Goal: Communication & Community: Answer question/provide support

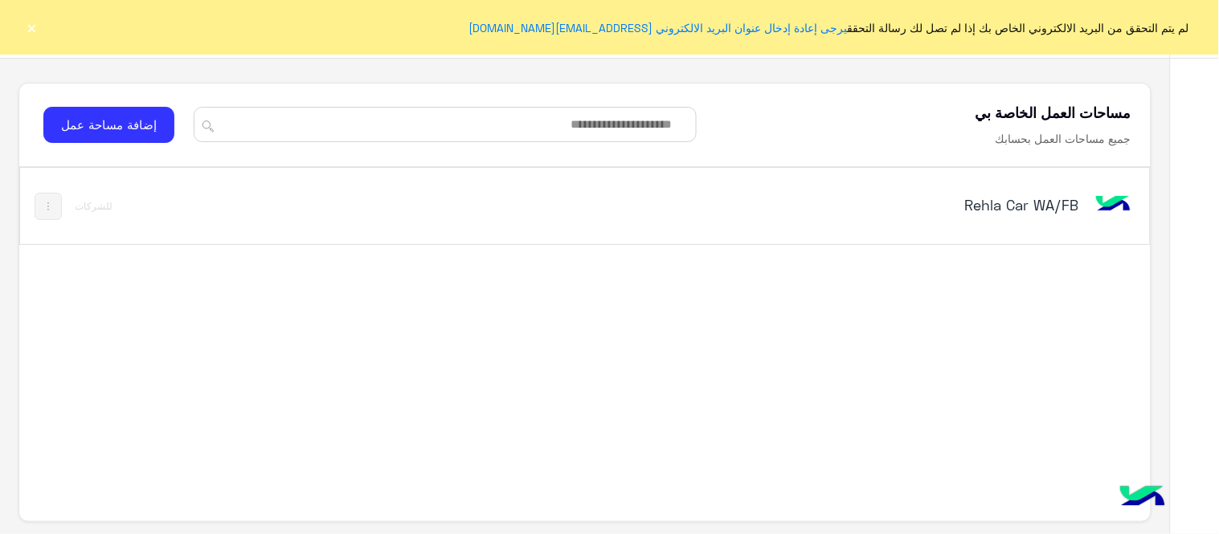
click at [983, 222] on div "Rehla Car WA/FB" at bounding box center [805, 206] width 660 height 47
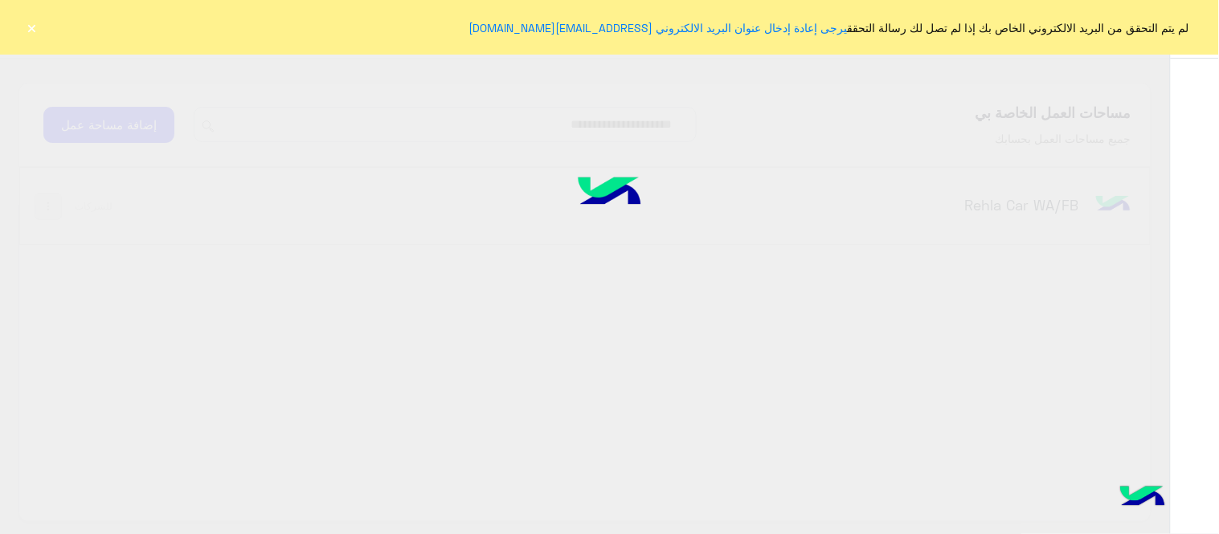
click at [35, 27] on button "×" at bounding box center [32, 27] width 16 height 16
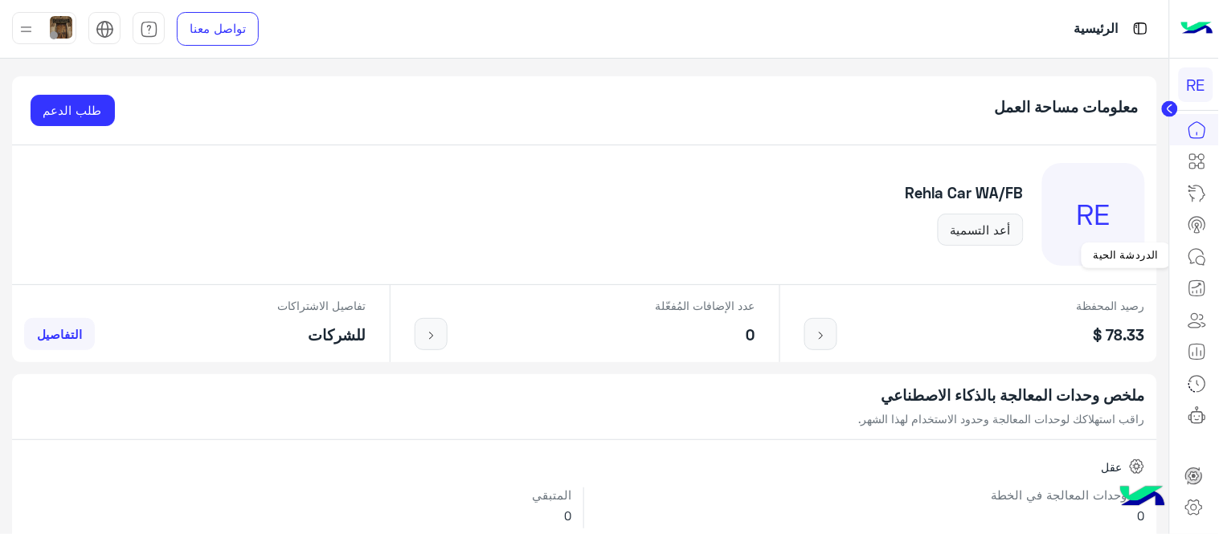
click at [1194, 257] on icon at bounding box center [1196, 256] width 19 height 19
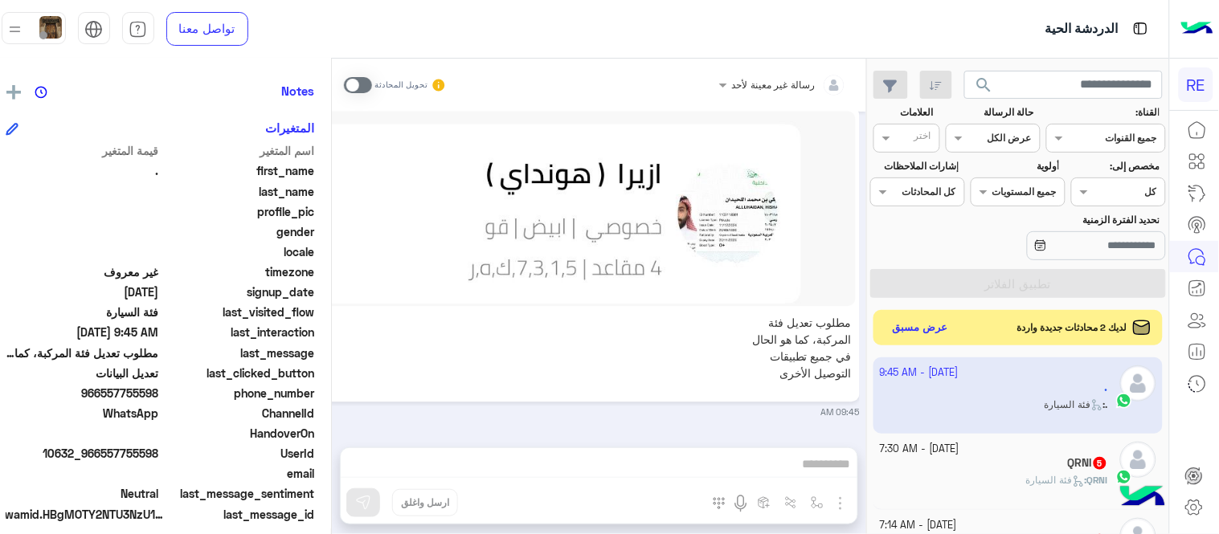
scroll to position [329, 0]
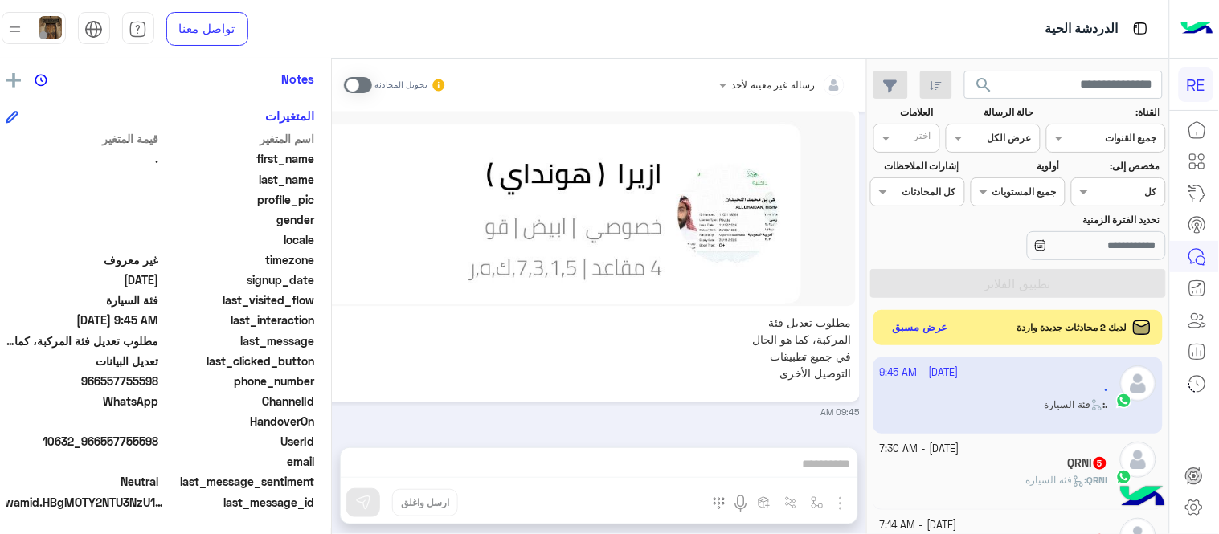
drag, startPoint x: 116, startPoint y: 380, endPoint x: 170, endPoint y: 379, distance: 54.6
click at [159, 379] on span "966557755598" at bounding box center [82, 381] width 153 height 17
copy span "557755598"
click at [646, 456] on div "رسالة غير معينة لأحد تحويل المحادثة [DATE] السلام عليكم 09:38 AM وعليكم السلام …" at bounding box center [599, 300] width 534 height 482
click at [364, 90] on span at bounding box center [358, 85] width 28 height 16
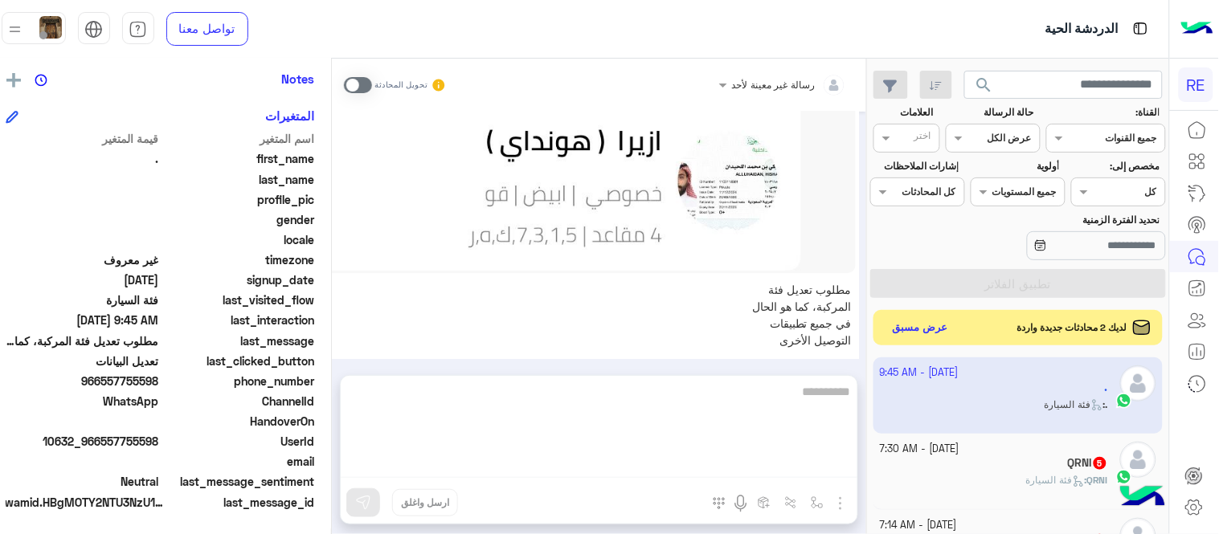
scroll to position [1142, 0]
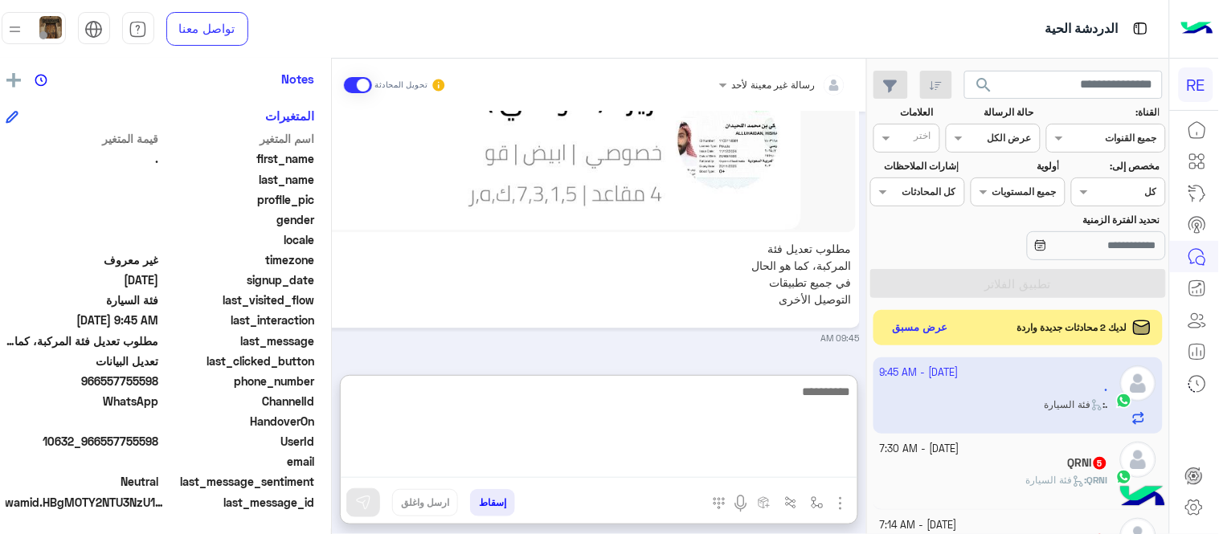
click at [689, 468] on textarea at bounding box center [599, 430] width 517 height 96
type textarea "*"
type textarea "**********"
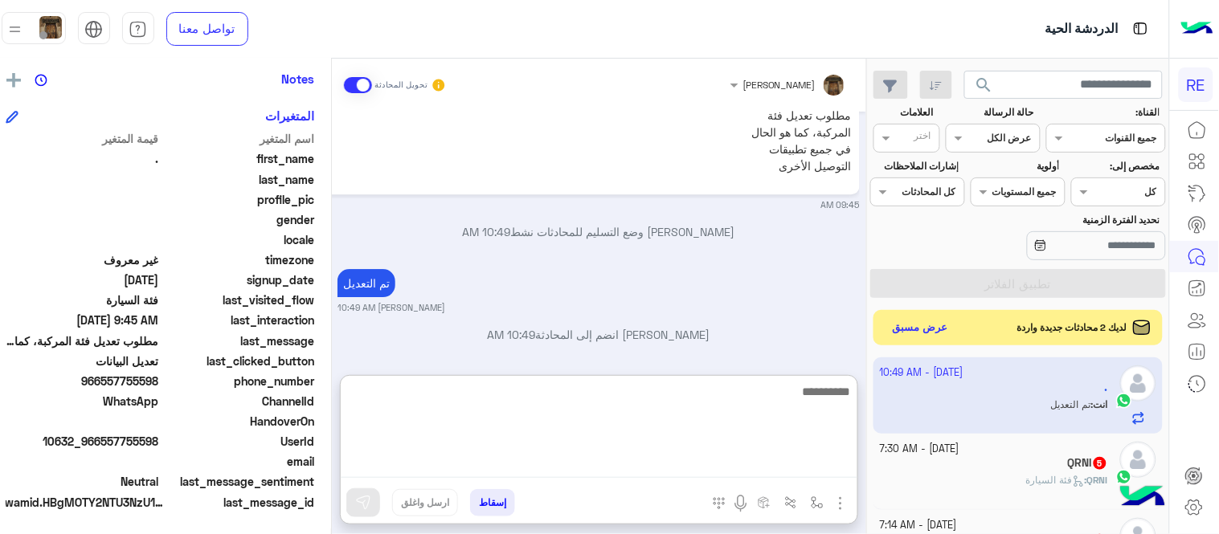
scroll to position [1275, 0]
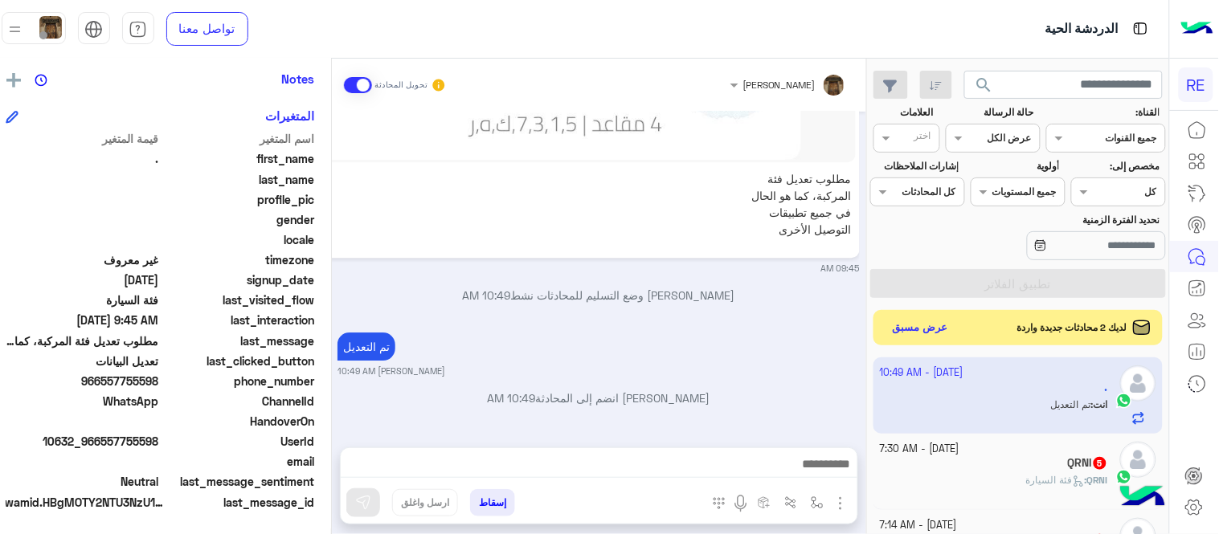
click at [639, 239] on div "مطلوب تعديل فئة المركبة، كما هو الحال في جميع تطبيقات التوصيل الأخرى 09:45 AM" at bounding box center [598, 117] width 522 height 316
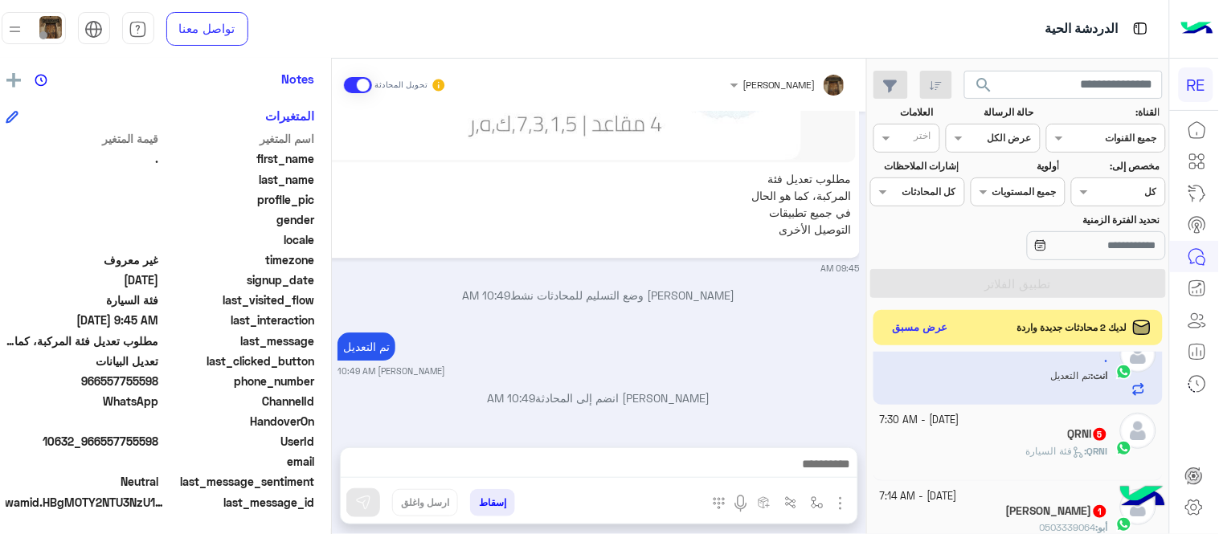
scroll to position [36, 0]
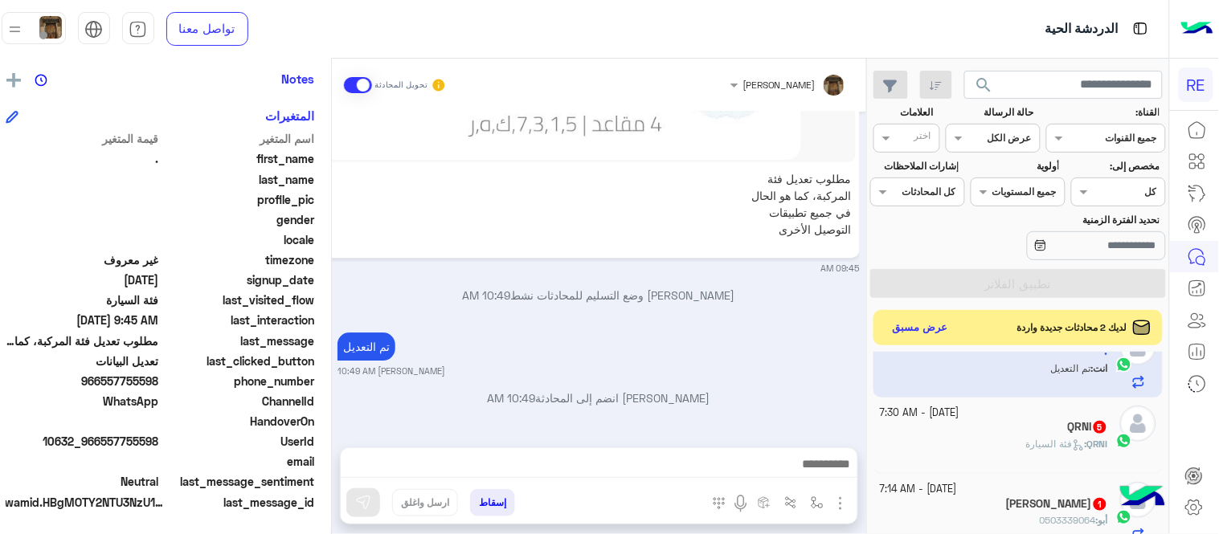
click at [1012, 451] on div "QRNI : فئة السيارة" at bounding box center [994, 451] width 228 height 28
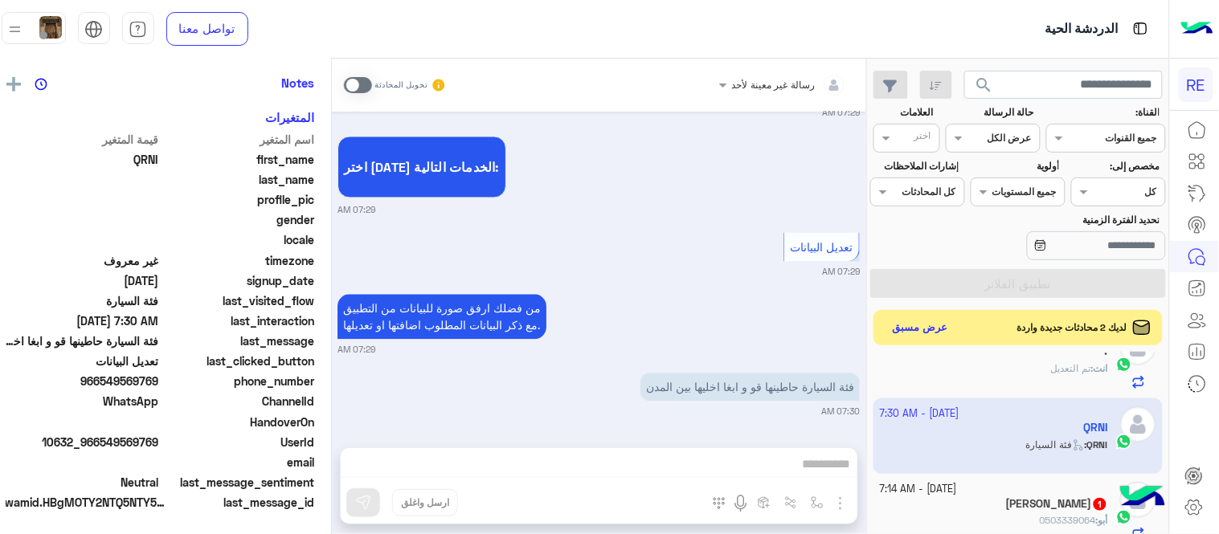
scroll to position [329, 0]
drag, startPoint x: 115, startPoint y: 380, endPoint x: 170, endPoint y: 382, distance: 55.5
click at [159, 382] on span "966549569769" at bounding box center [82, 381] width 153 height 17
copy span "549569769"
click at [638, 472] on div "رسالة غير معينة لأحد تحويل المحادثة [DATE] السلام عليكم 07:29 AM وعليكم السلام …" at bounding box center [599, 300] width 534 height 482
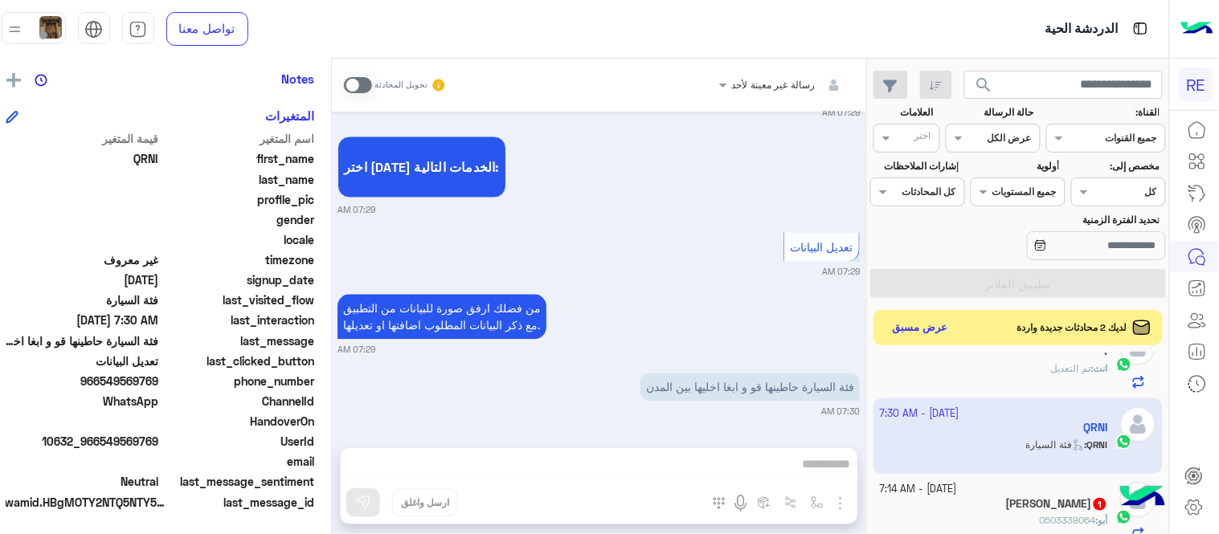
click at [362, 77] on span at bounding box center [358, 85] width 28 height 16
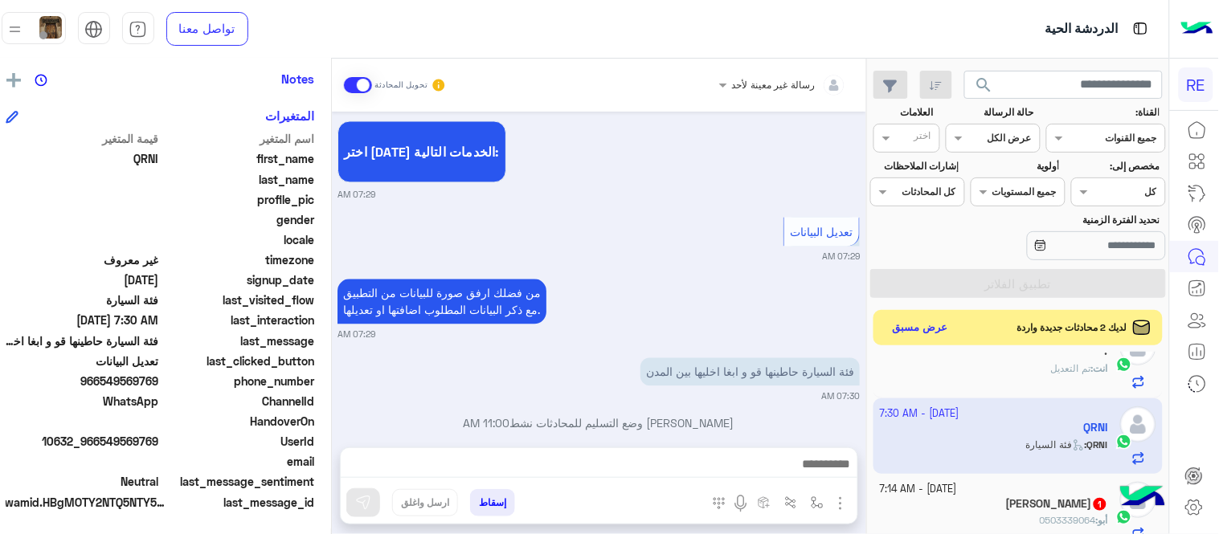
scroll to position [857, 0]
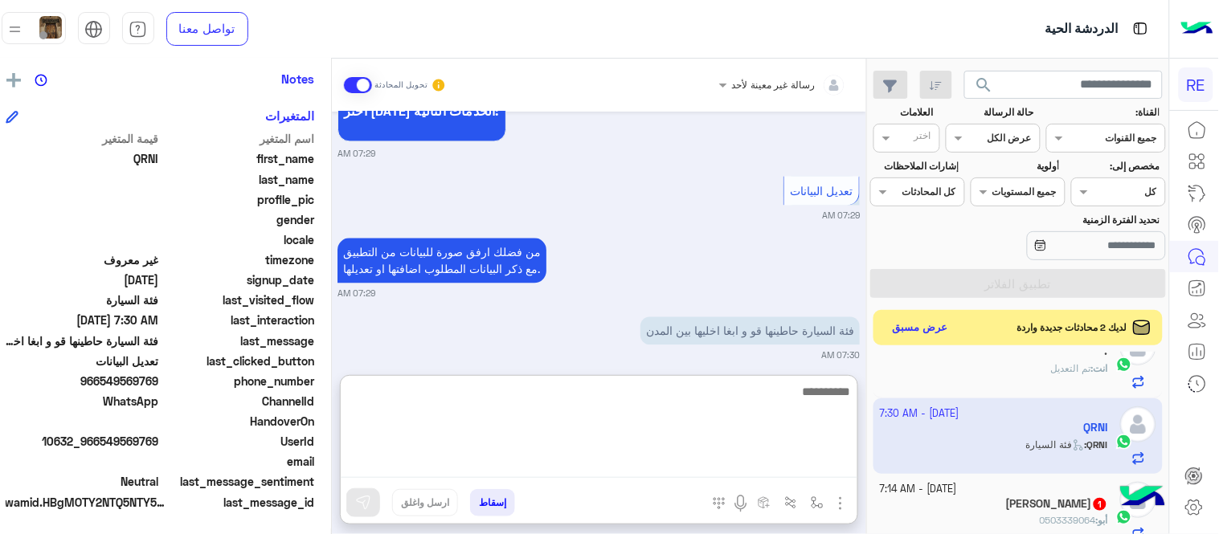
click at [574, 475] on textarea at bounding box center [599, 430] width 517 height 96
type textarea "**********"
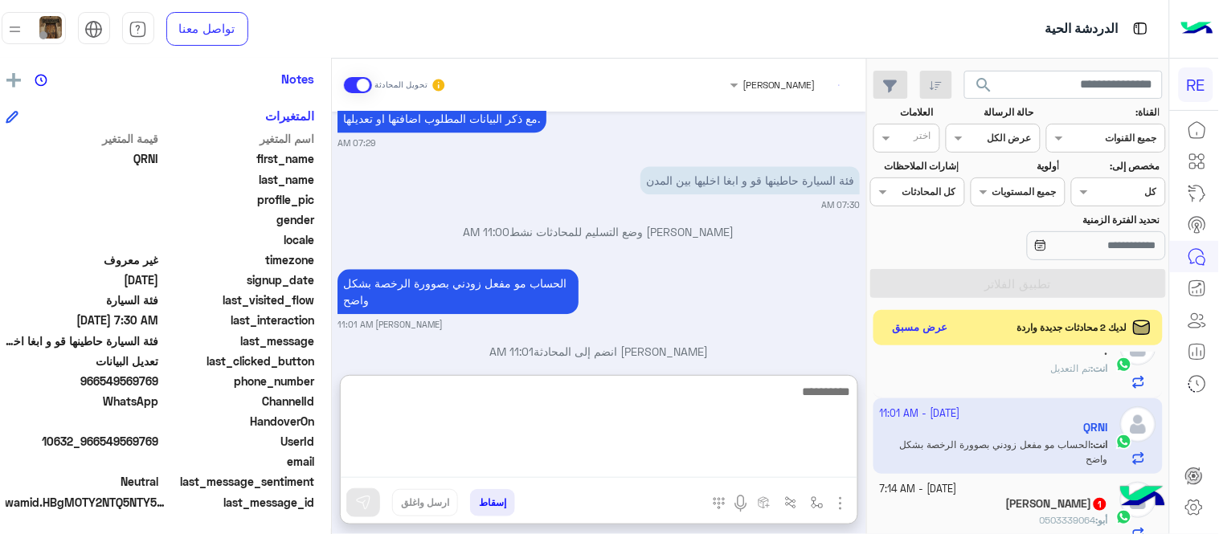
scroll to position [1049, 0]
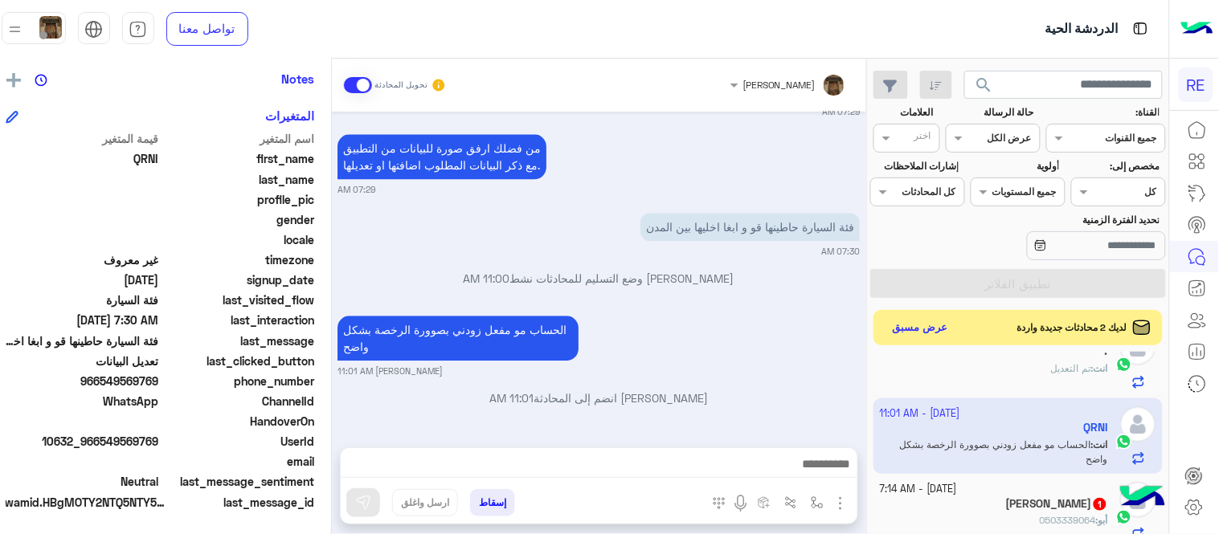
click at [774, 342] on div "[DATE] السلام عليكم 07:29 AM وعليكم السلام ،كيف اقدر اساعدك اهلًا بك في تطبيق ر…" at bounding box center [599, 272] width 534 height 320
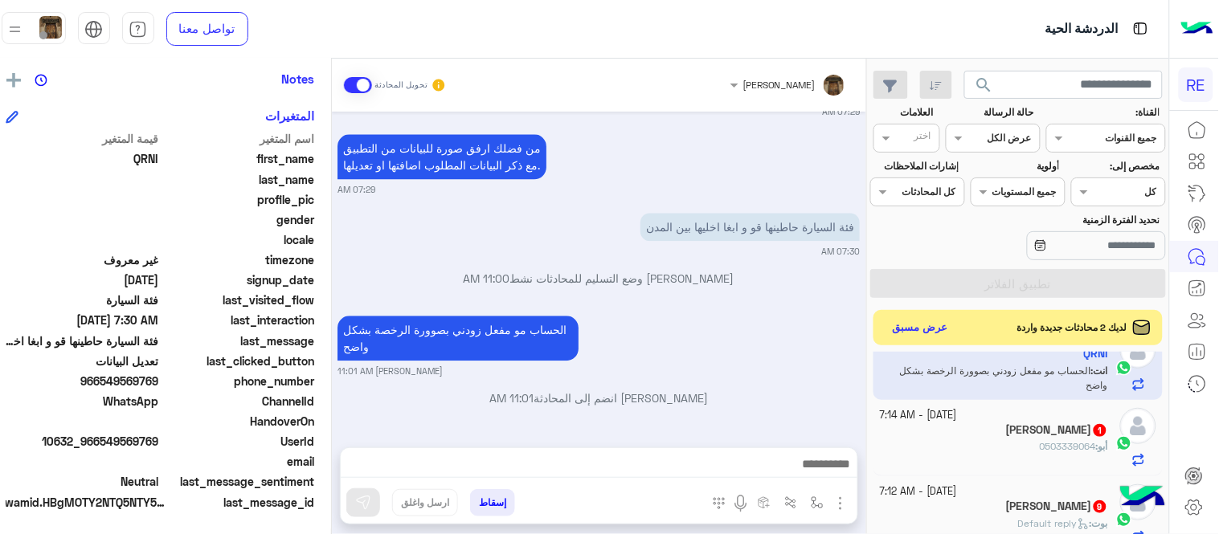
click at [957, 412] on small "[DATE] - 7:14 AM" at bounding box center [918, 415] width 77 height 15
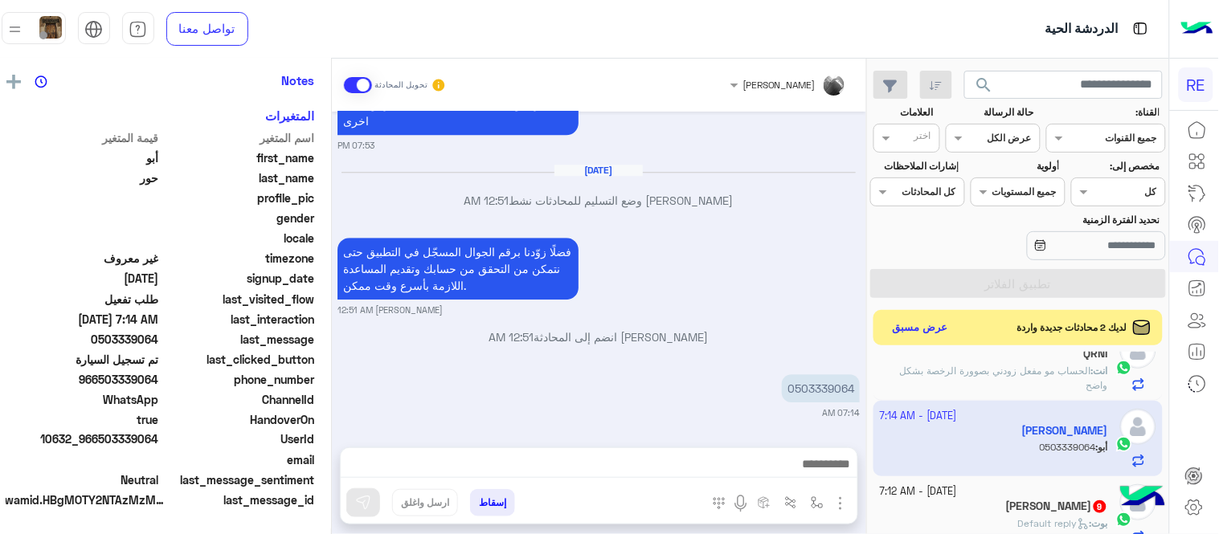
scroll to position [325, 0]
click at [833, 386] on p "0503339064" at bounding box center [821, 388] width 78 height 28
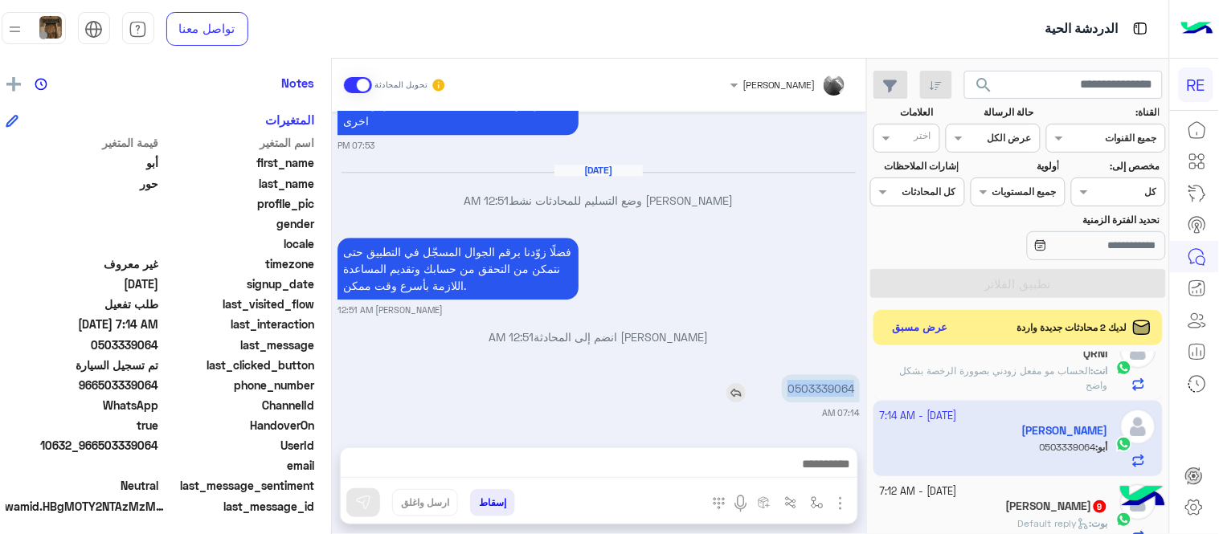
click at [833, 386] on p "0503339064" at bounding box center [821, 388] width 78 height 28
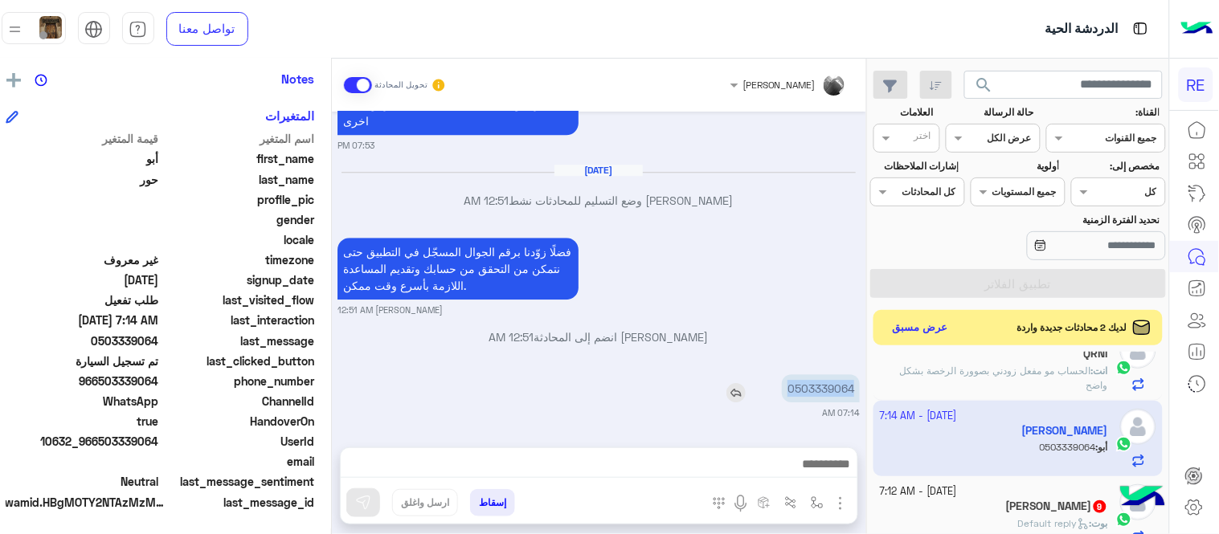
copy p "0503339064"
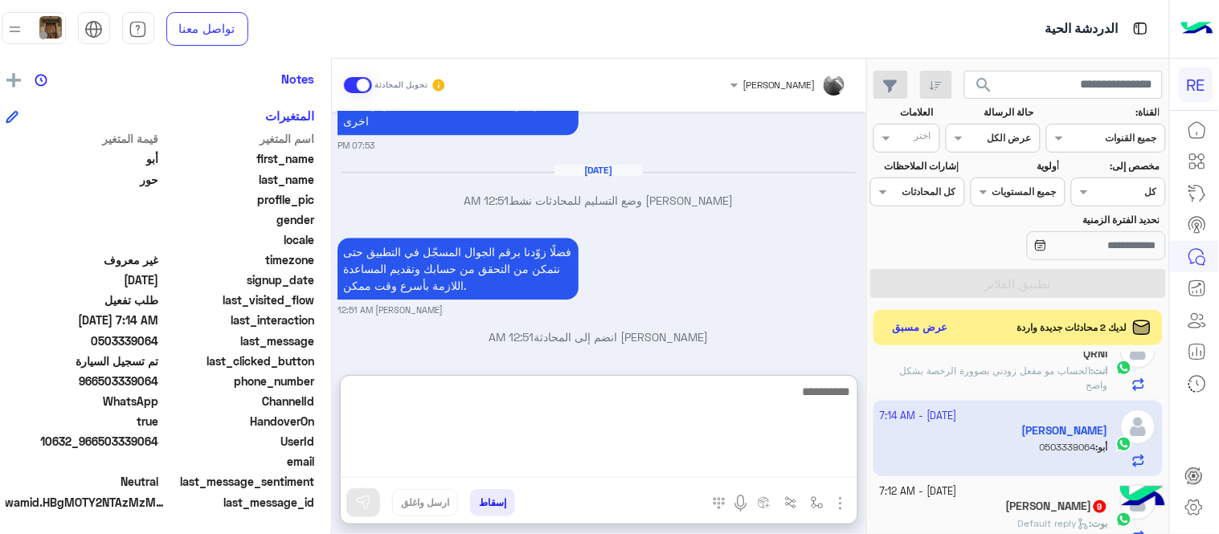
click at [479, 466] on textarea at bounding box center [599, 430] width 517 height 96
type textarea "*"
type textarea "**********"
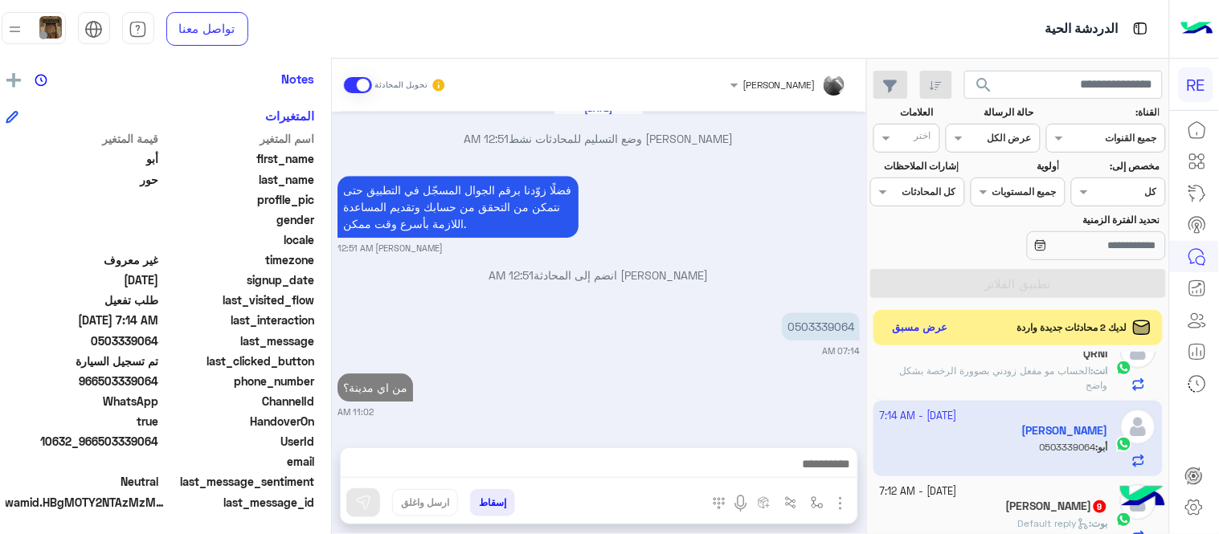
click at [649, 330] on div "[DATE] كابتن � 07:52 PM اختر [DATE] الخدمات التالية: 07:52 PM تفعيل حساب 07:52 …" at bounding box center [599, 272] width 534 height 320
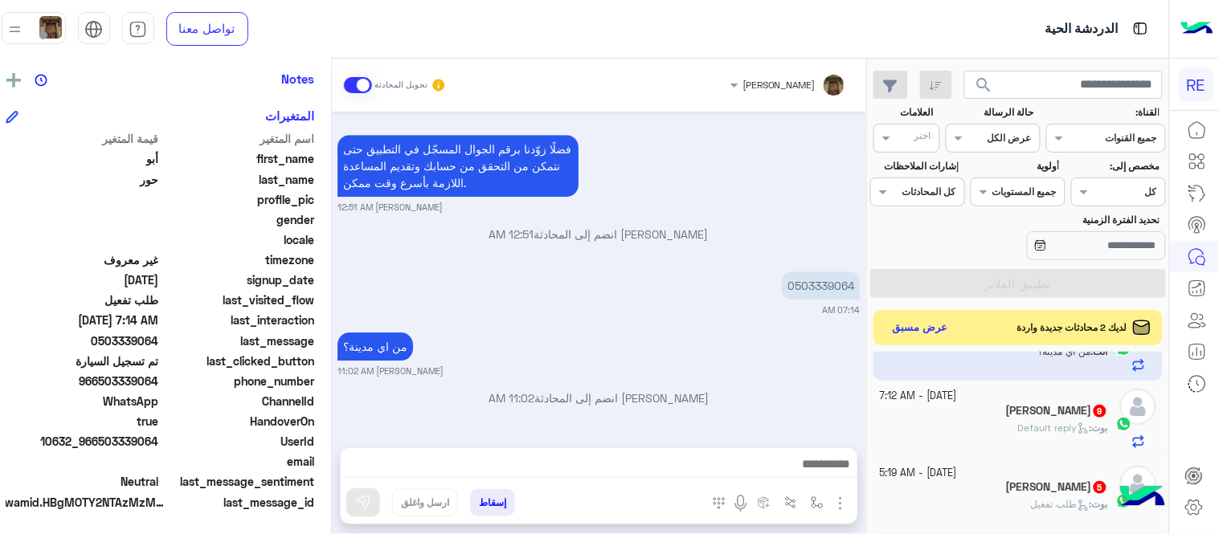
scroll to position [198, 0]
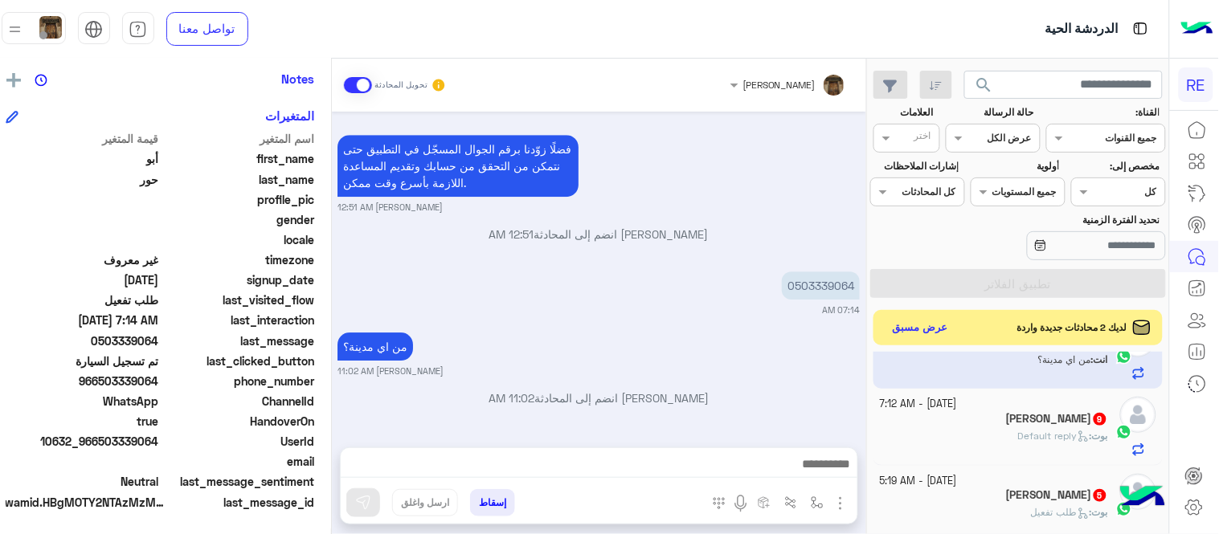
click at [956, 423] on div "ابو وافي 9" at bounding box center [994, 420] width 228 height 17
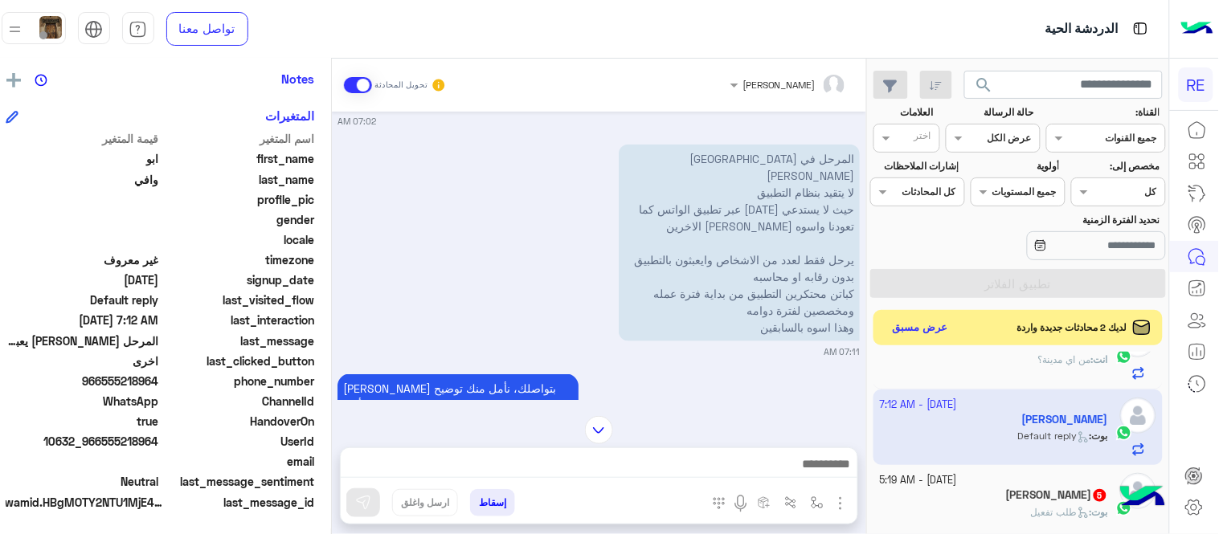
scroll to position [483, 0]
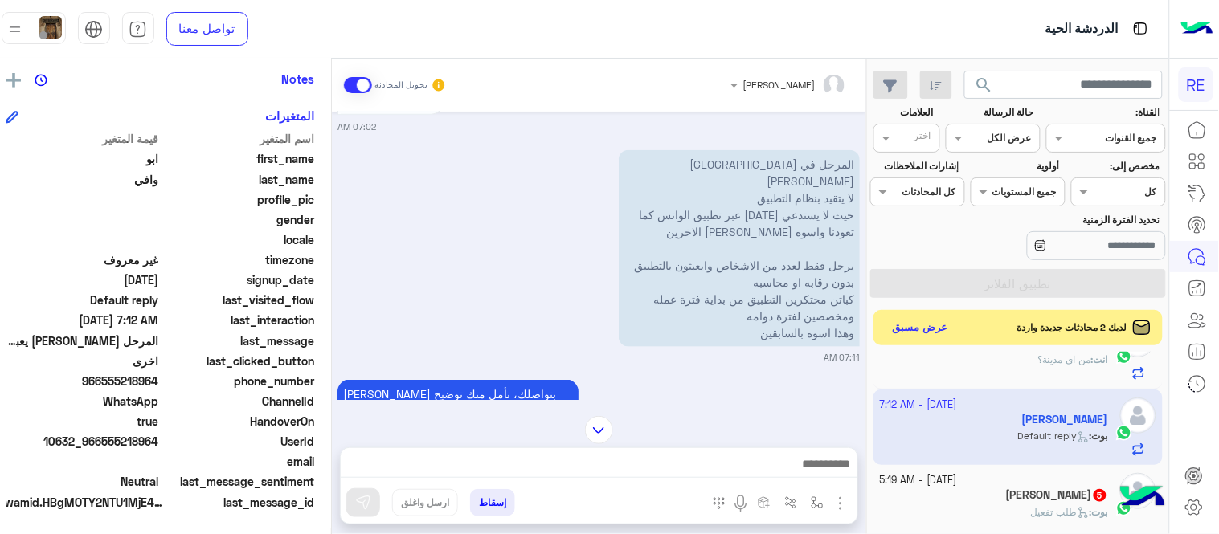
drag, startPoint x: 116, startPoint y: 379, endPoint x: 169, endPoint y: 381, distance: 52.2
click at [159, 381] on span "966555218964" at bounding box center [82, 381] width 153 height 17
copy span "555218964"
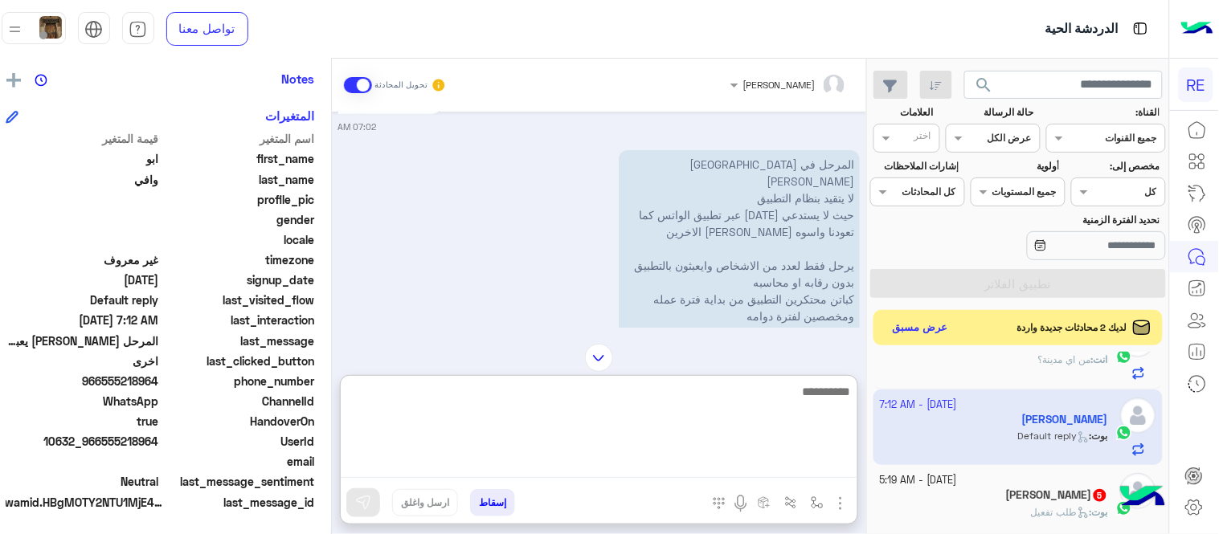
click at [623, 460] on textarea at bounding box center [599, 430] width 517 height 96
type textarea "**********"
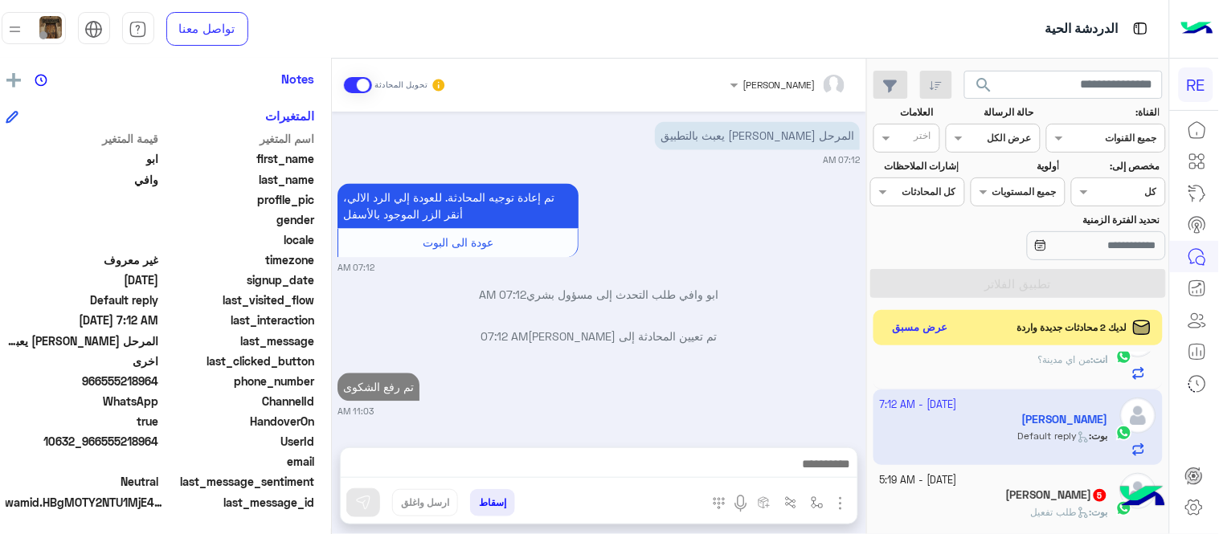
scroll to position [785, 0]
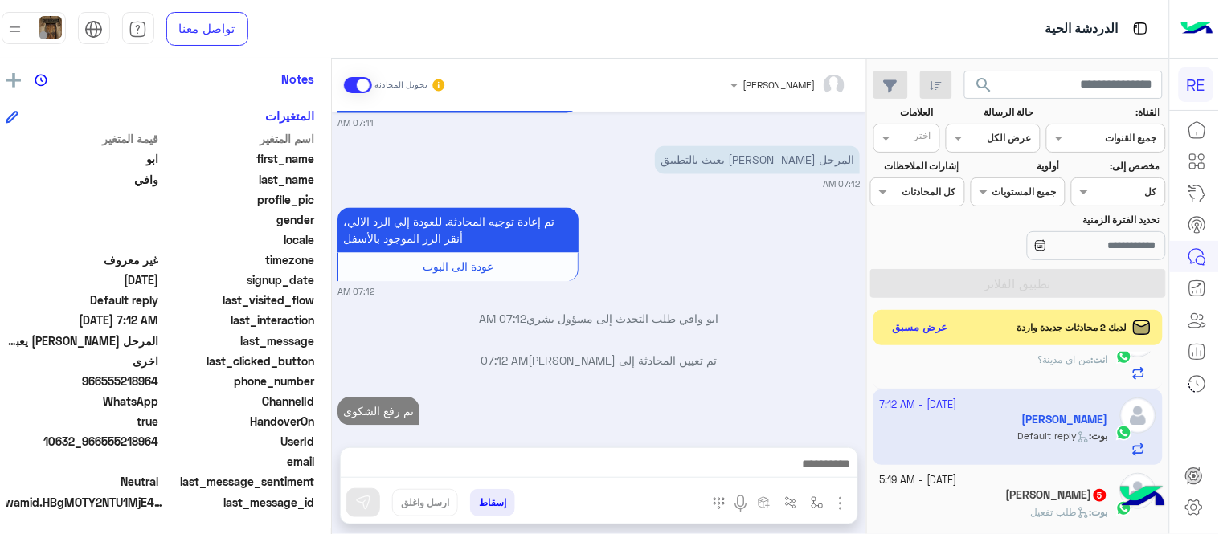
click at [721, 347] on div "[DATE] شكاوى 07:02 AM فضلا اختر نوع الشكوى ماليه تقنية اخرى 07:02 AM اخرى 07:02…" at bounding box center [599, 272] width 534 height 320
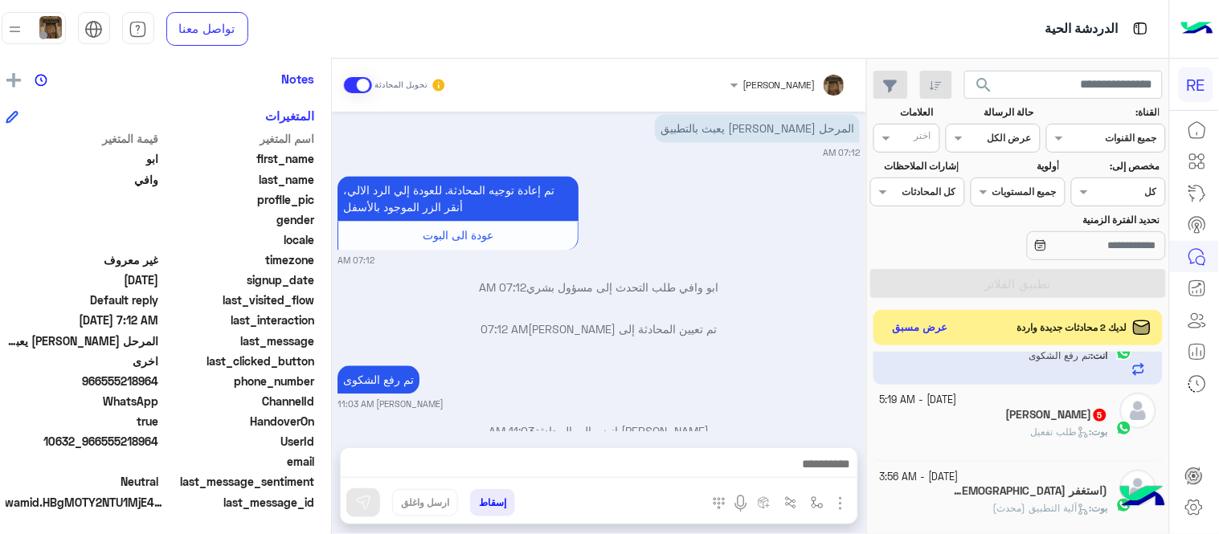
scroll to position [279, 0]
click at [979, 431] on div "بوت : طلب تفعيل" at bounding box center [994, 438] width 228 height 28
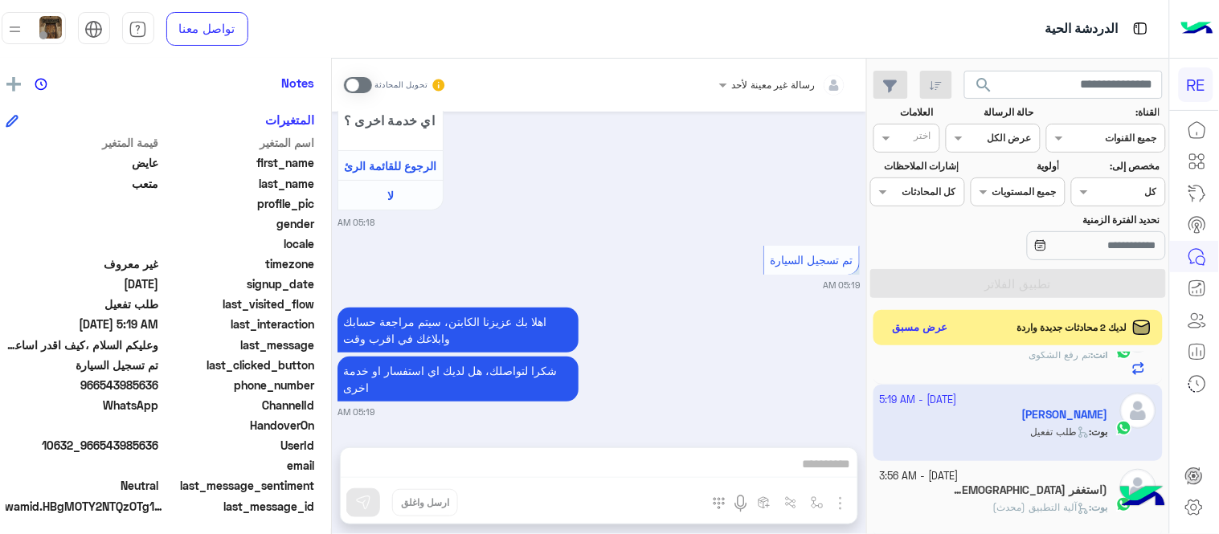
scroll to position [329, 0]
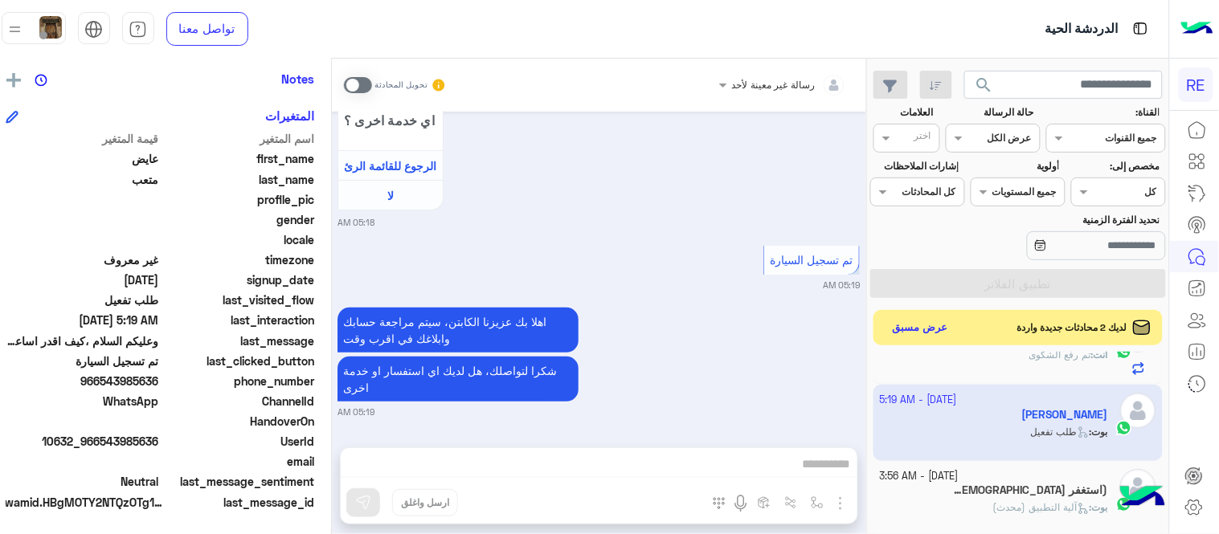
click at [372, 84] on span at bounding box center [358, 85] width 28 height 16
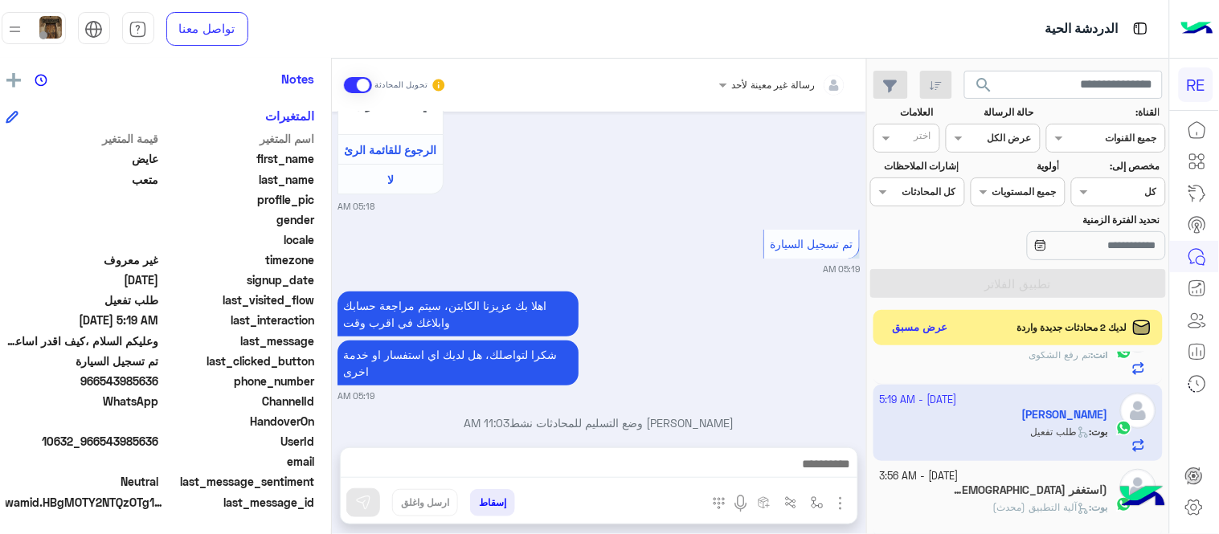
scroll to position [1643, 0]
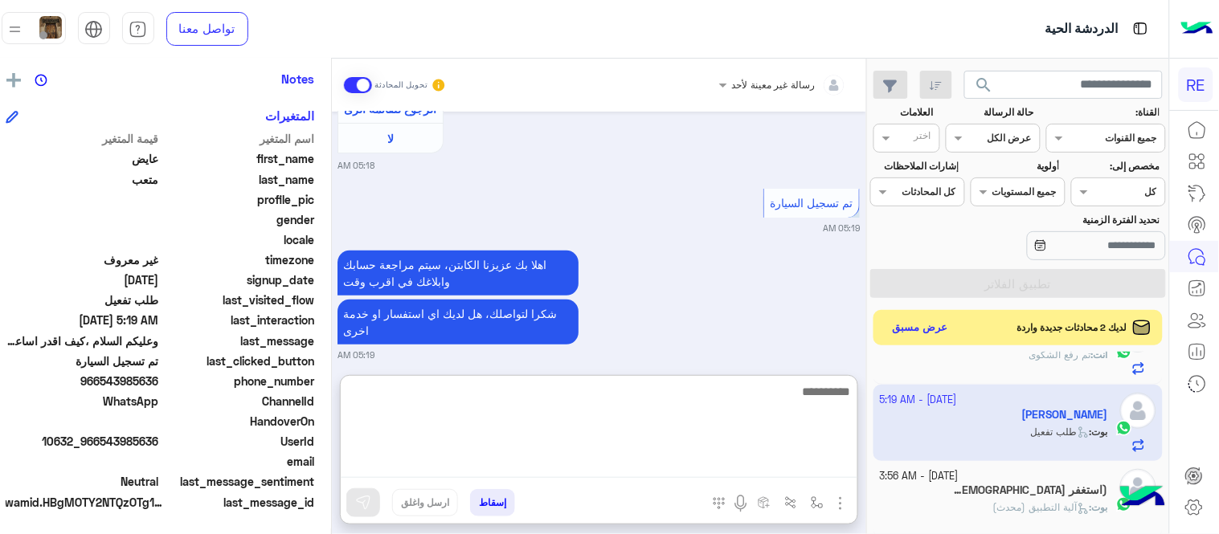
click at [713, 455] on textarea at bounding box center [599, 430] width 517 height 96
type textarea "**********"
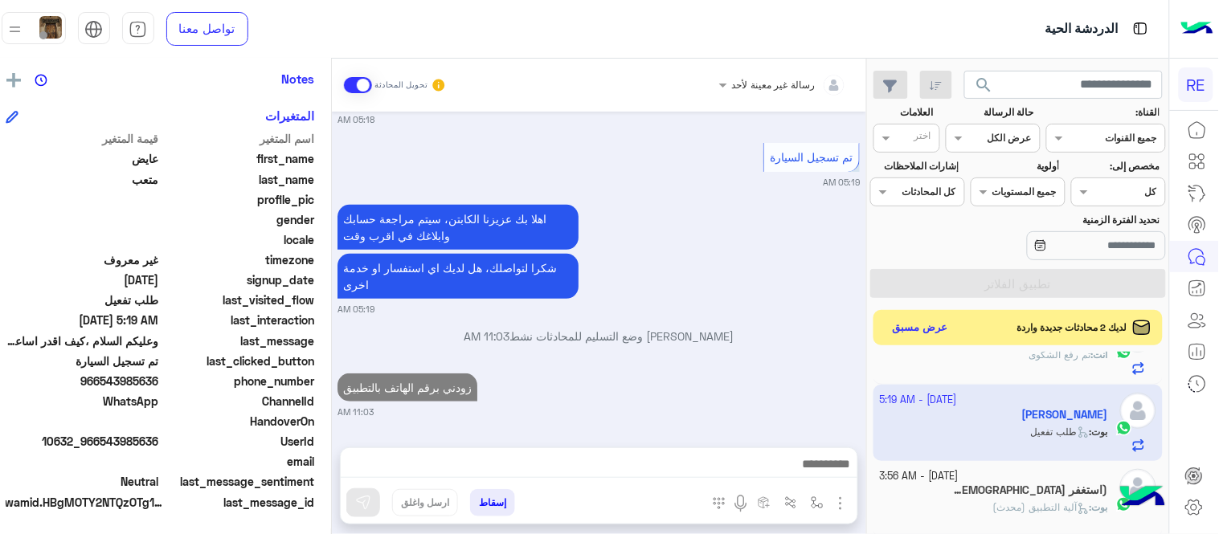
click at [797, 348] on div "[DATE] السلام عليكم سجلت في برنامج رحلة ابي تفعلي الحساب 05:18 AM وعليكم السلام…" at bounding box center [599, 272] width 534 height 320
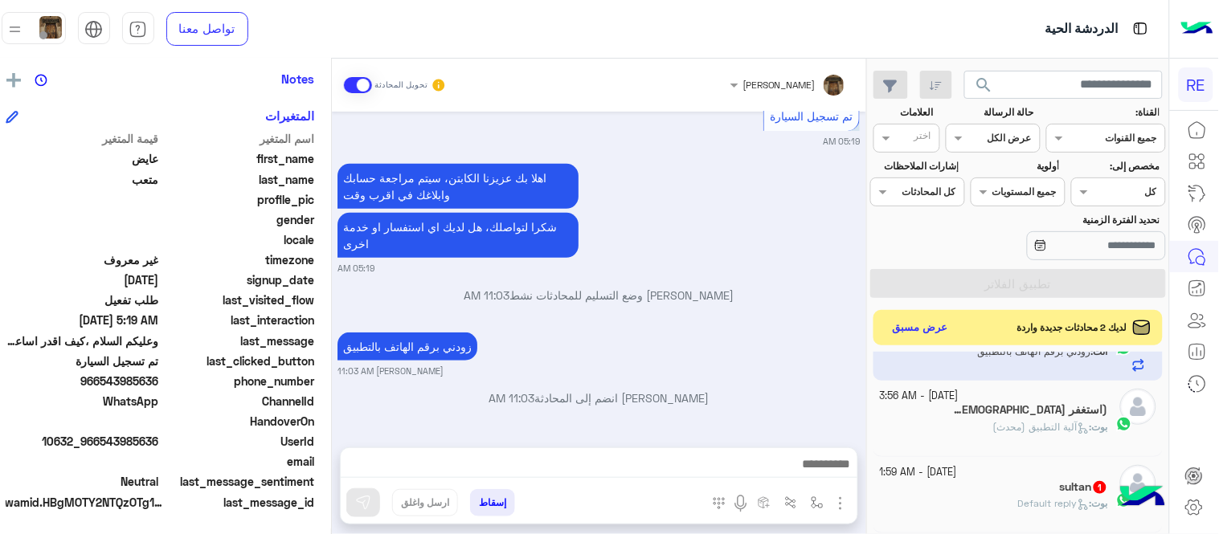
scroll to position [374, 0]
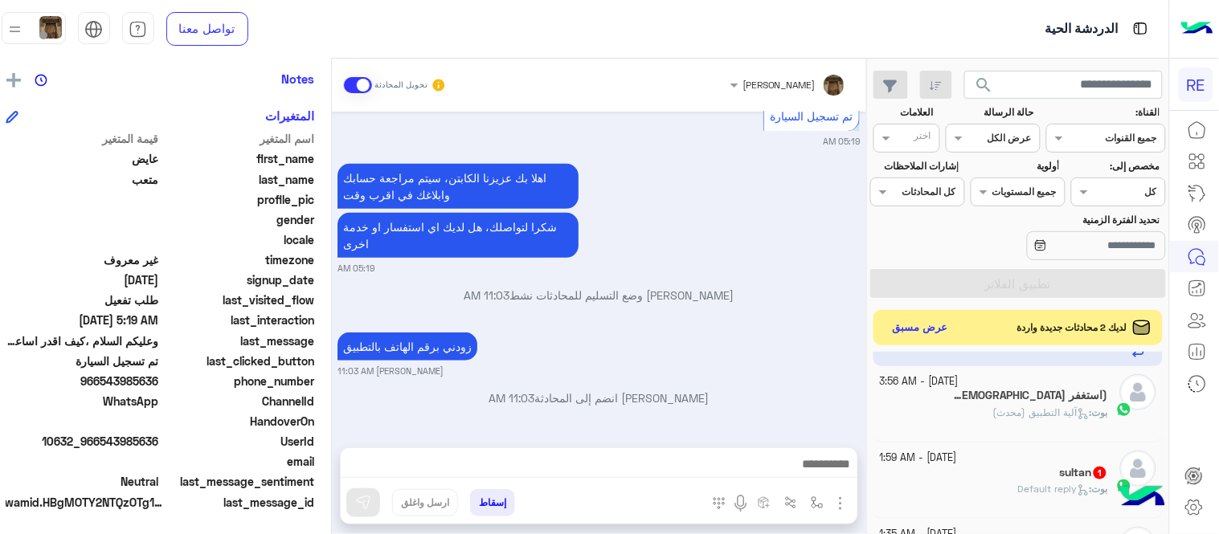
click at [952, 407] on div "بوت : آلية التطبيق (محدث)" at bounding box center [994, 420] width 228 height 28
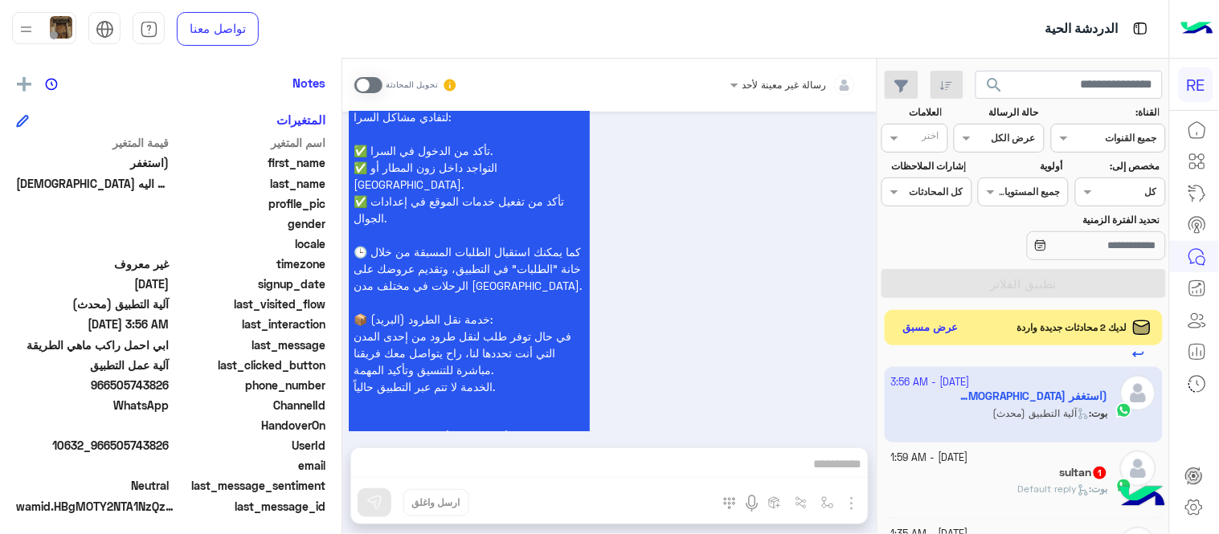
scroll to position [329, 0]
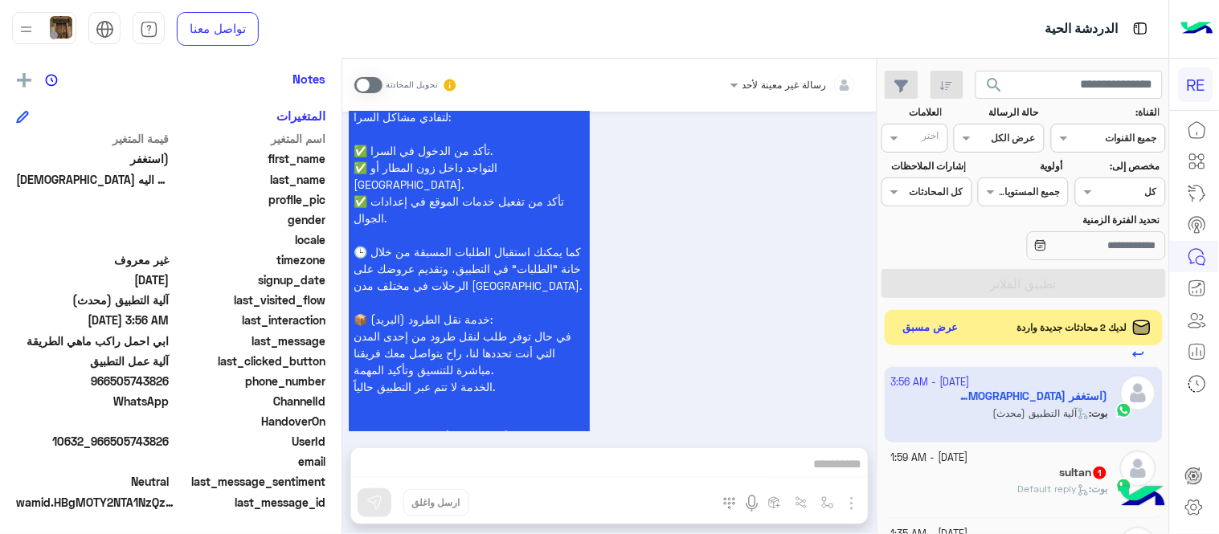
click at [368, 84] on span at bounding box center [368, 85] width 28 height 16
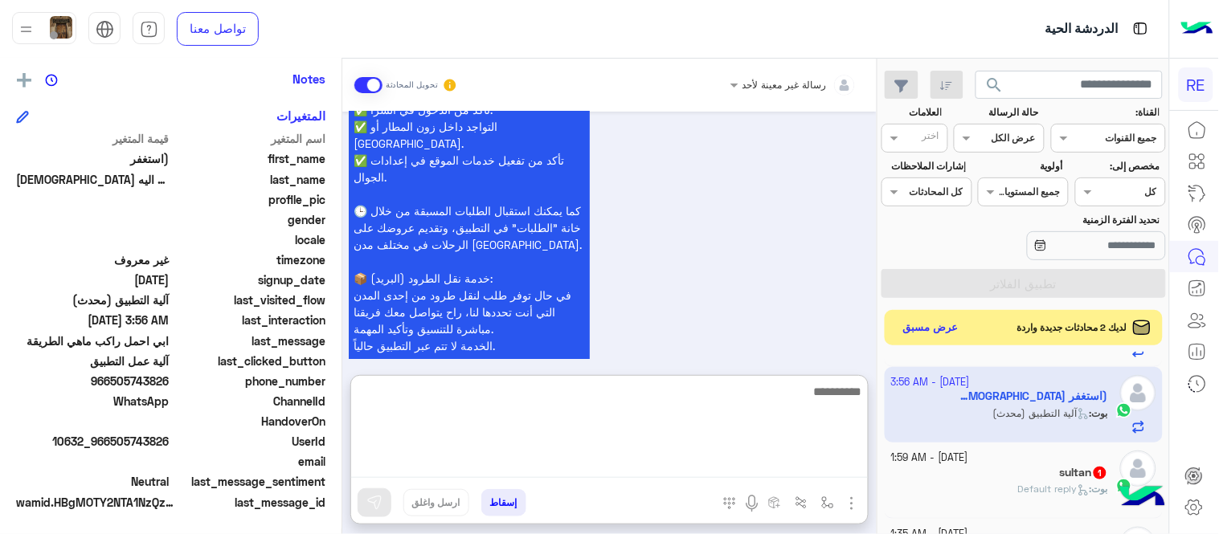
click at [601, 467] on textarea at bounding box center [609, 430] width 517 height 96
type textarea "**********"
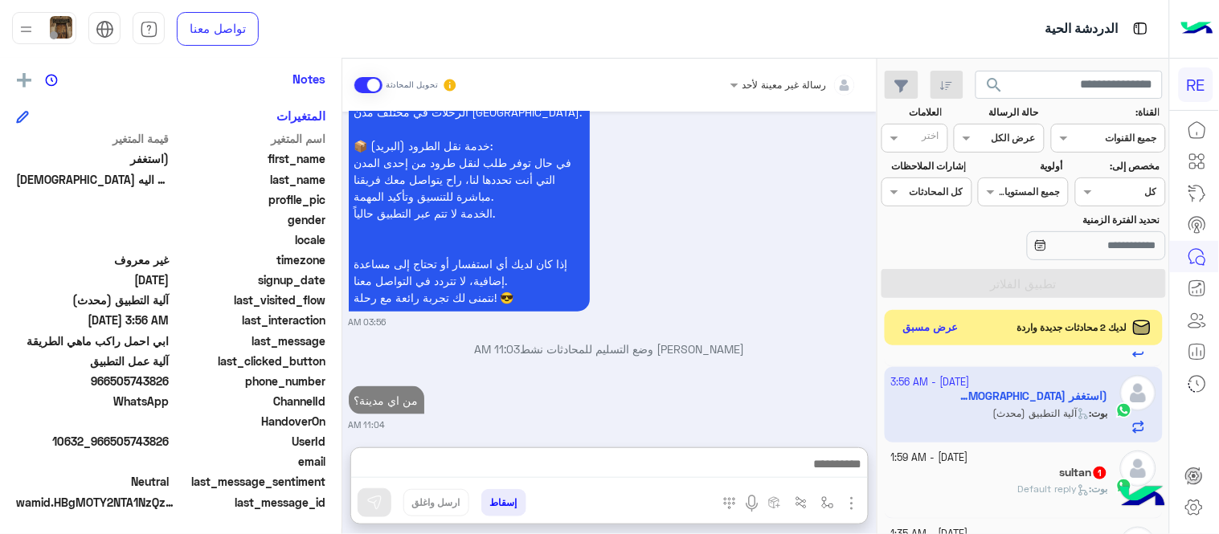
scroll to position [1890, 0]
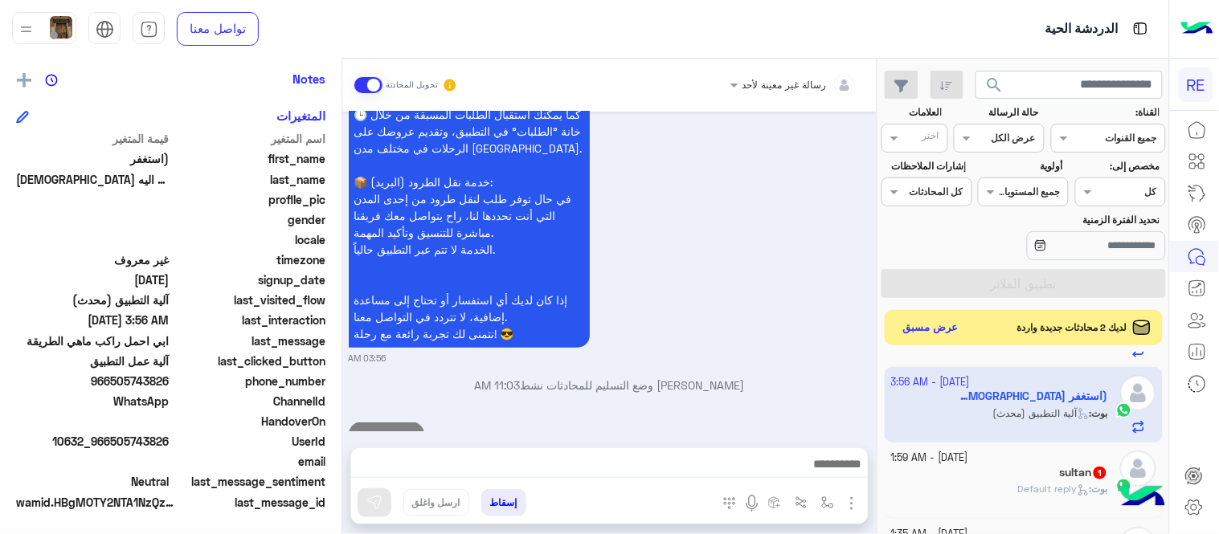
click at [1022, 488] on span "Default reply" at bounding box center [1053, 489] width 71 height 12
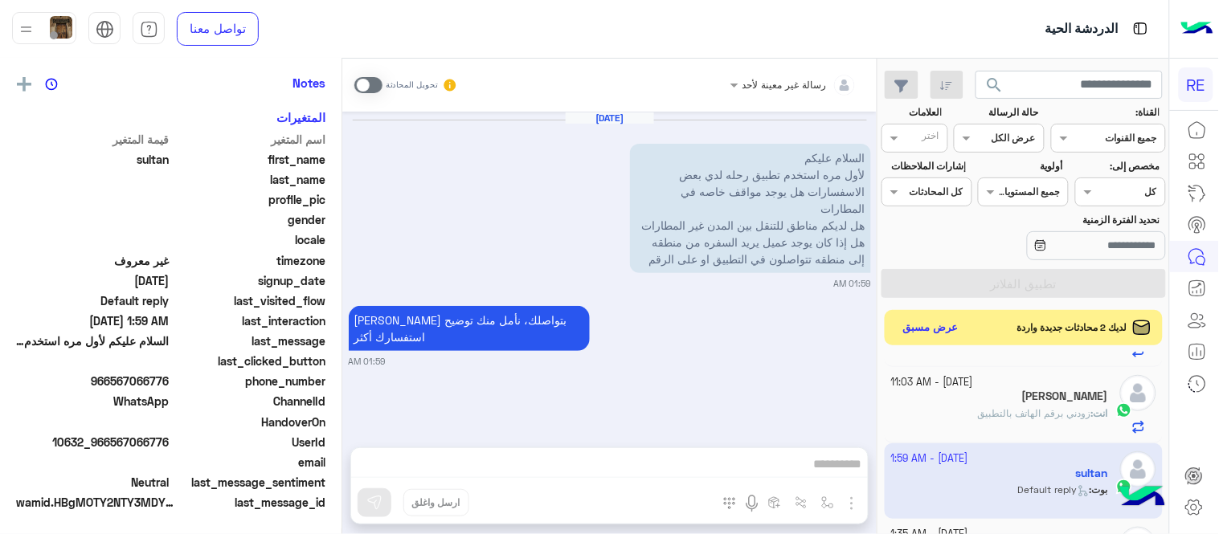
scroll to position [329, 0]
click at [366, 84] on span at bounding box center [368, 85] width 28 height 16
click at [640, 483] on div at bounding box center [609, 468] width 517 height 40
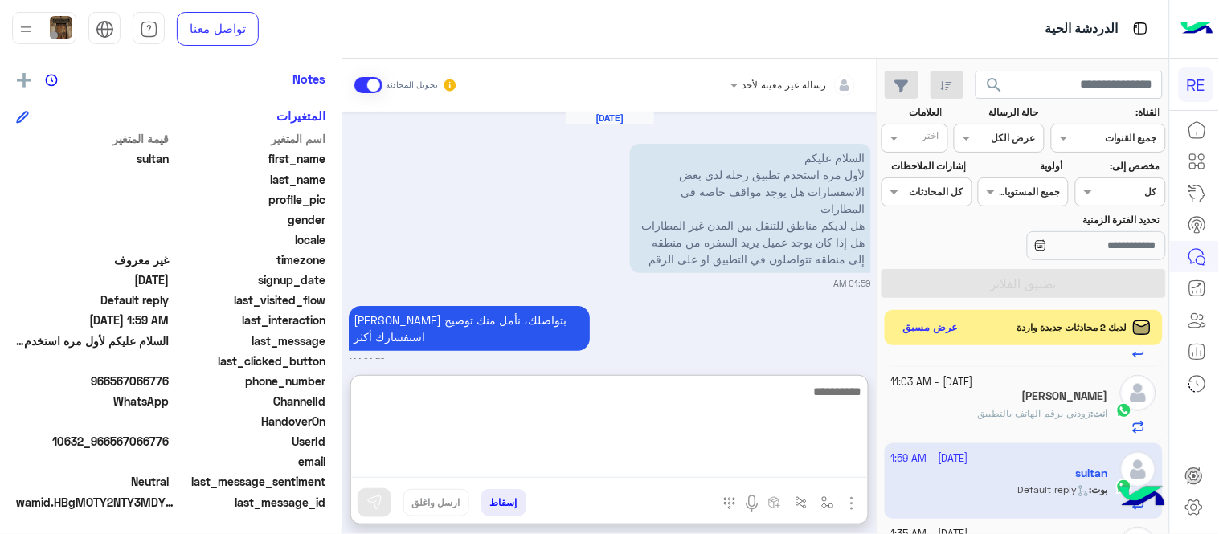
click at [627, 463] on textarea at bounding box center [609, 430] width 517 height 96
type textarea "**********"
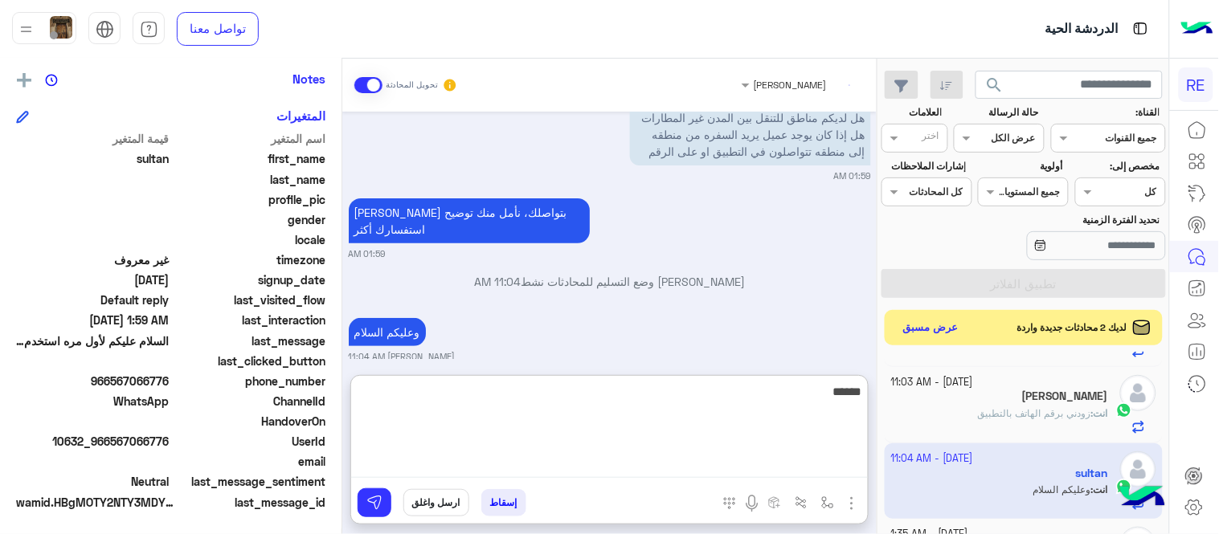
scroll to position [149, 0]
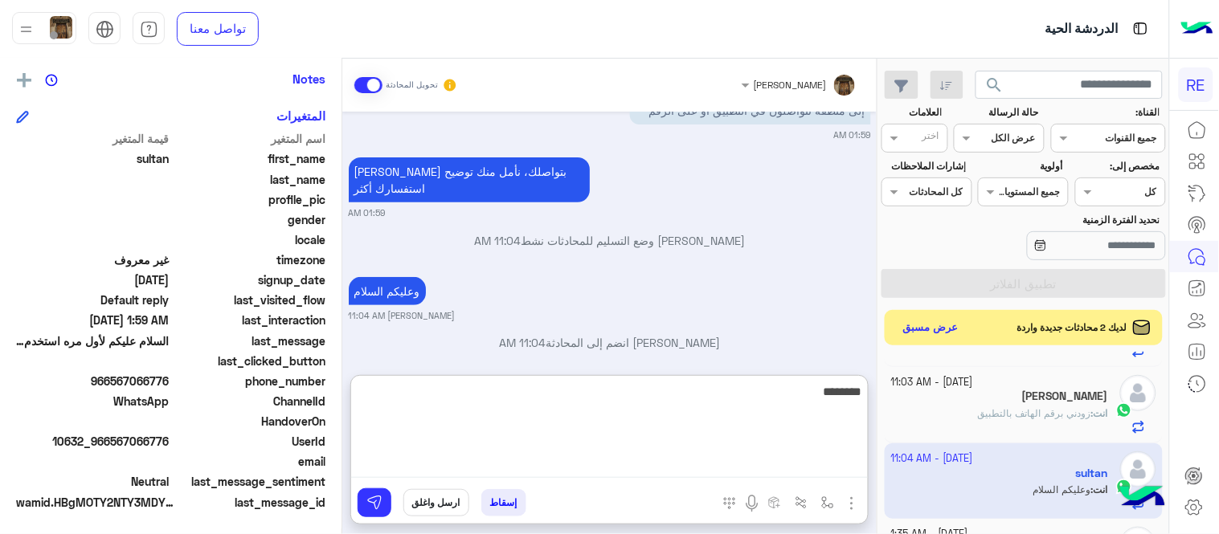
type textarea "*********"
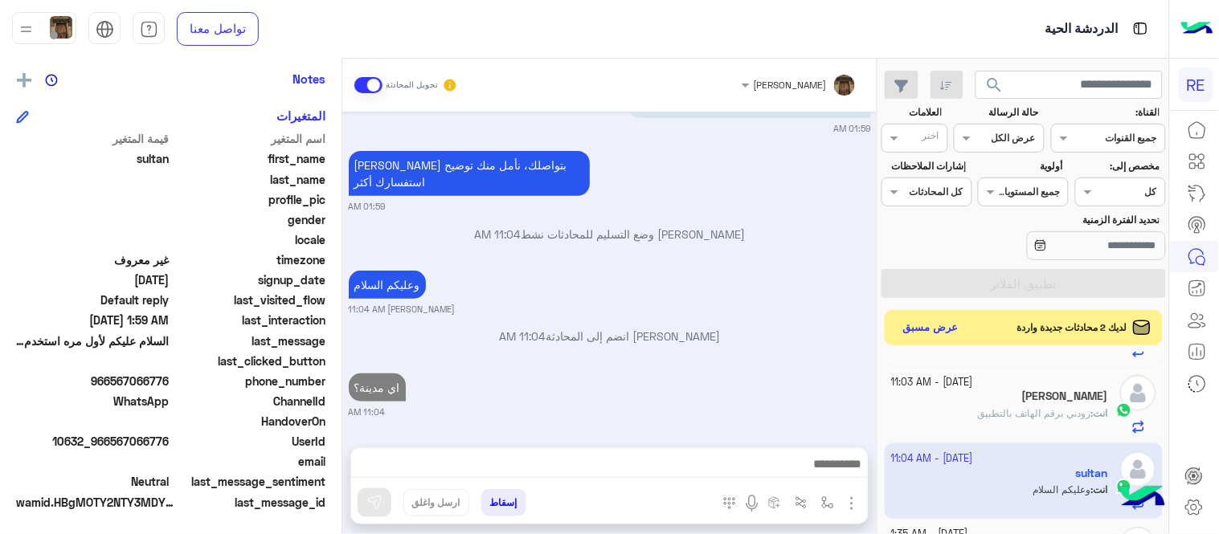
scroll to position [138, 0]
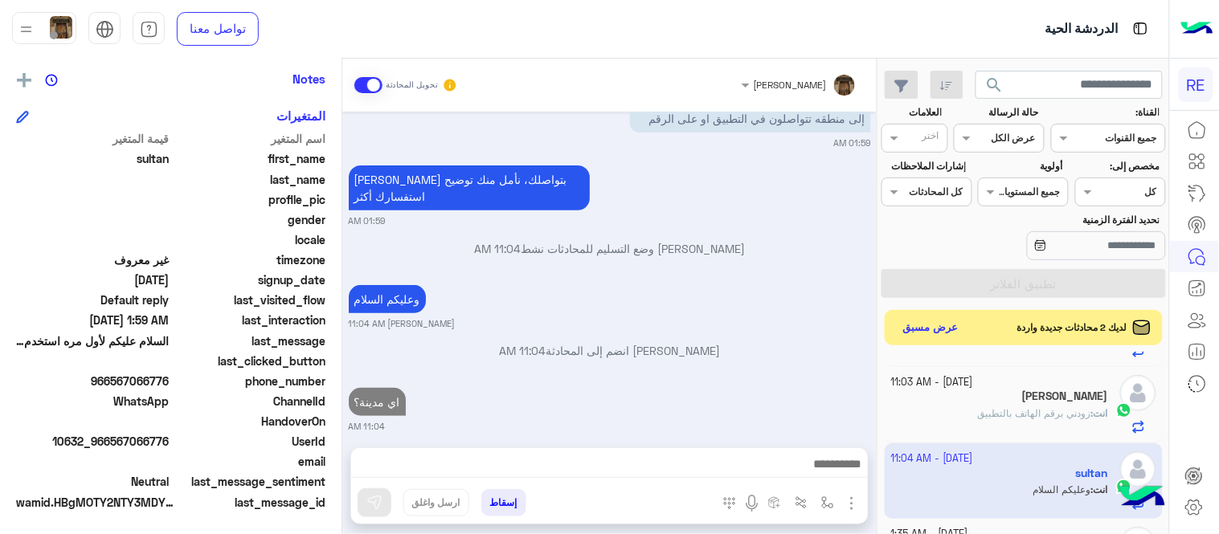
click at [782, 314] on div "[DATE] السلام عليكم لأول مره استخدم تطبيق رحله لدي بعض الاسفسارات هل يوجد مواقف…" at bounding box center [609, 272] width 534 height 320
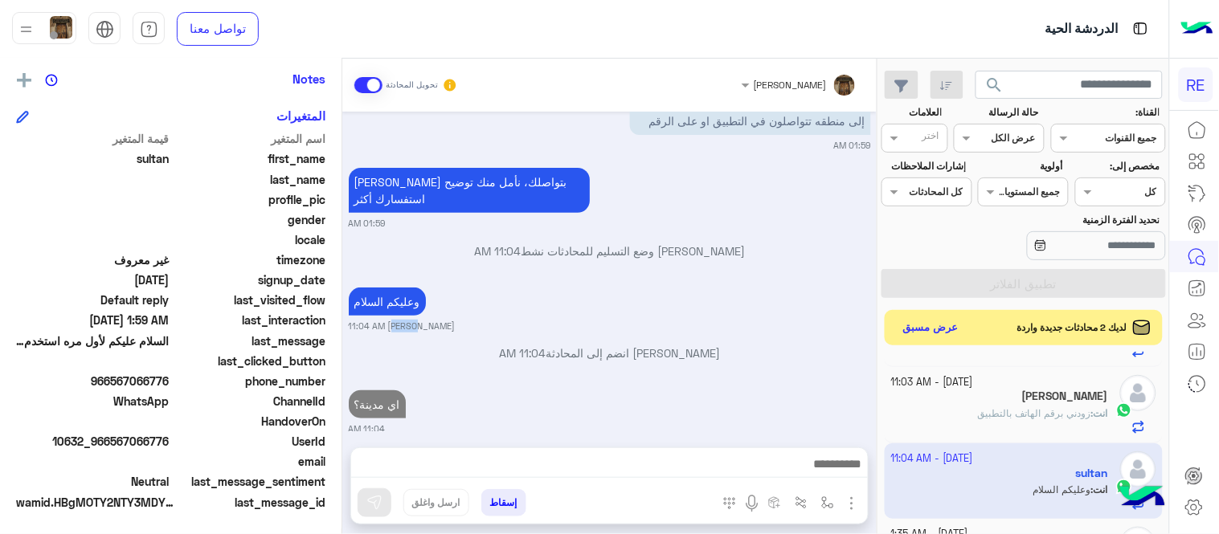
click at [782, 320] on small "[PERSON_NAME] 11:04 AM" at bounding box center [610, 326] width 522 height 13
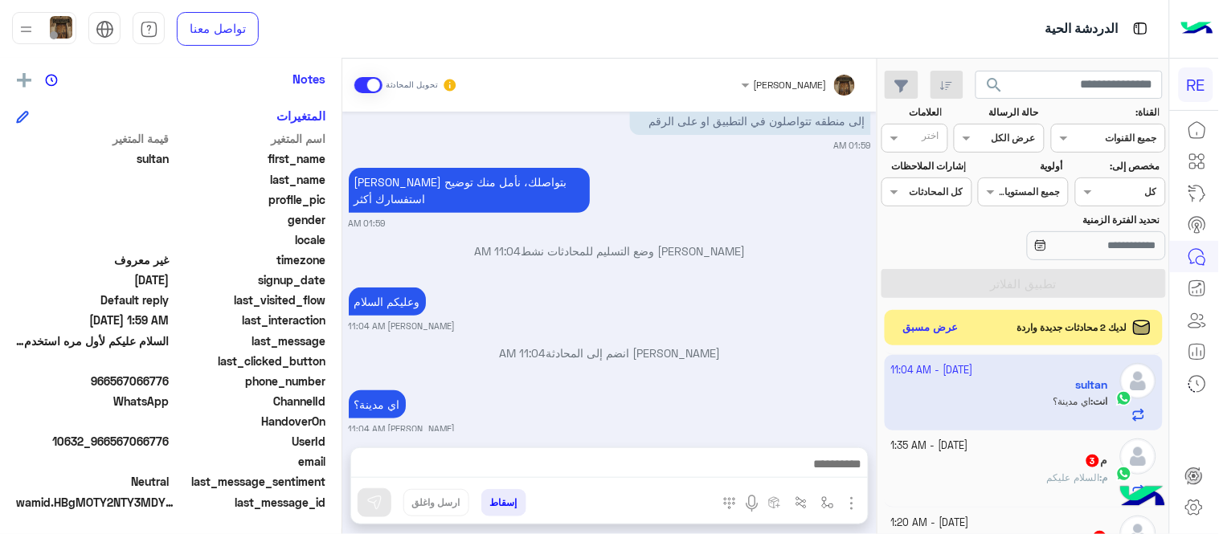
scroll to position [492, 0]
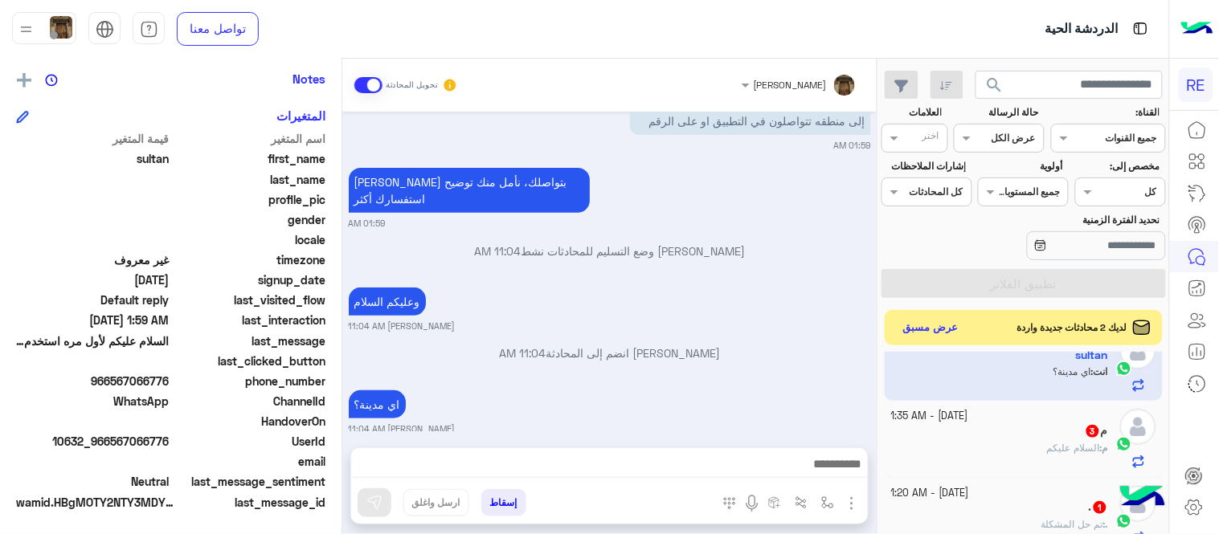
click at [978, 438] on div "[DATE]" at bounding box center [1000, 432] width 218 height 17
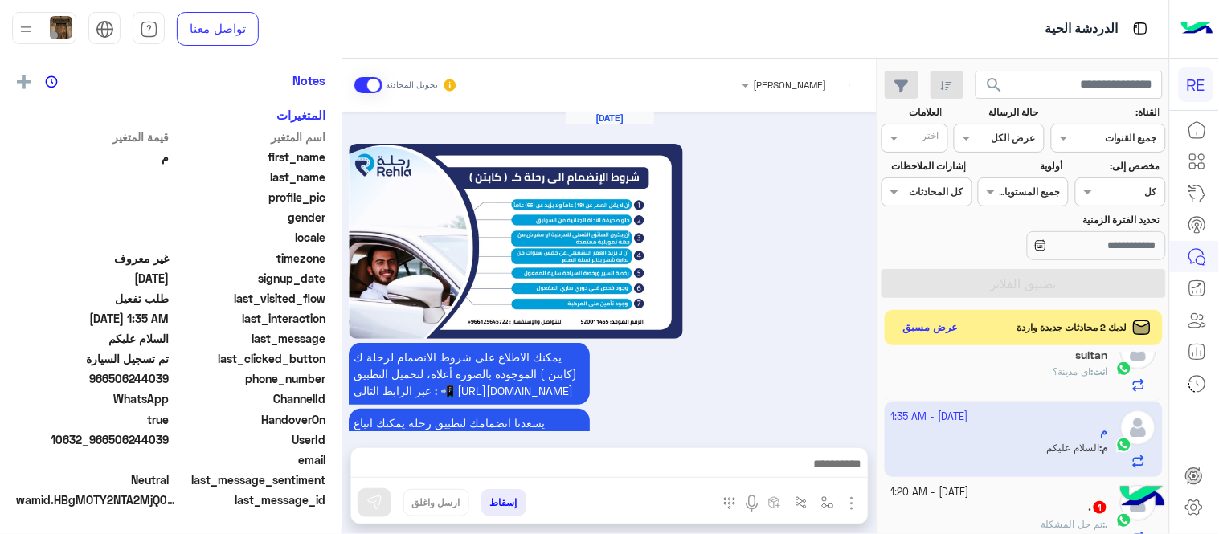
scroll to position [325, 0]
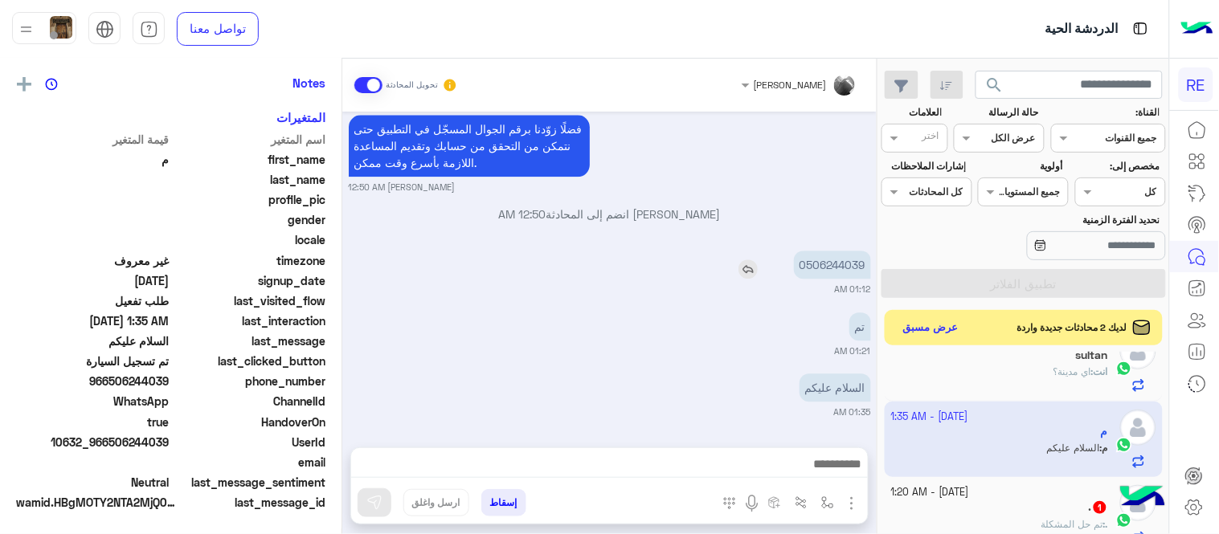
click at [855, 268] on p "0506244039" at bounding box center [832, 265] width 77 height 28
copy p "0506244039"
click at [830, 502] on img "button" at bounding box center [827, 502] width 13 height 13
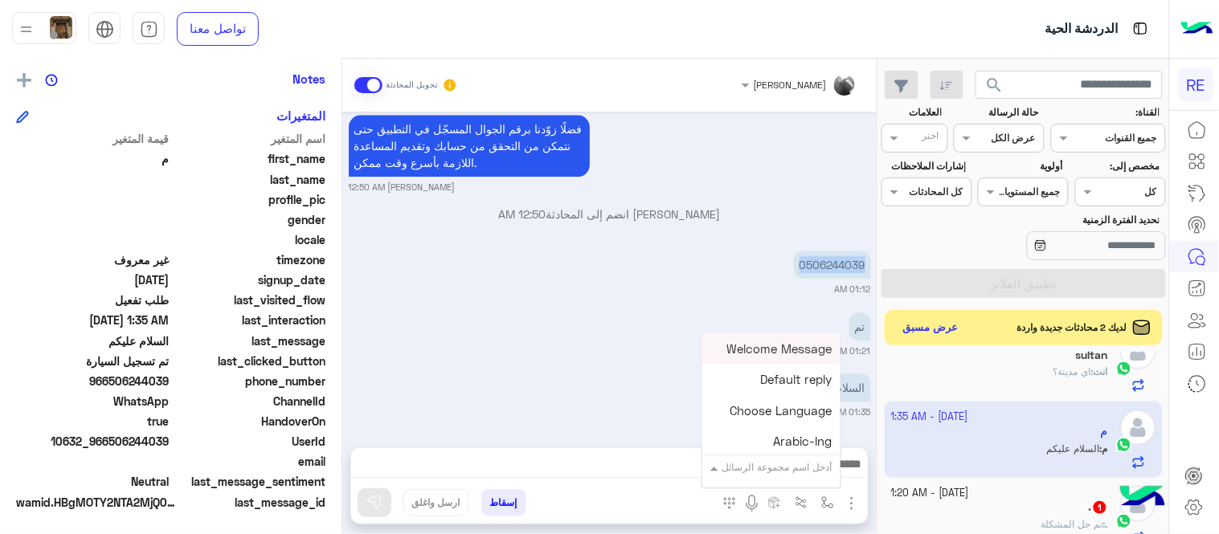
click at [760, 469] on input "text" at bounding box center [791, 465] width 81 height 14
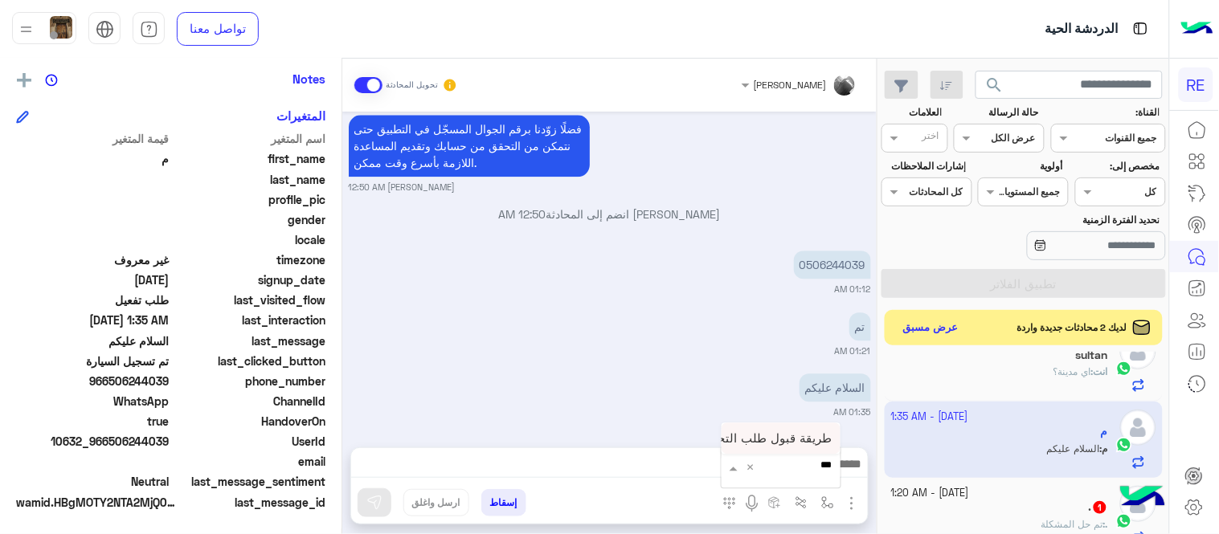
type input "****"
click at [775, 443] on span "طريقة قبول طلب التحقق تفعيل ابشر ككابتن" at bounding box center [719, 438] width 227 height 14
type textarea "**********"
click at [382, 501] on img at bounding box center [374, 503] width 16 height 16
click at [949, 500] on small "[DATE] - 1:20 AM" at bounding box center [930, 493] width 78 height 15
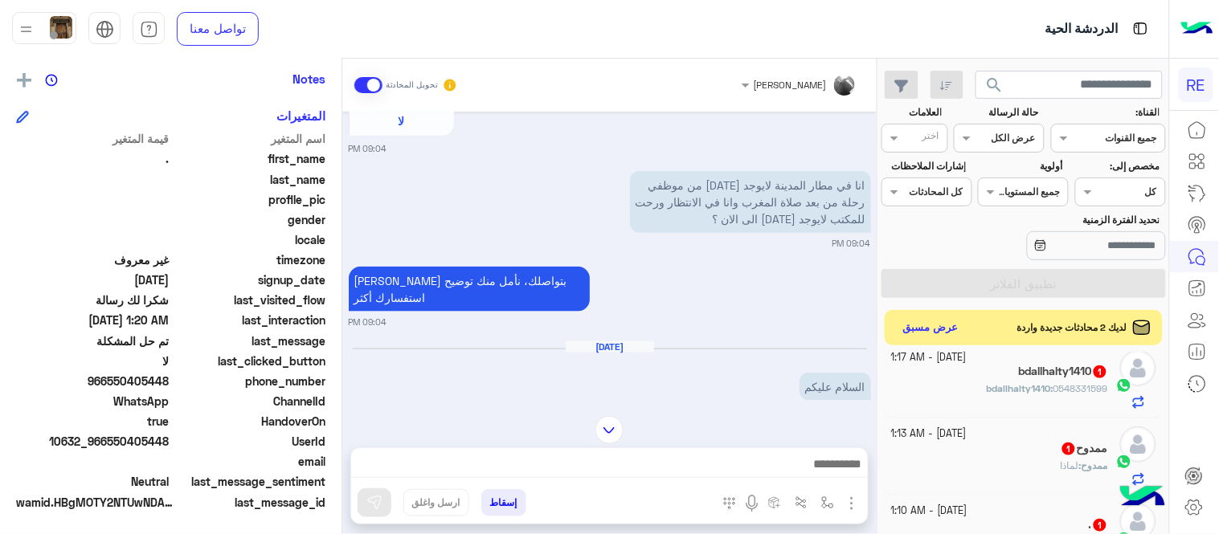
scroll to position [697, 0]
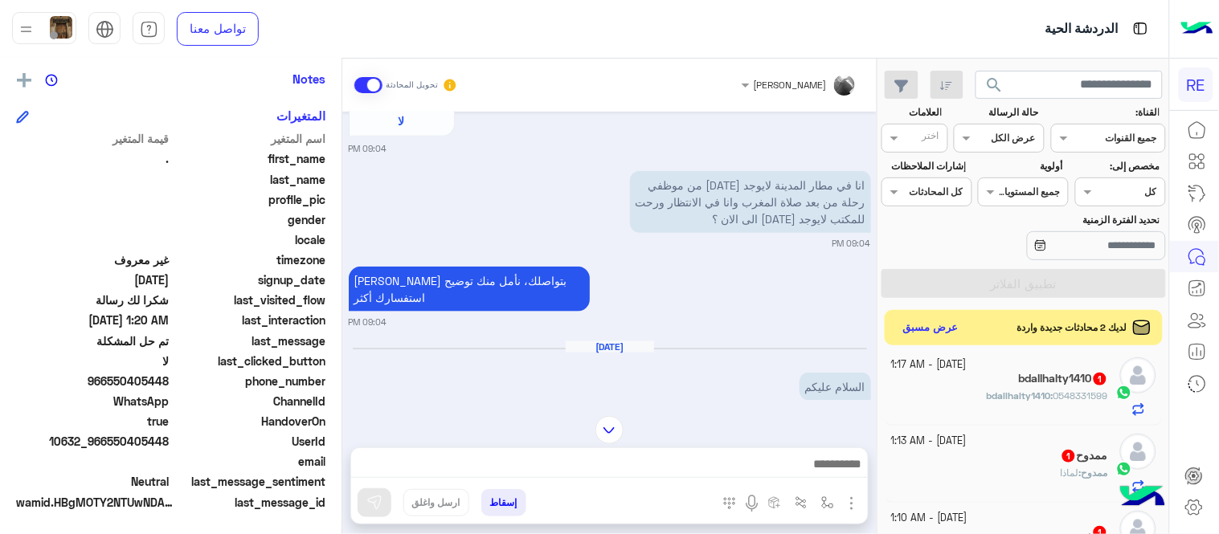
click at [1009, 412] on div "bdallhalty1410 : 0548331599" at bounding box center [1000, 403] width 218 height 28
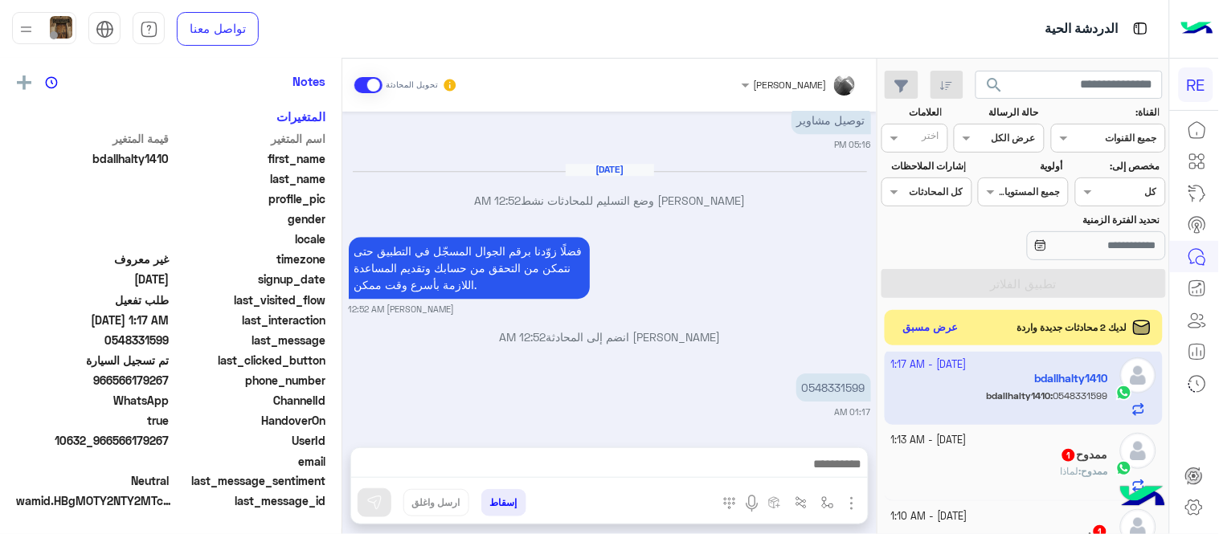
scroll to position [325, 0]
click at [840, 403] on div "0548331599" at bounding box center [788, 388] width 166 height 36
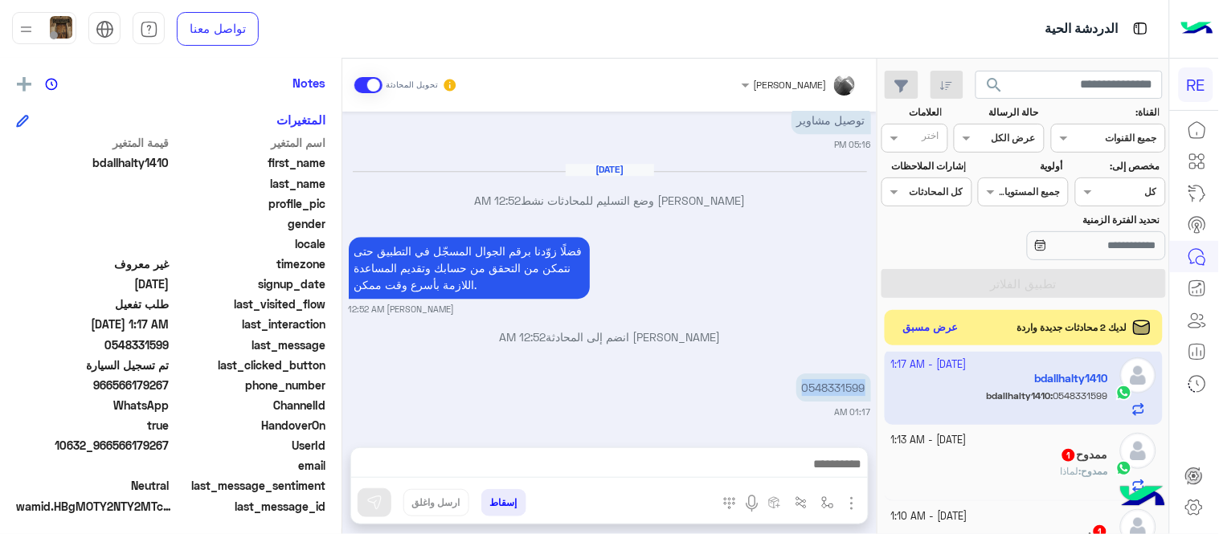
scroll to position [329, 0]
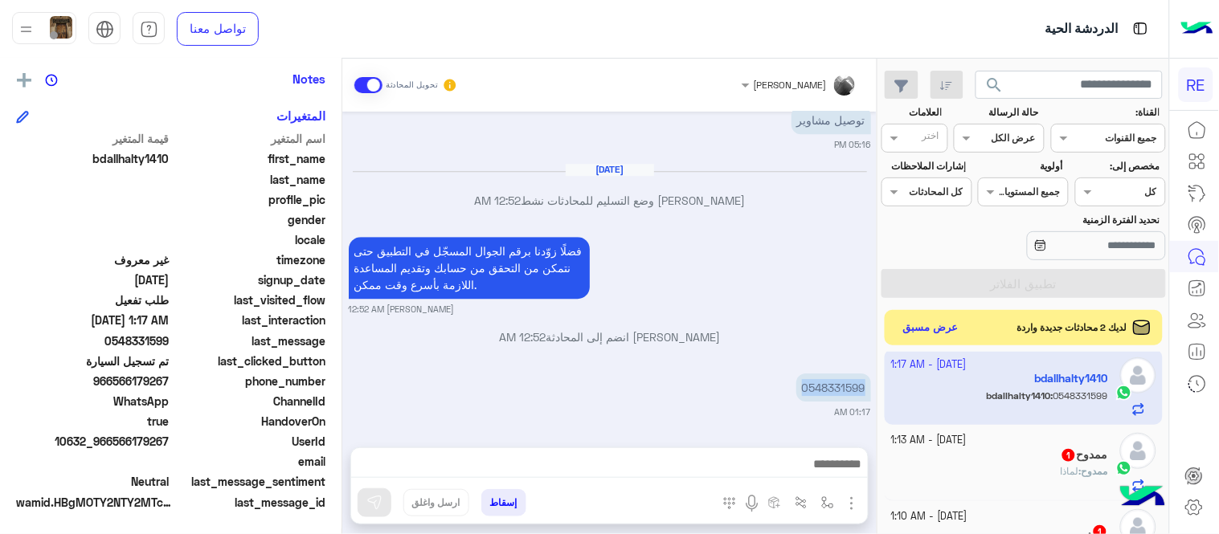
copy p "0548331599"
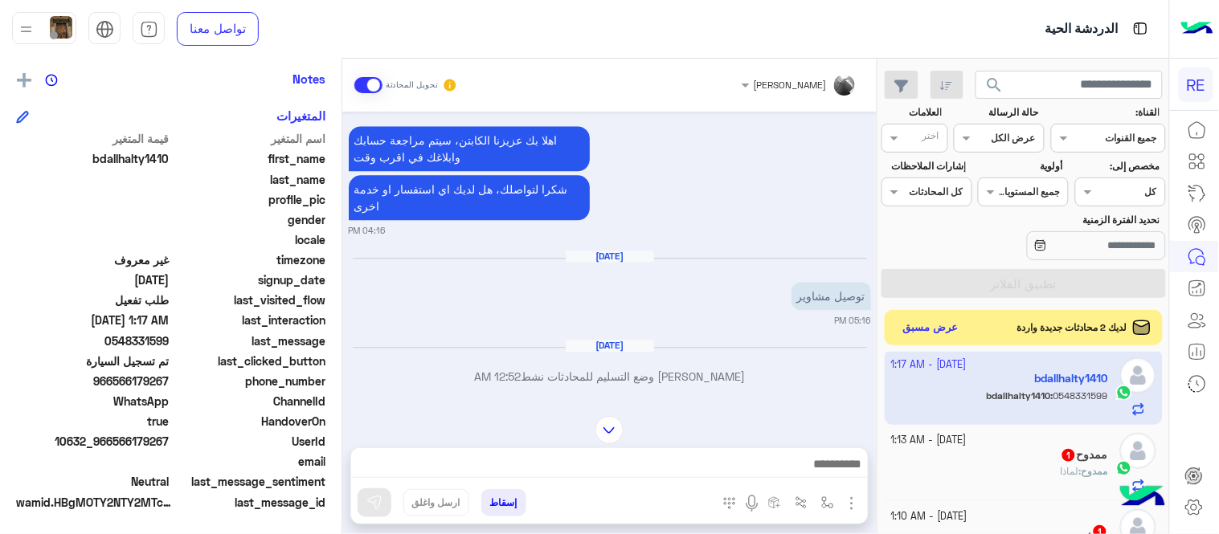
scroll to position [857, 0]
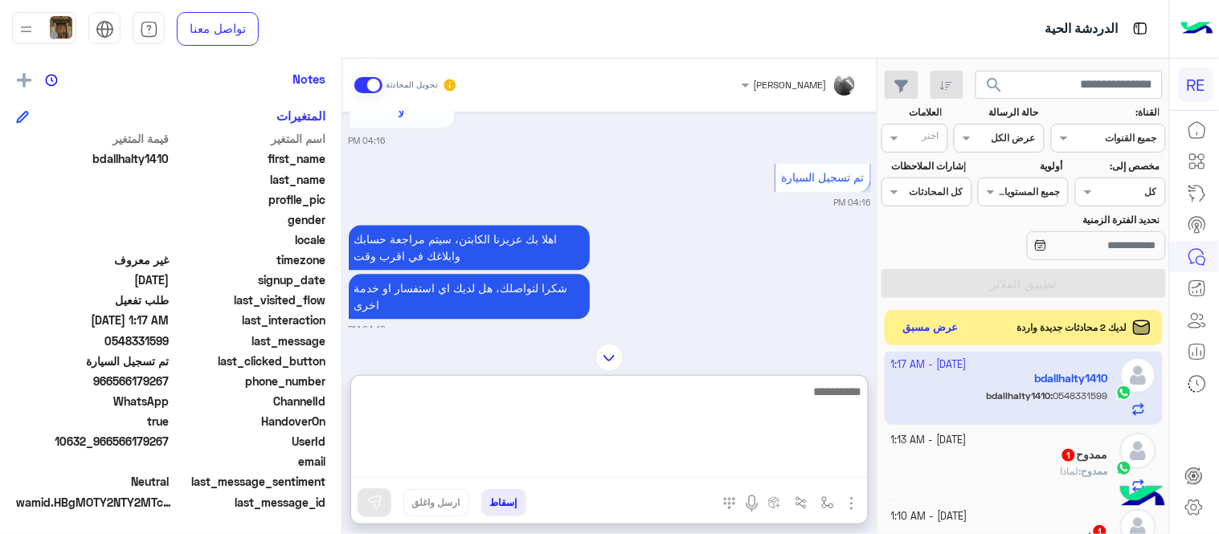
click at [641, 462] on textarea at bounding box center [609, 430] width 517 height 96
type textarea "**********"
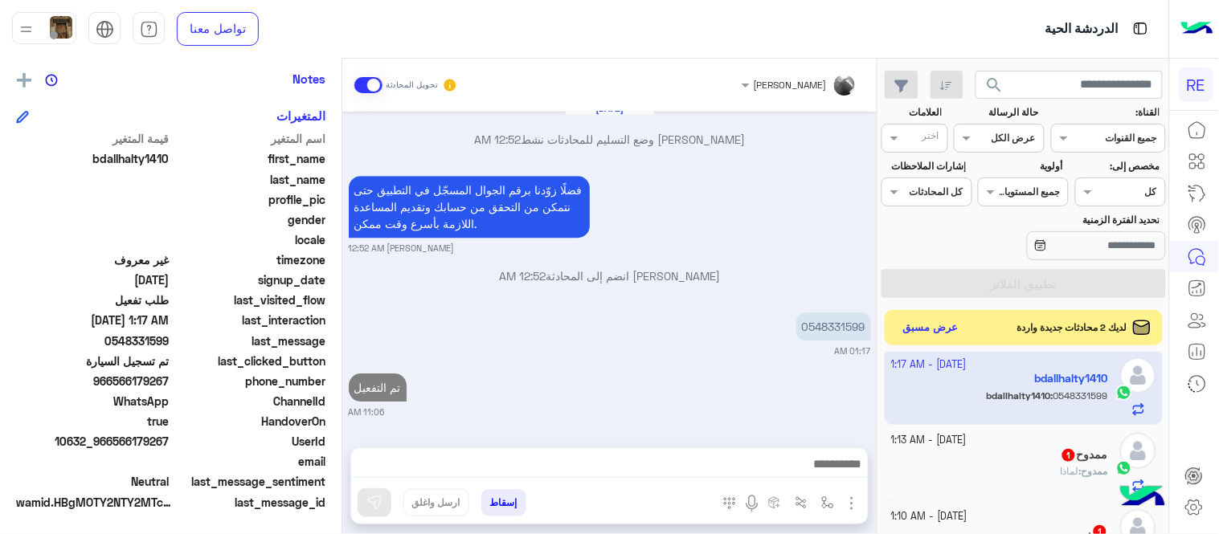
scroll to position [1237, 0]
click at [1028, 468] on div "ممدوح : لماذا" at bounding box center [1000, 478] width 218 height 28
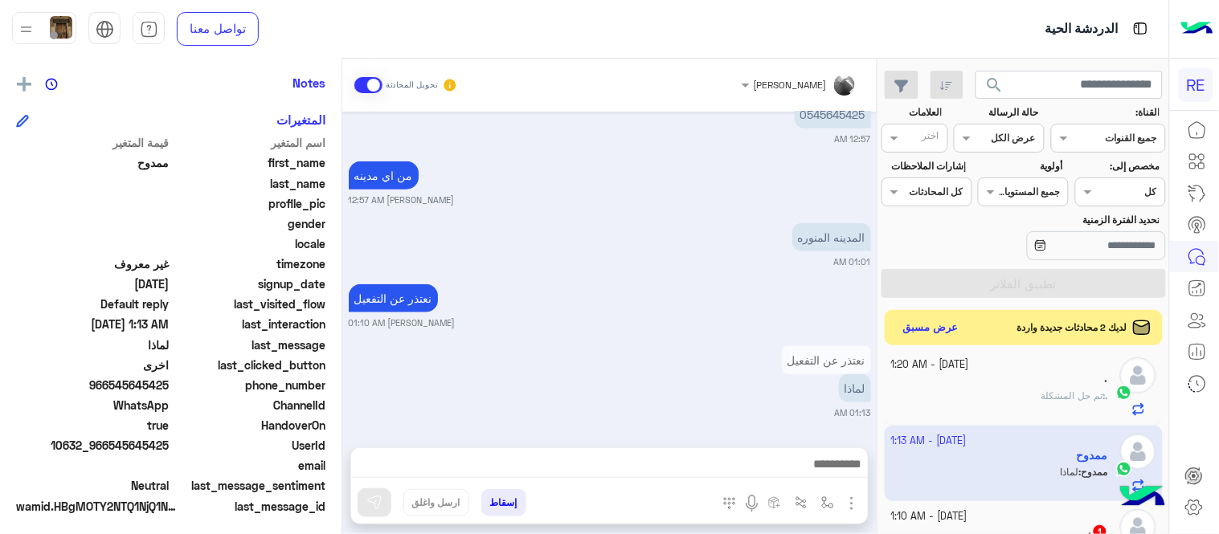
scroll to position [329, 0]
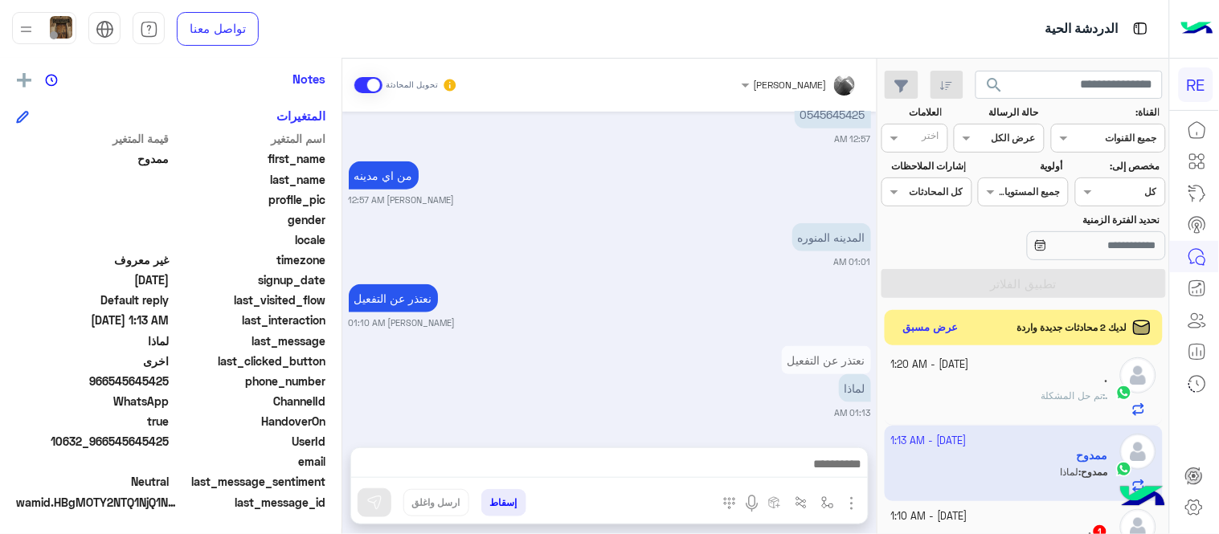
click at [828, 109] on div "[PERSON_NAME] تحويل المحادثة" at bounding box center [609, 85] width 534 height 53
click at [834, 121] on p "0545645425" at bounding box center [833, 114] width 76 height 28
copy app-msgs-text
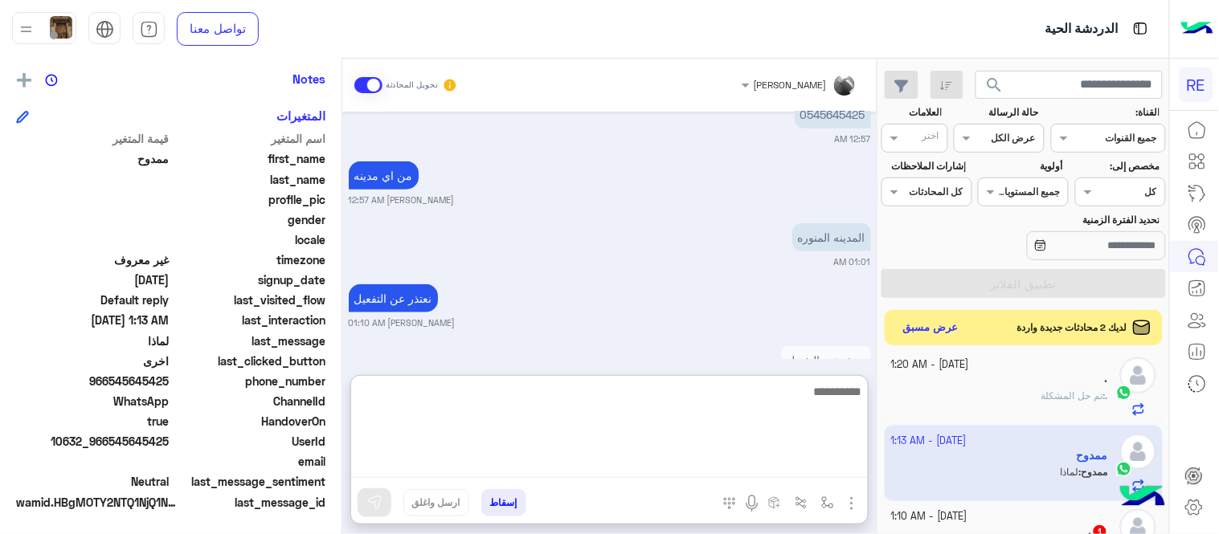
click at [627, 466] on textarea at bounding box center [609, 430] width 517 height 96
type textarea "**********"
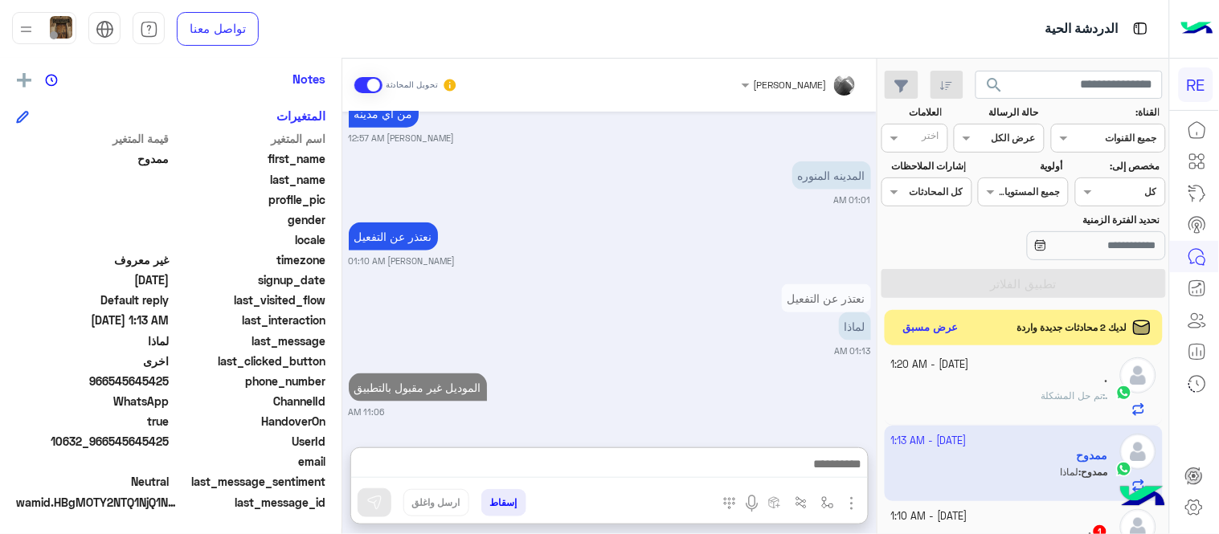
click at [703, 301] on div "[DATE] تم إعادة توجيه المحادثة. للعودة إلي الرد الالي، أنقر الزر الموجود بالأسف…" at bounding box center [609, 272] width 534 height 320
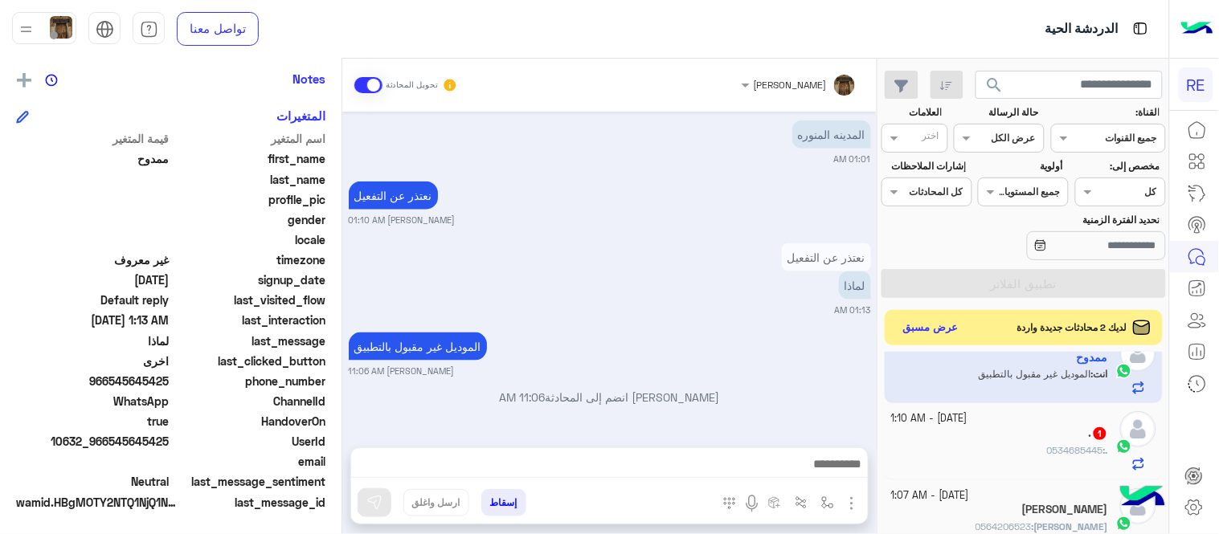
scroll to position [818, 0]
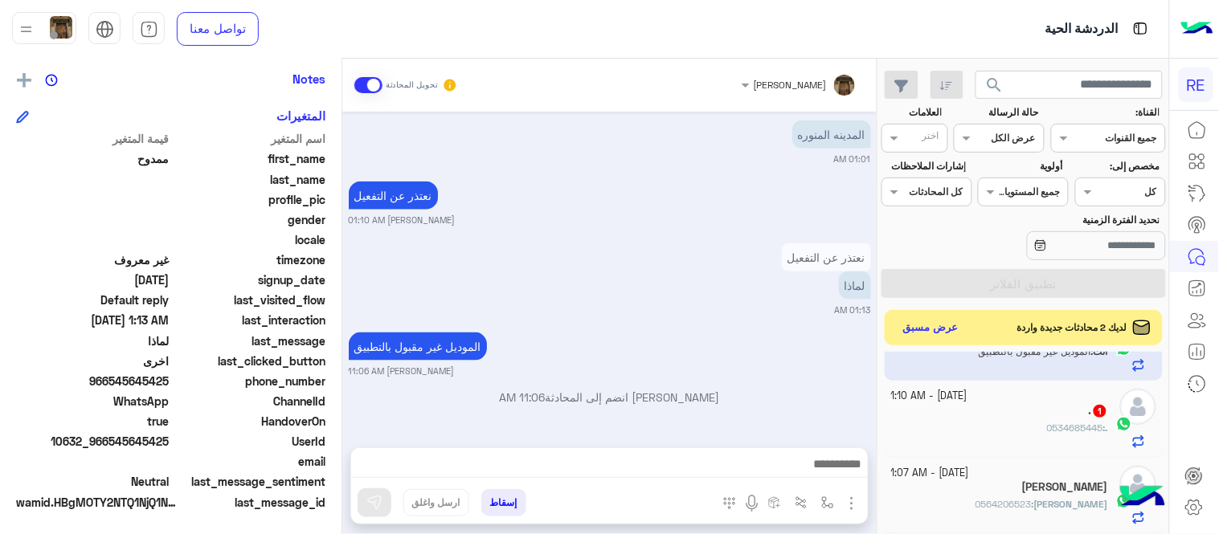
click at [1019, 421] on div ". 1" at bounding box center [1000, 412] width 218 height 17
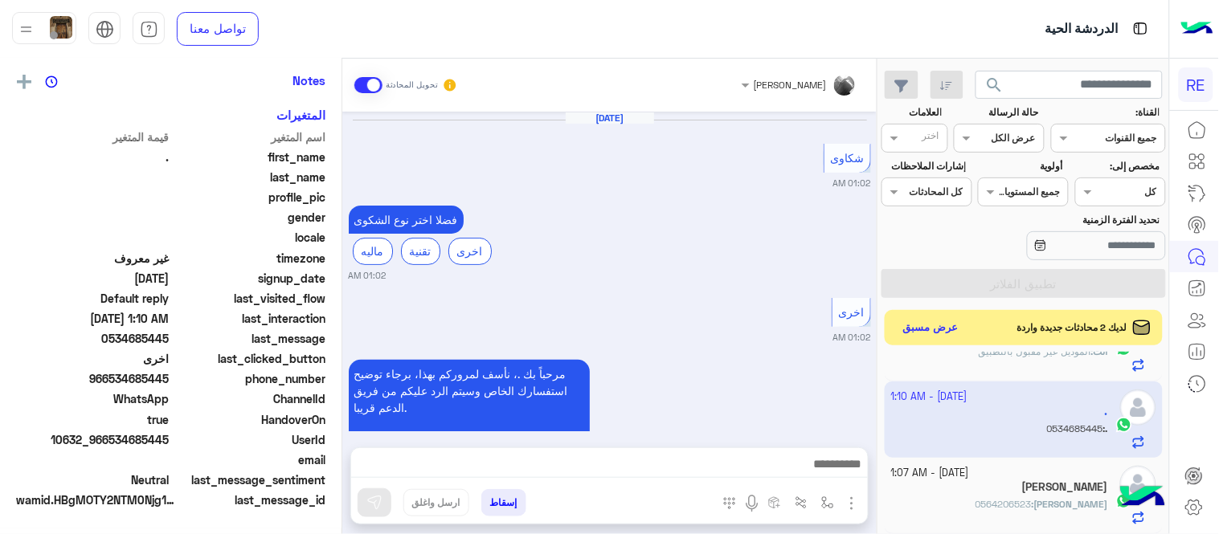
scroll to position [325, 0]
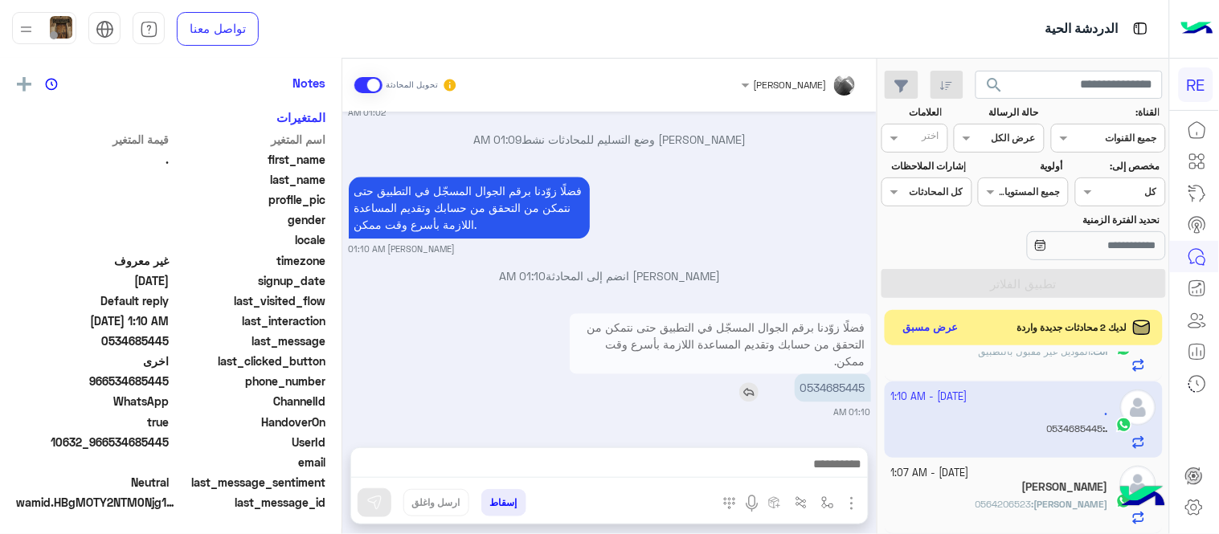
click at [821, 398] on p "0534685445" at bounding box center [833, 388] width 76 height 28
copy p "0534685445"
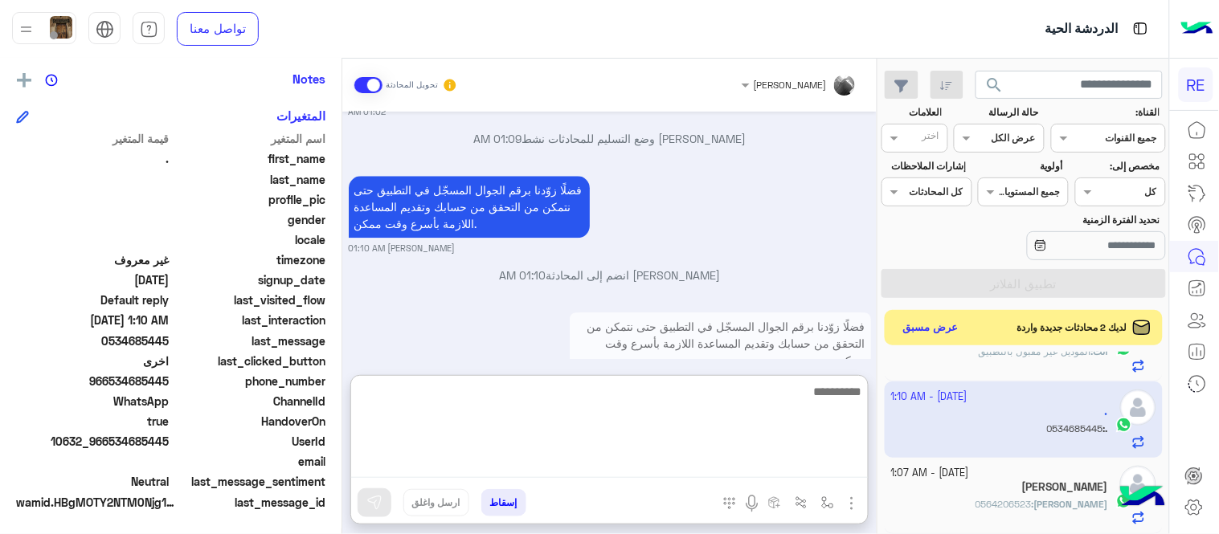
click at [603, 458] on textarea at bounding box center [609, 430] width 517 height 96
type textarea "**********"
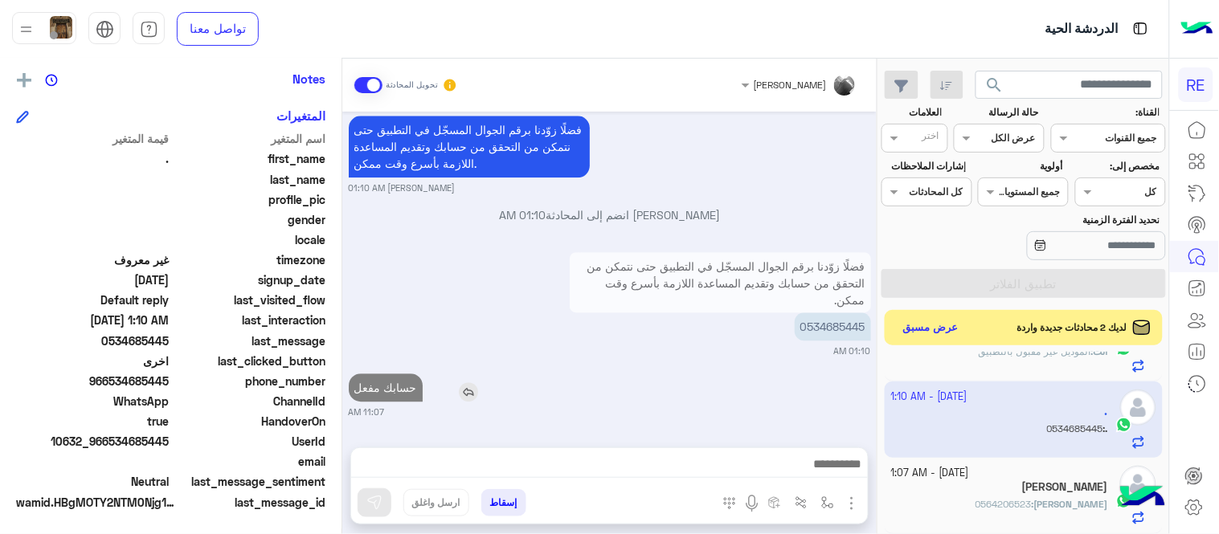
scroll to position [1049, 0]
click at [469, 302] on div "[DATE] شكاوى 01:02 AM فضلا اختر نوع الشكوى ماليه تقنية اخرى 01:02 AM اخرى 01:02…" at bounding box center [609, 272] width 534 height 320
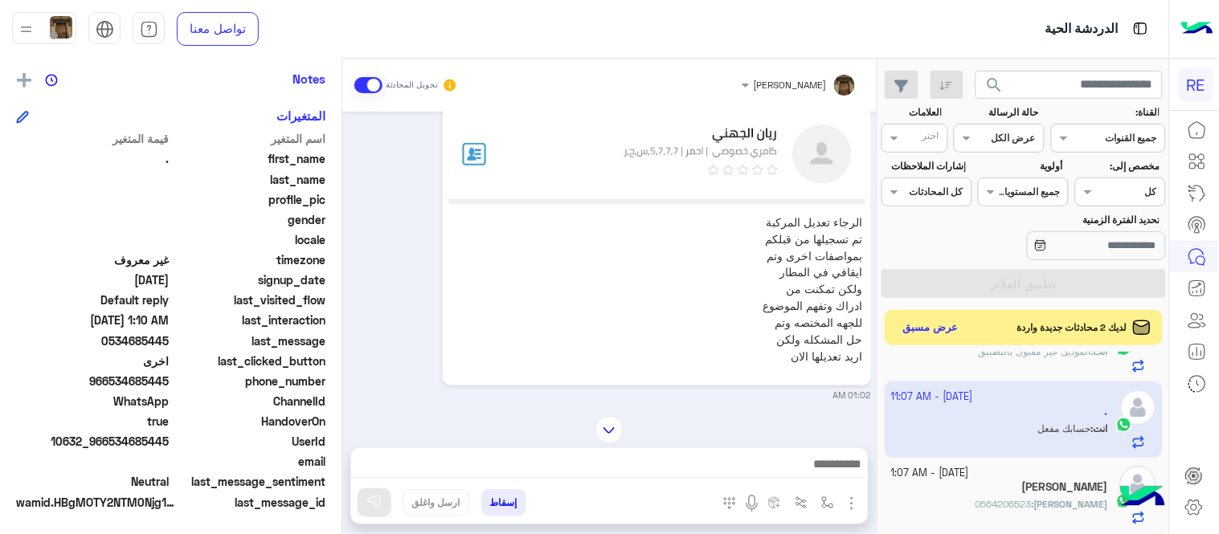
scroll to position [631, 0]
click at [397, 382] on img at bounding box center [396, 371] width 19 height 19
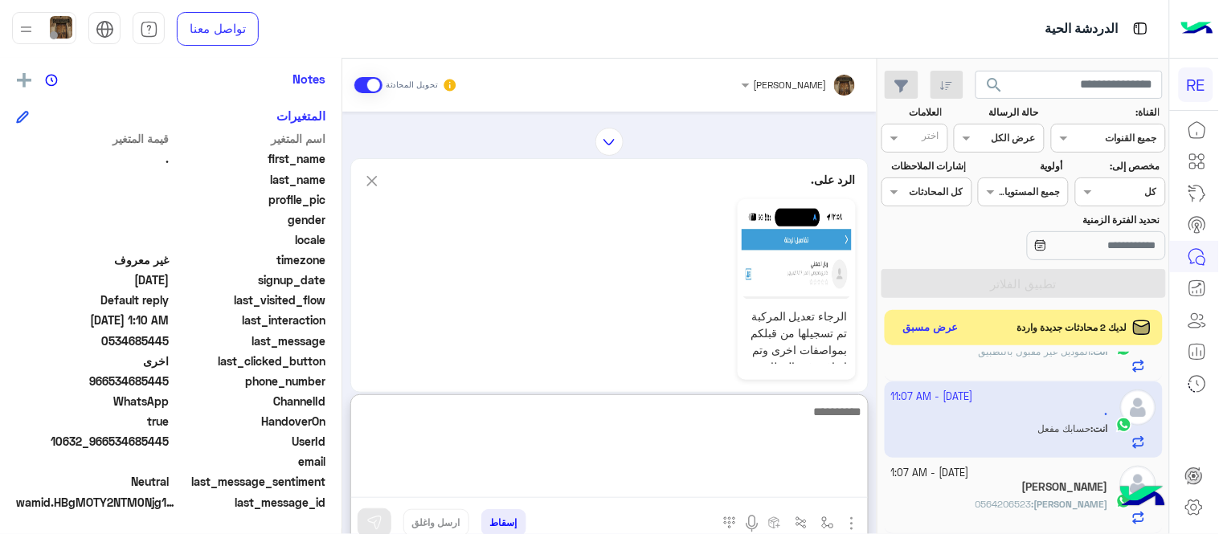
click at [603, 472] on textarea at bounding box center [609, 450] width 517 height 96
type textarea "**********"
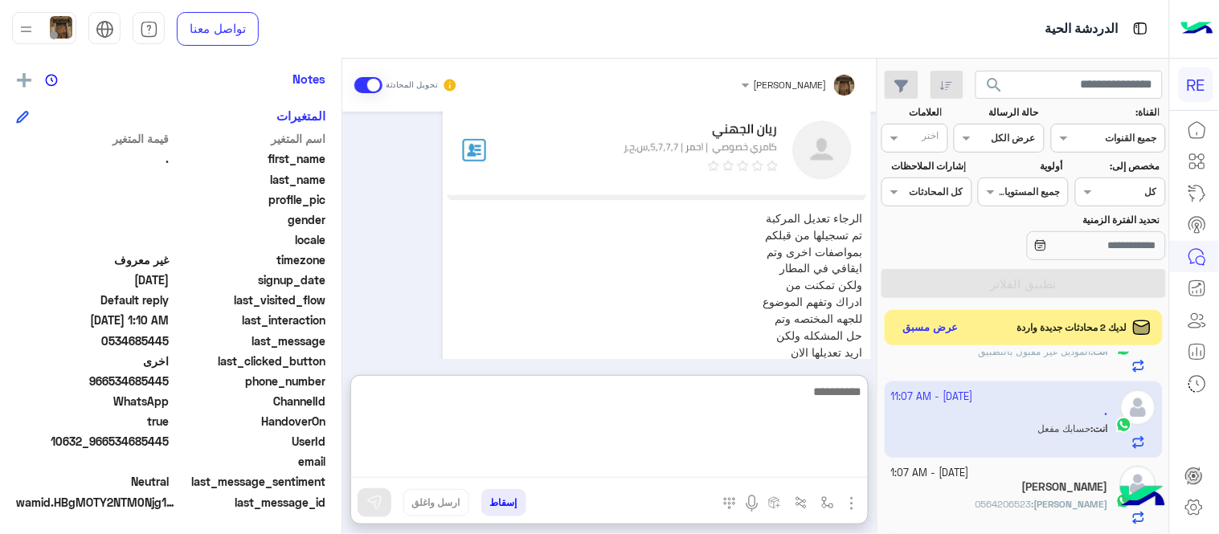
scroll to position [1289, 0]
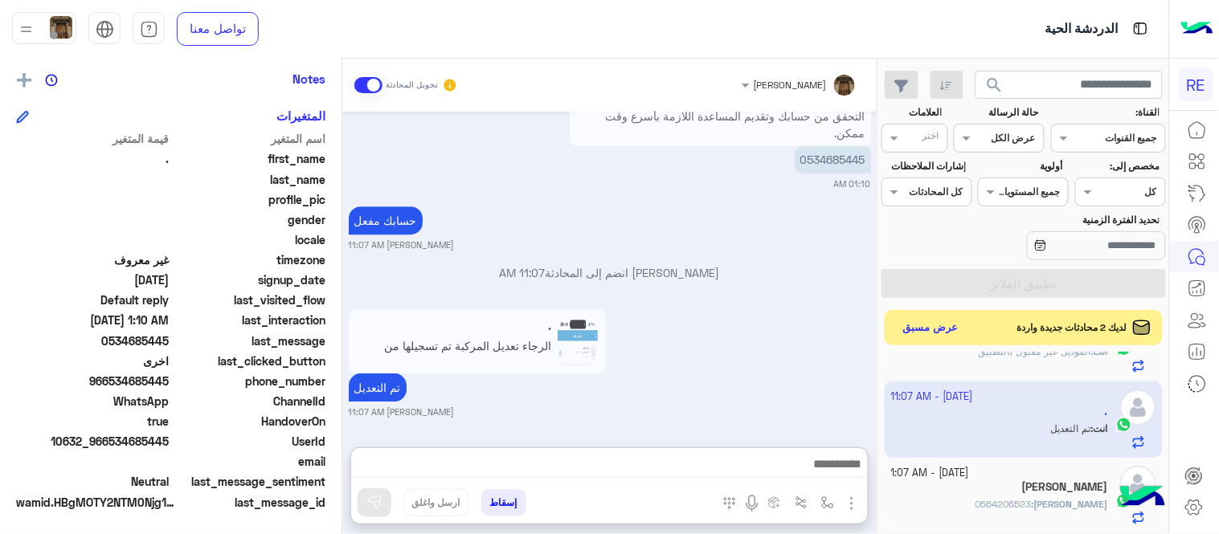
click at [649, 327] on div ". الرجاء تعديل المركبة تم تسجيلها من قبلكم بمواصفات اخرى وتم ايقافي في المطار و…" at bounding box center [610, 361] width 522 height 113
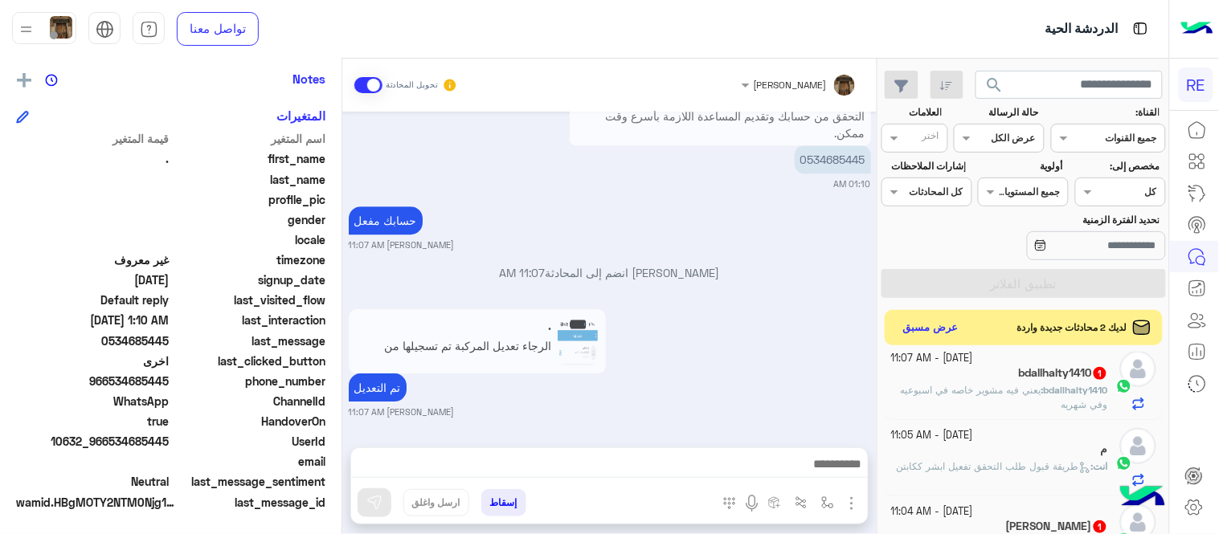
scroll to position [0, 0]
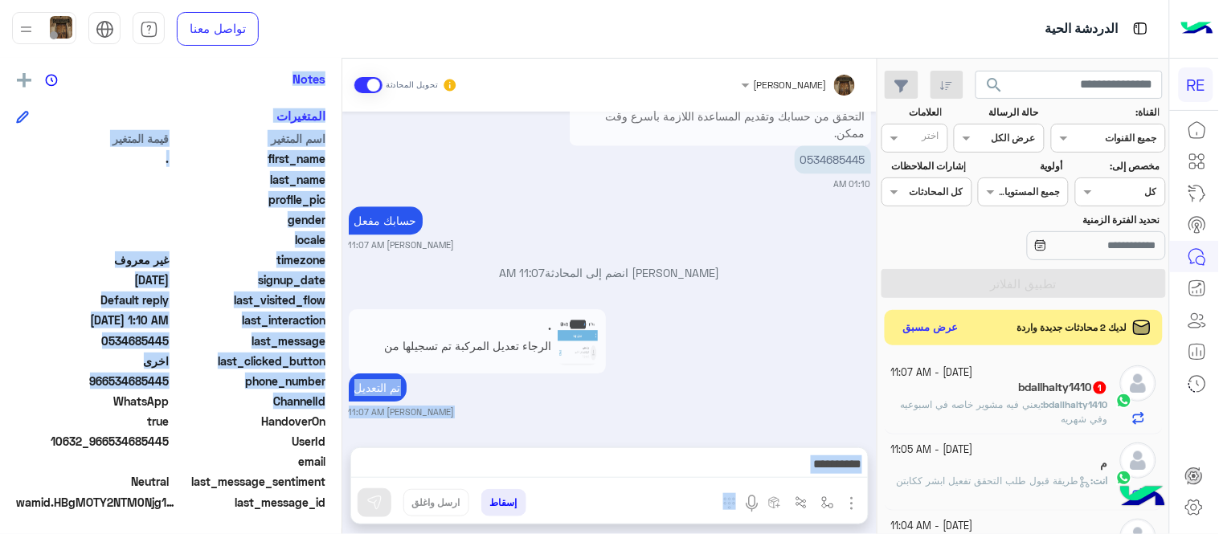
drag, startPoint x: 341, startPoint y: 399, endPoint x: 344, endPoint y: 349, distance: 49.9
click at [344, 349] on mat-drawer-container "[PERSON_NAME] تحويل المحادثة [DATE] شكاوى 01:02 AM فضلا اختر نوع الشكوى ماليه ت…" at bounding box center [438, 300] width 876 height 482
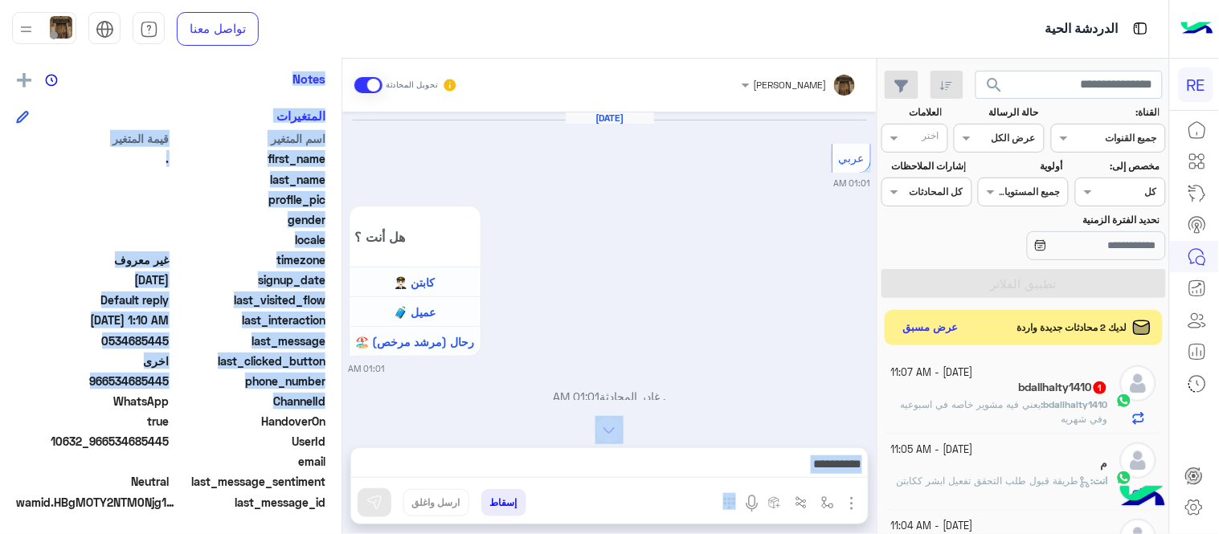
scroll to position [572, 0]
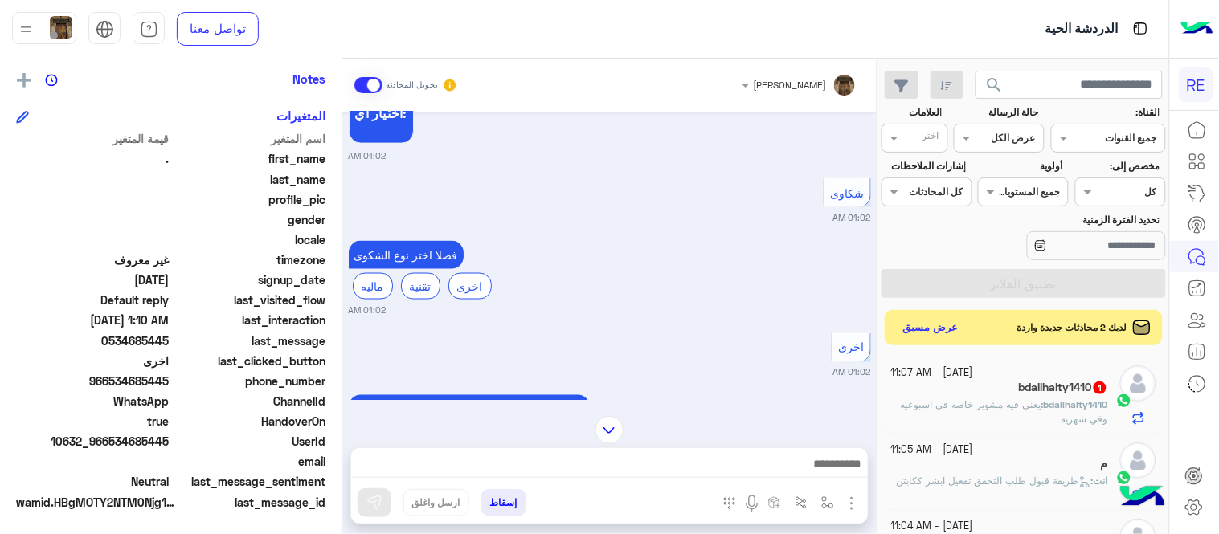
click at [448, 204] on div "شكاوى 01:02 AM" at bounding box center [610, 199] width 522 height 50
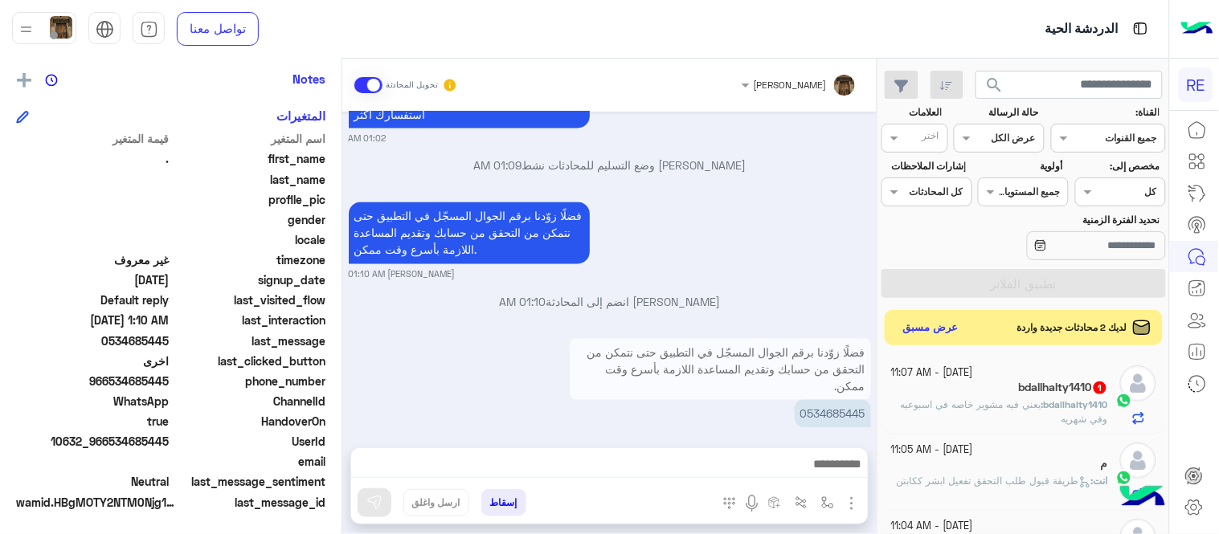
scroll to position [5748, 0]
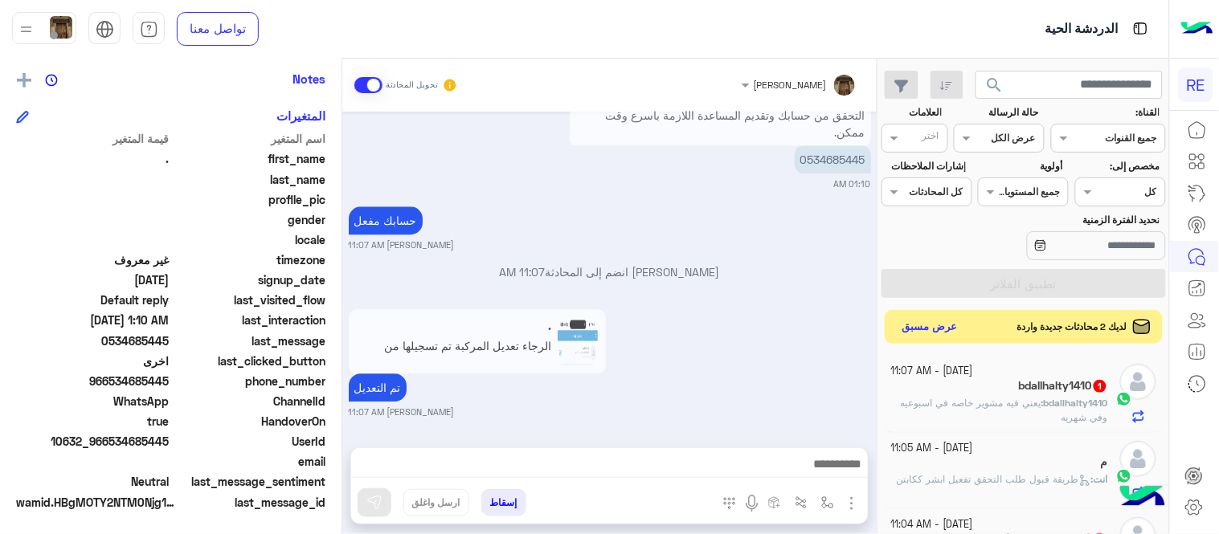
click at [925, 323] on button "عرض مسبق" at bounding box center [930, 328] width 67 height 22
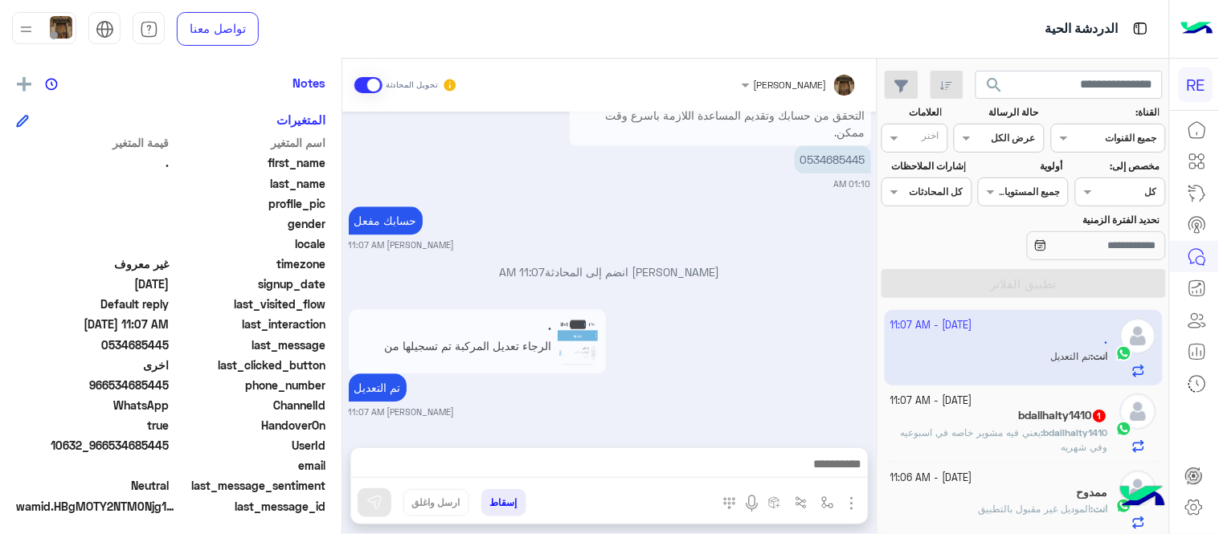
scroll to position [329, 0]
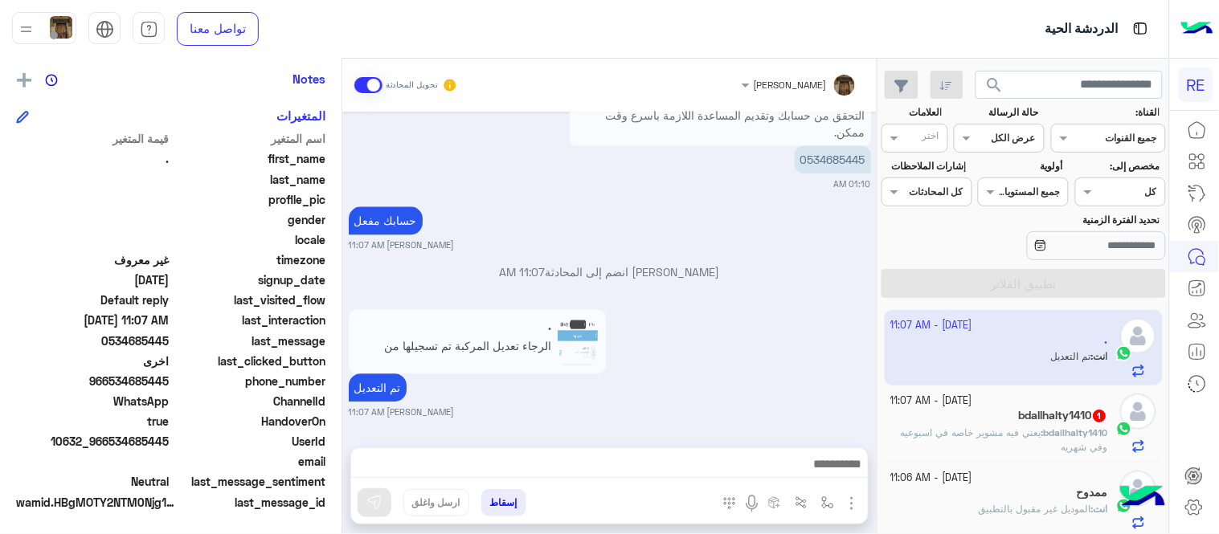
click at [705, 307] on div ". الرجاء تعديل المركبة تم تسجيلها من قبلكم بمواصفات اخرى وتم ايقافي في المطار و…" at bounding box center [610, 361] width 522 height 113
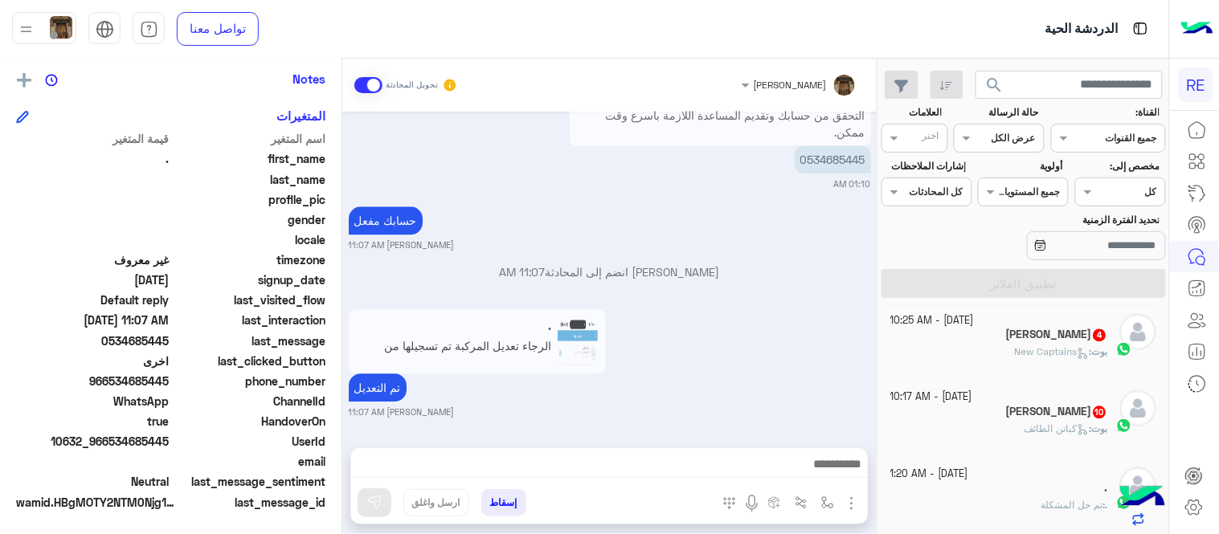
scroll to position [934, 0]
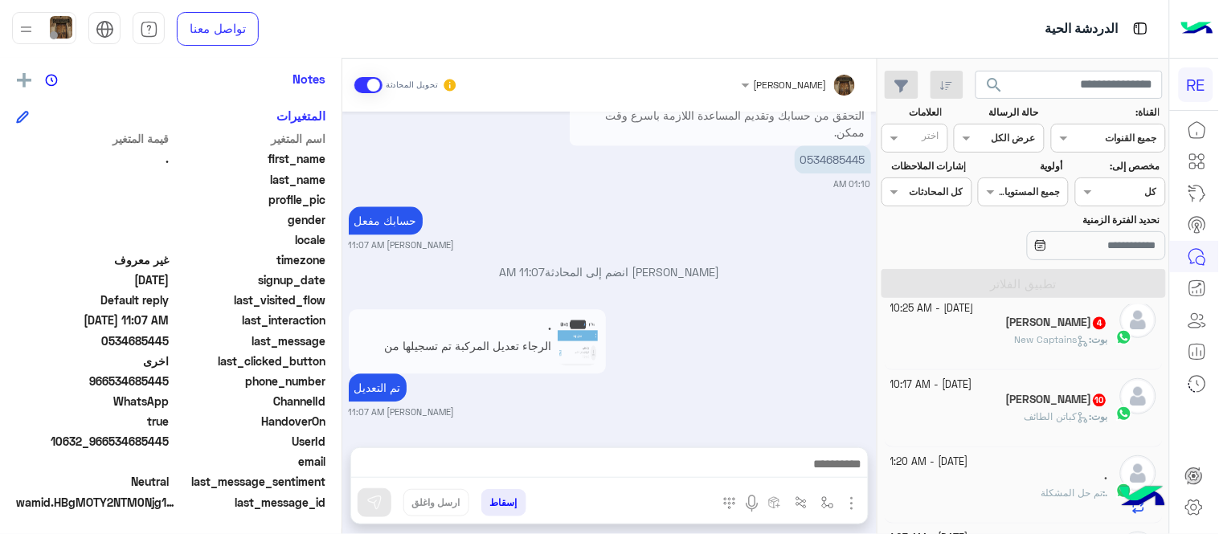
click at [975, 418] on div "بوت : كباتن الطائف" at bounding box center [1000, 425] width 218 height 28
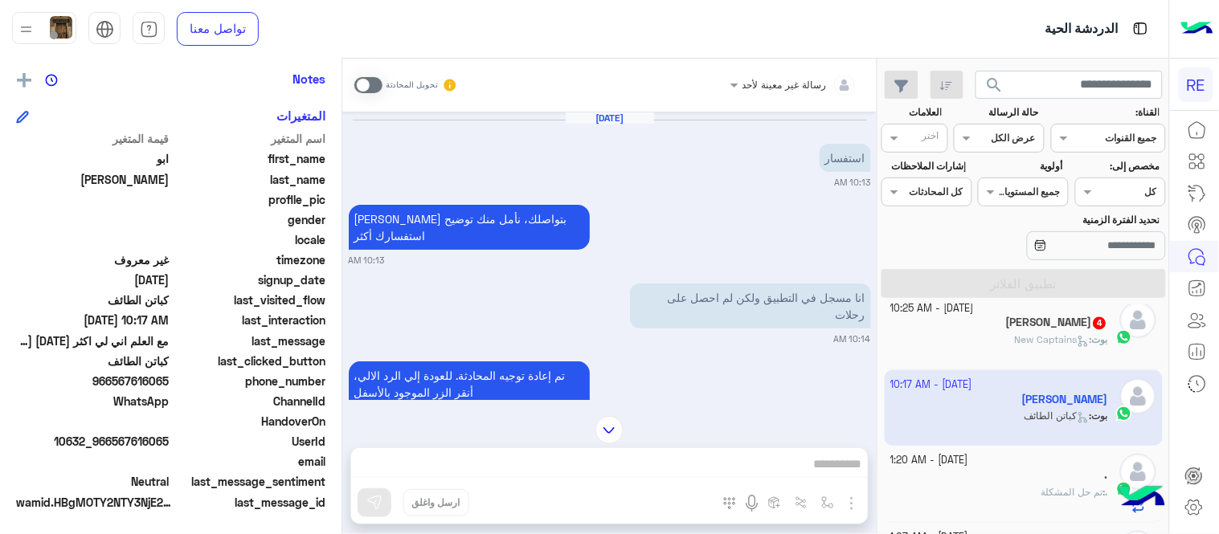
scroll to position [86, 0]
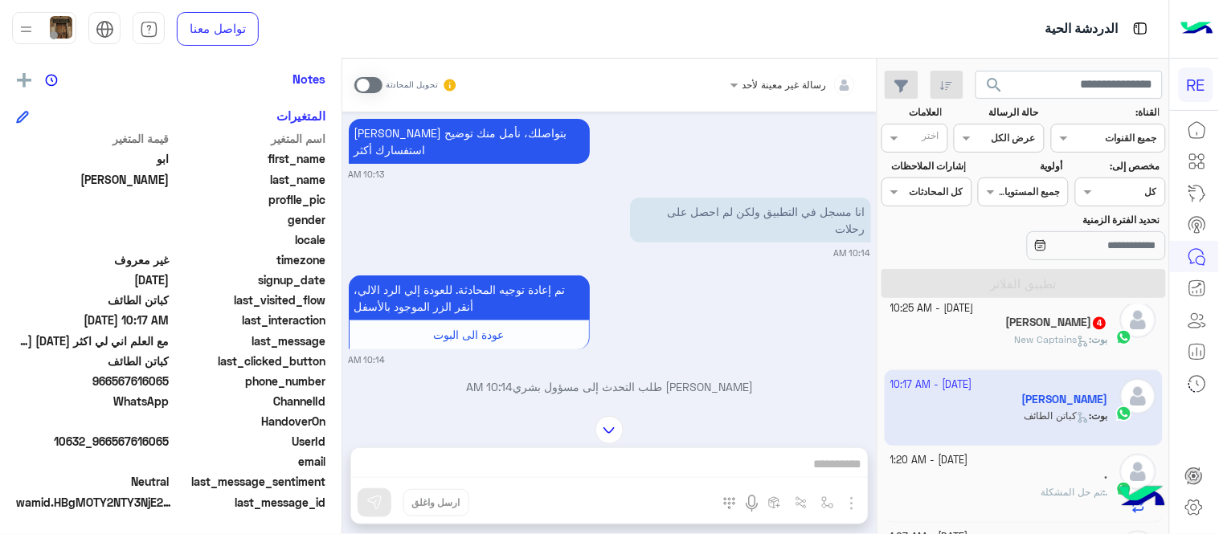
click at [341, 131] on div "[PERSON_NAME] يمكن الإرسال له غير معروف تاريخ الأشتراك : [DATE] أولوية لم يتم ا…" at bounding box center [170, 294] width 341 height 470
click at [376, 86] on span at bounding box center [368, 85] width 28 height 16
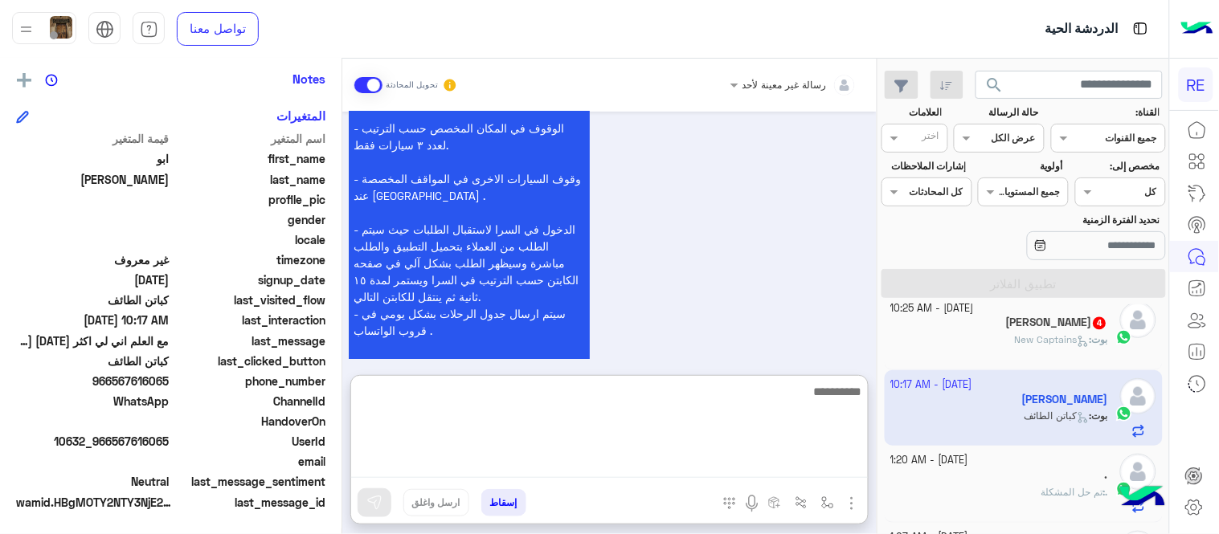
click at [584, 470] on textarea at bounding box center [609, 430] width 517 height 96
type textarea "*********"
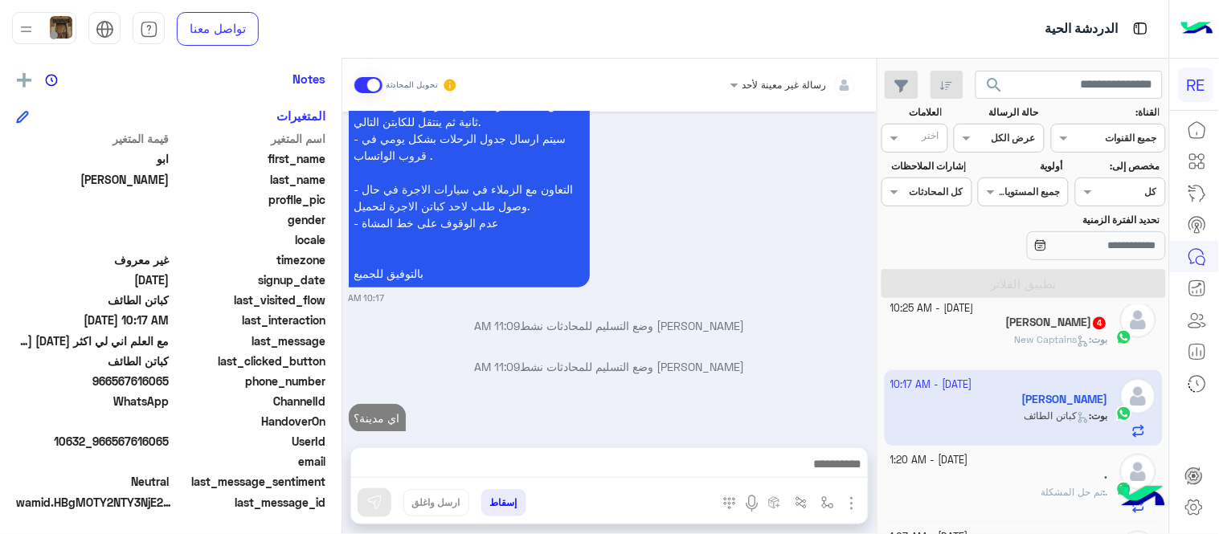
scroll to position [3397, 0]
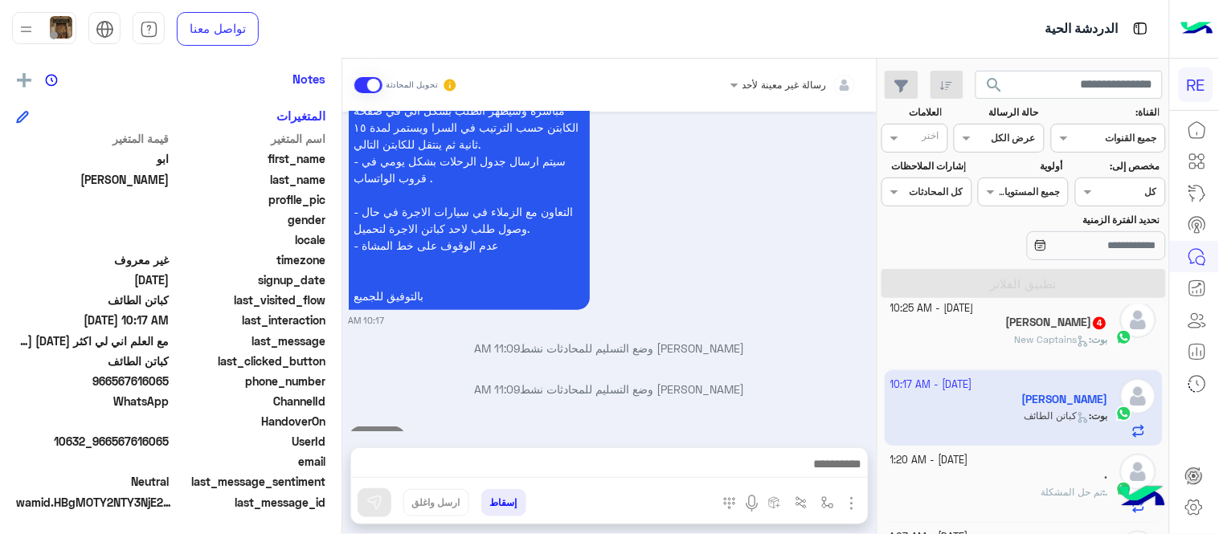
click at [1055, 330] on h5 "[PERSON_NAME] 4" at bounding box center [1057, 324] width 102 height 14
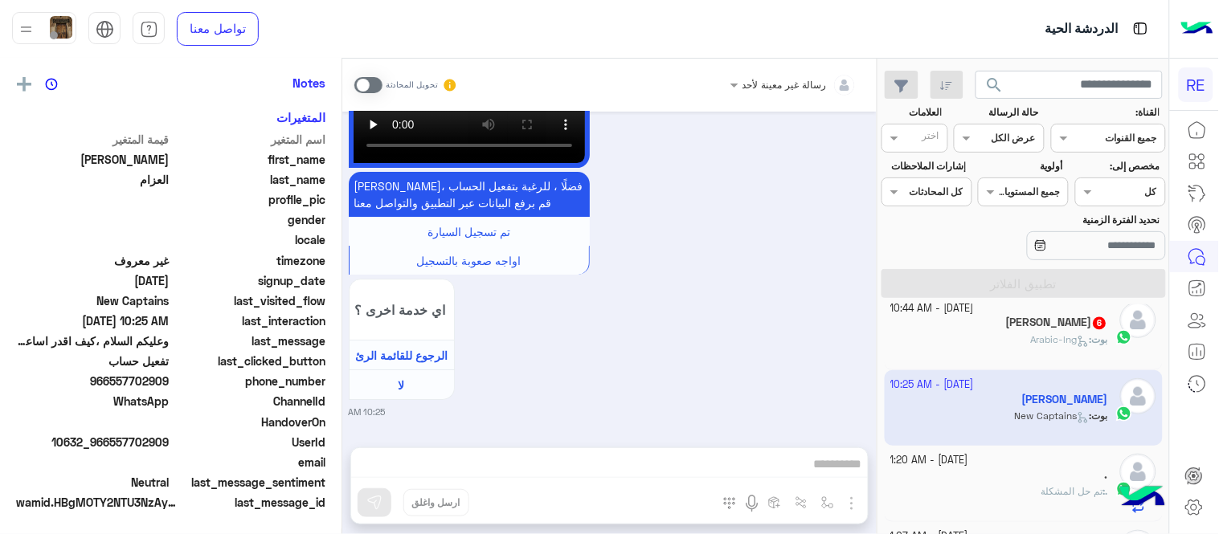
scroll to position [329, 0]
click at [367, 88] on span at bounding box center [368, 85] width 28 height 16
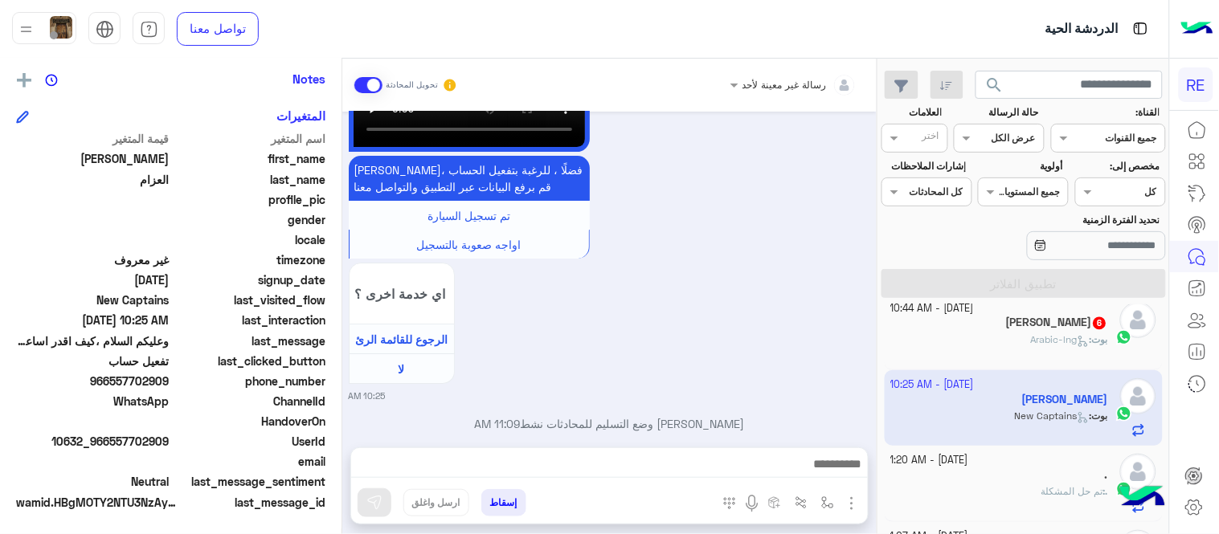
scroll to position [1436, 0]
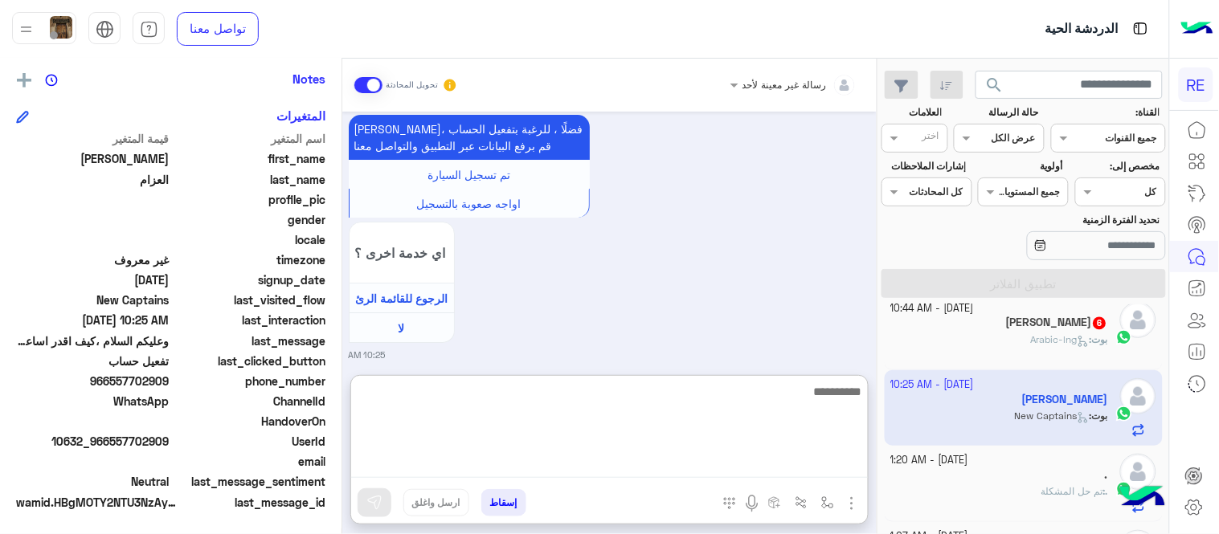
click at [604, 470] on textarea at bounding box center [609, 430] width 517 height 96
type textarea "**********"
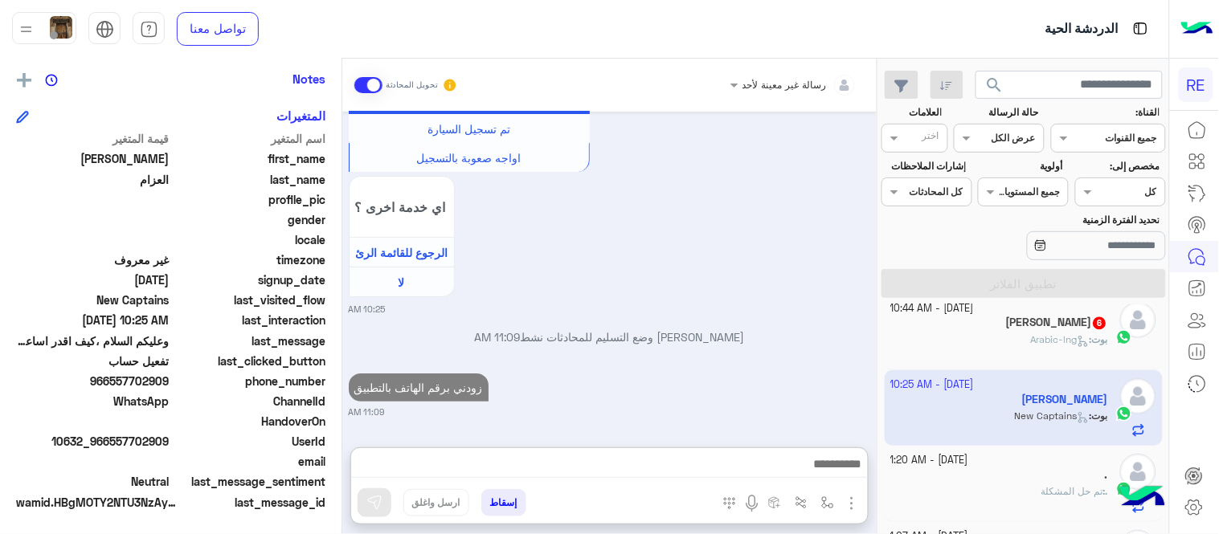
scroll to position [1534, 0]
click at [1031, 348] on p "بوت : Arabic-lng" at bounding box center [1069, 340] width 77 height 14
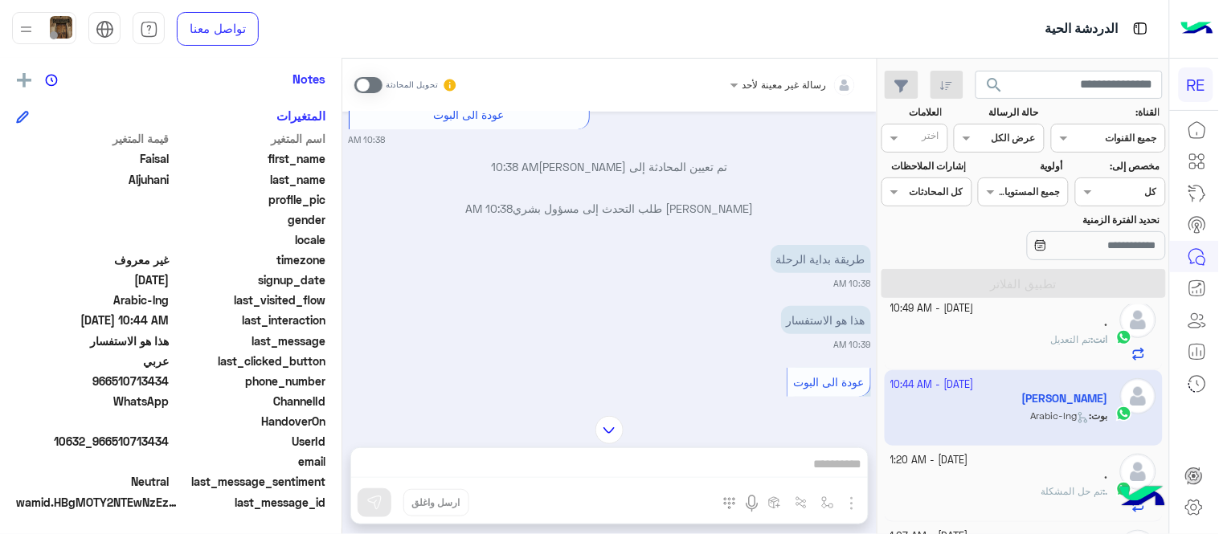
scroll to position [78, 0]
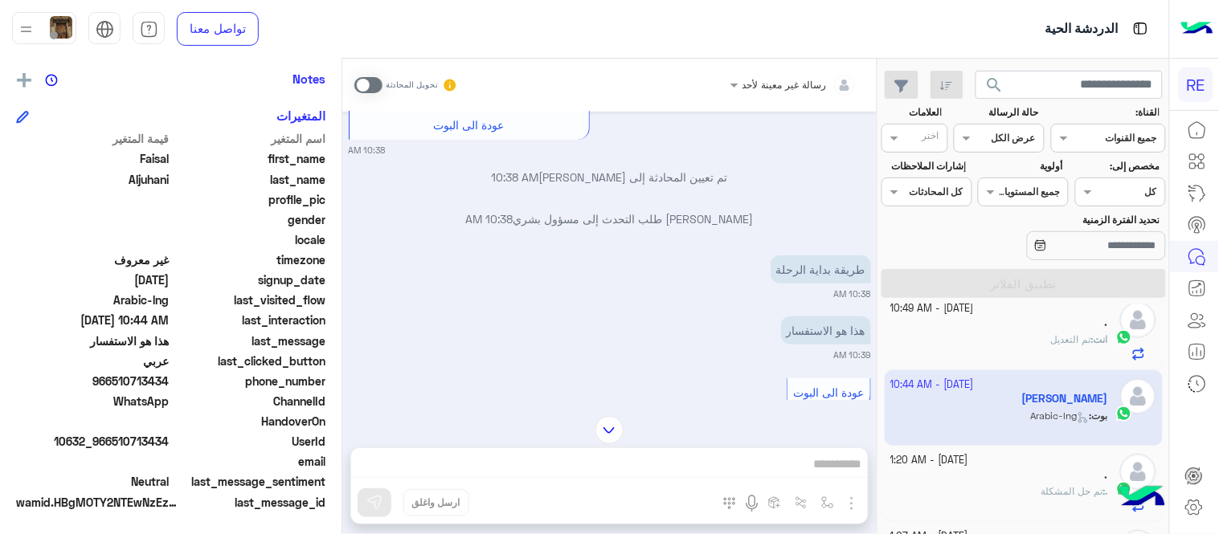
click at [367, 84] on span at bounding box center [368, 85] width 28 height 16
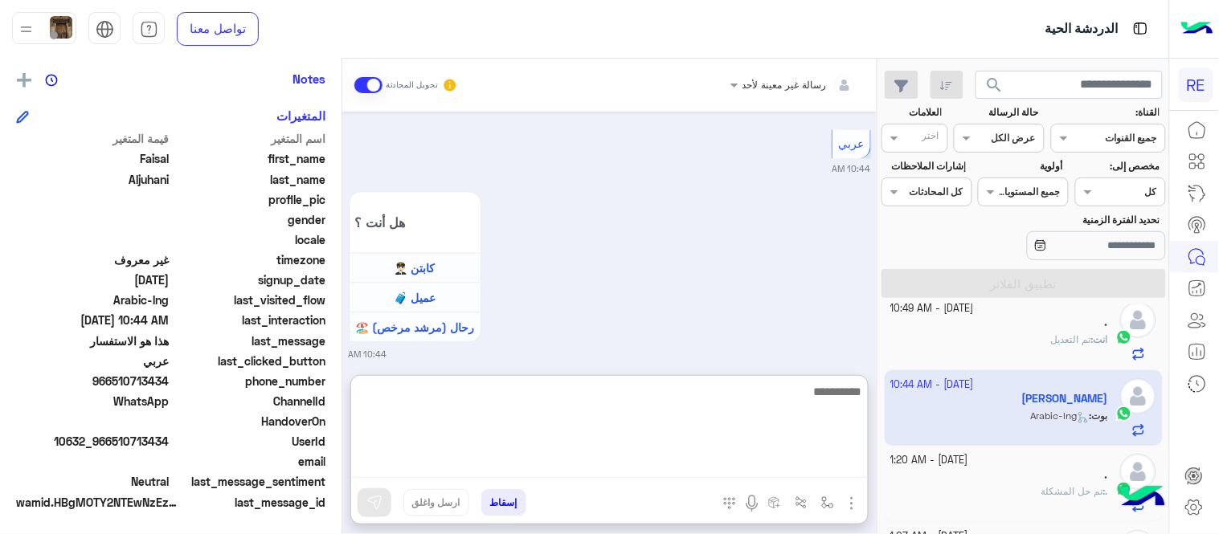
click at [700, 468] on textarea at bounding box center [609, 430] width 517 height 96
type textarea "**********"
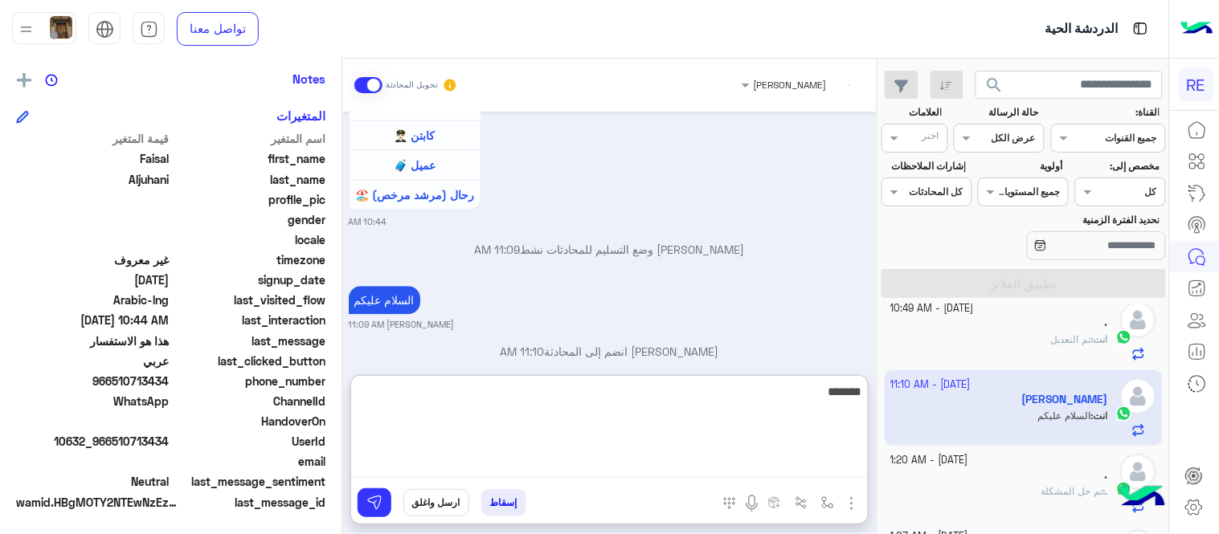
scroll to position [994, 0]
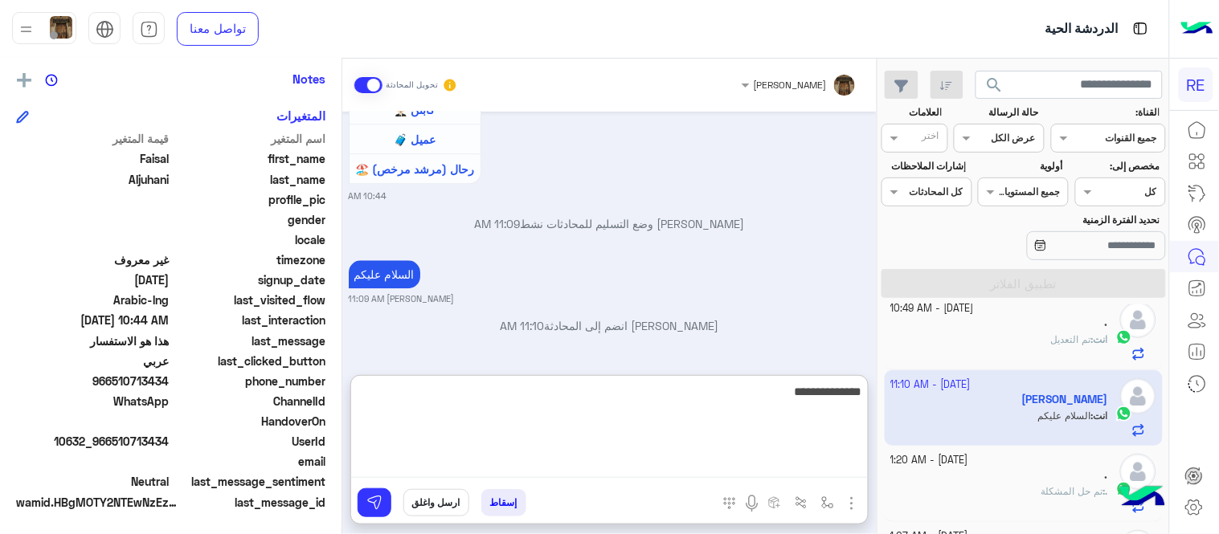
type textarea "**********"
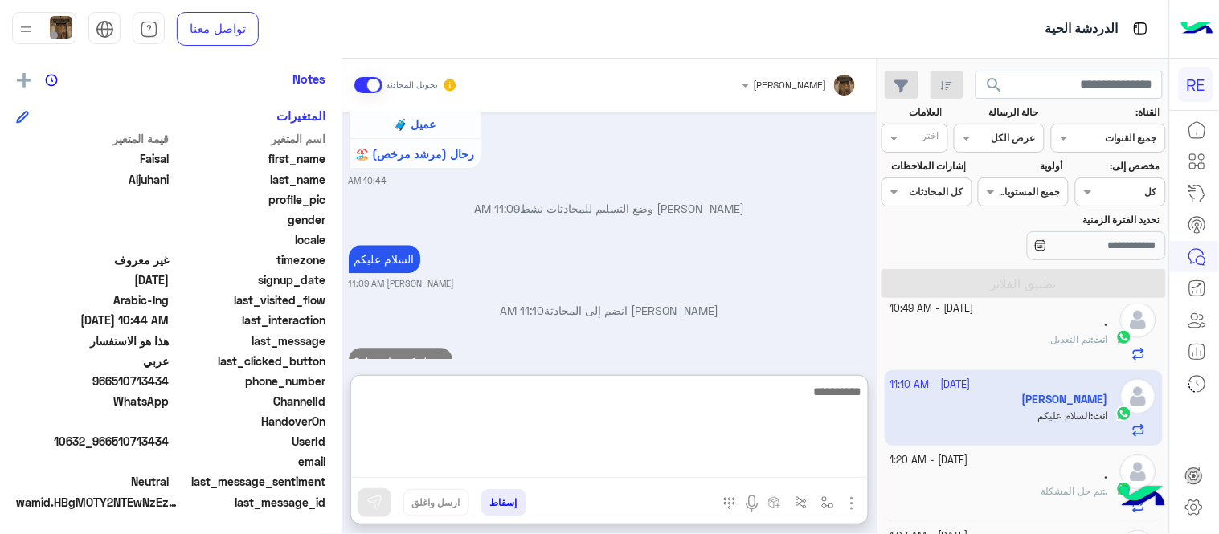
scroll to position [1056, 0]
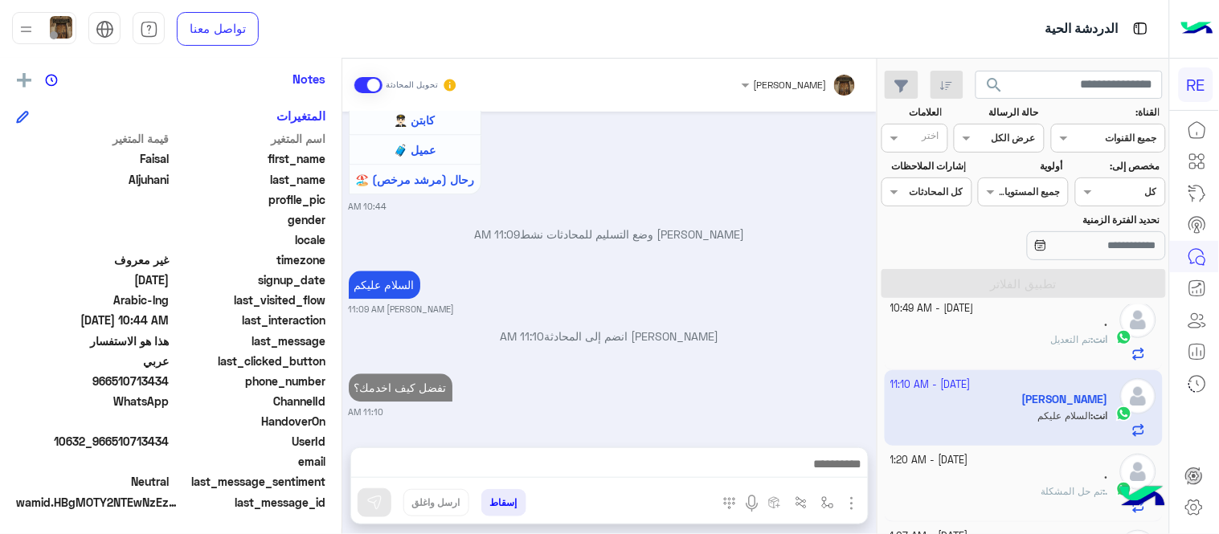
click at [781, 360] on div "[PERSON_NAME] تحويل المحادثة [DATE] تم إعادة توجيه المحادثة. للعودة إلي الرد ال…" at bounding box center [609, 300] width 534 height 482
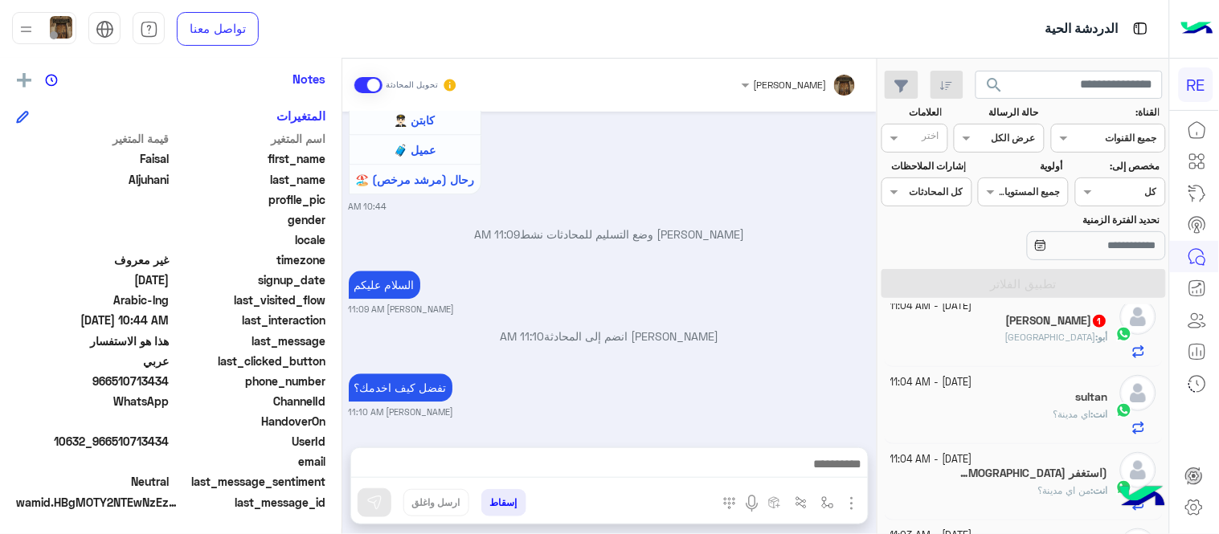
scroll to position [397, 0]
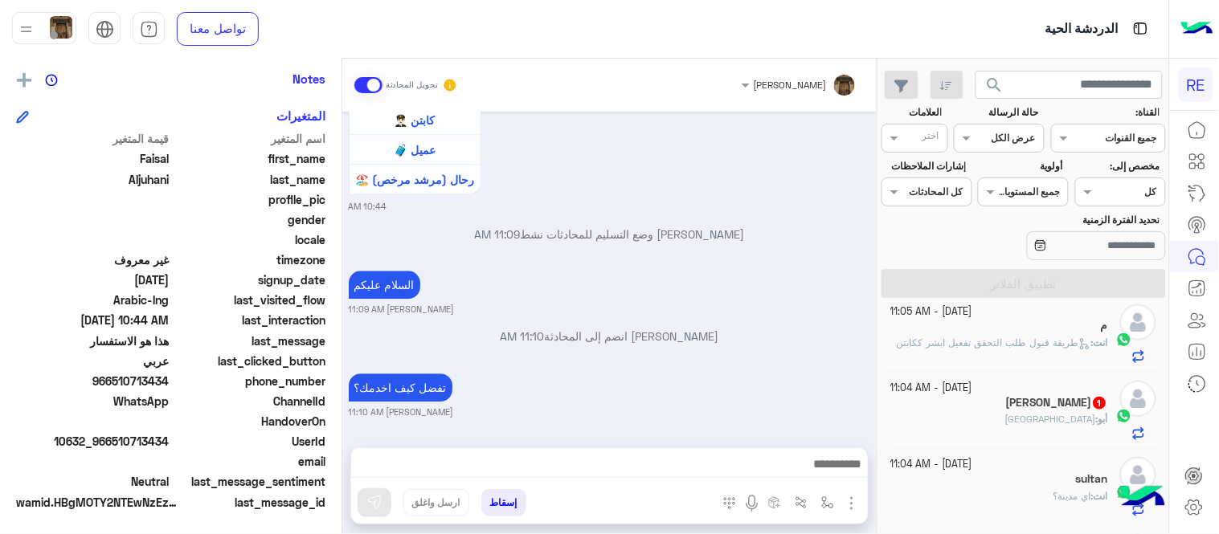
click at [995, 405] on div "[PERSON_NAME] 1" at bounding box center [1000, 404] width 218 height 17
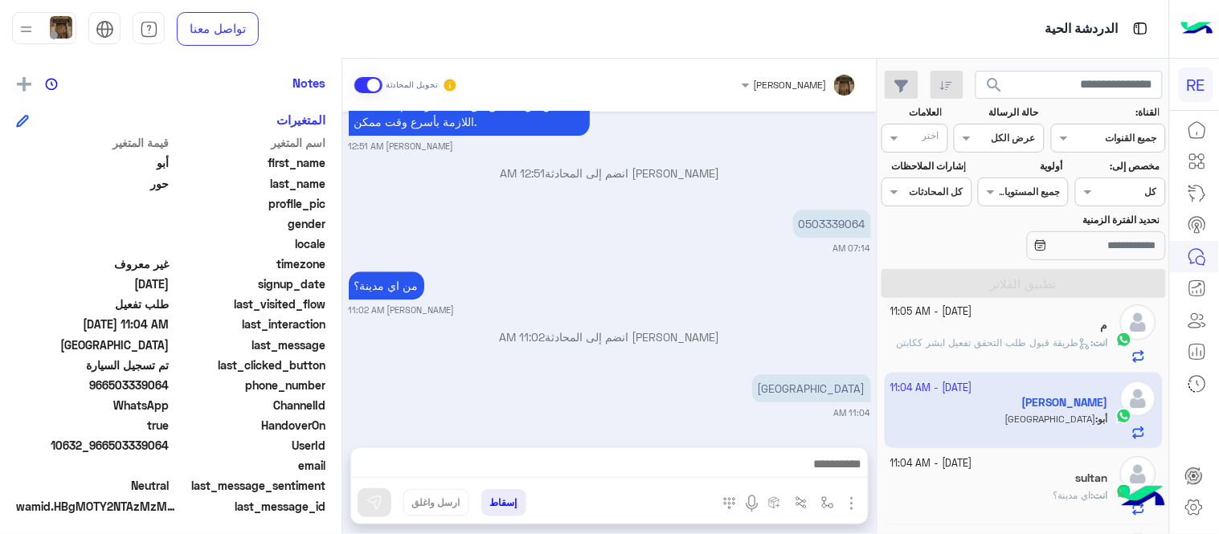
scroll to position [329, 0]
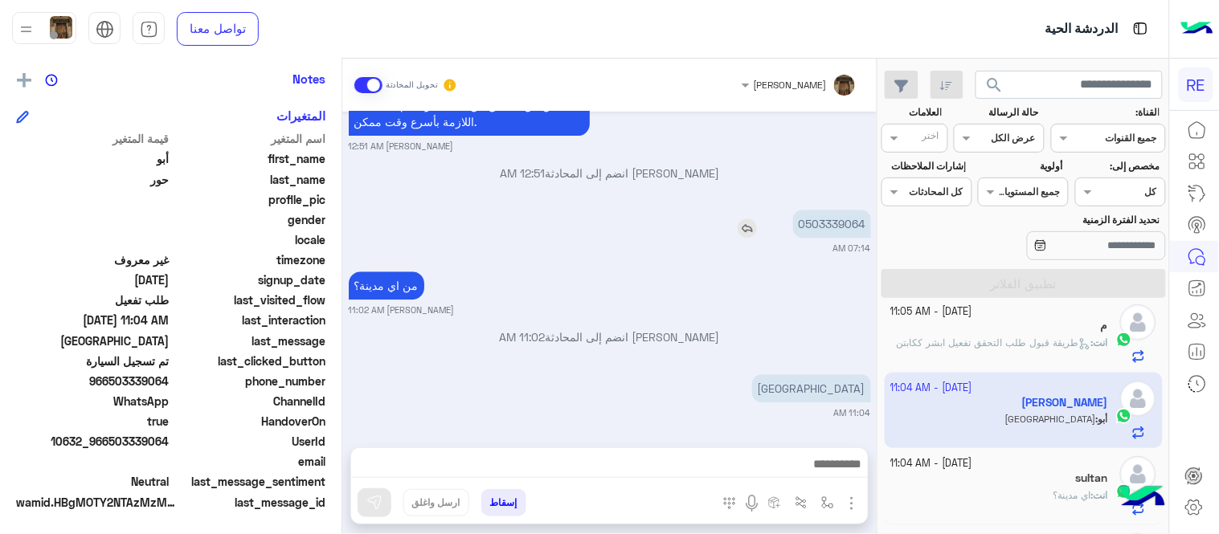
click at [820, 227] on p "0503339064" at bounding box center [832, 224] width 78 height 28
copy p "0503339064"
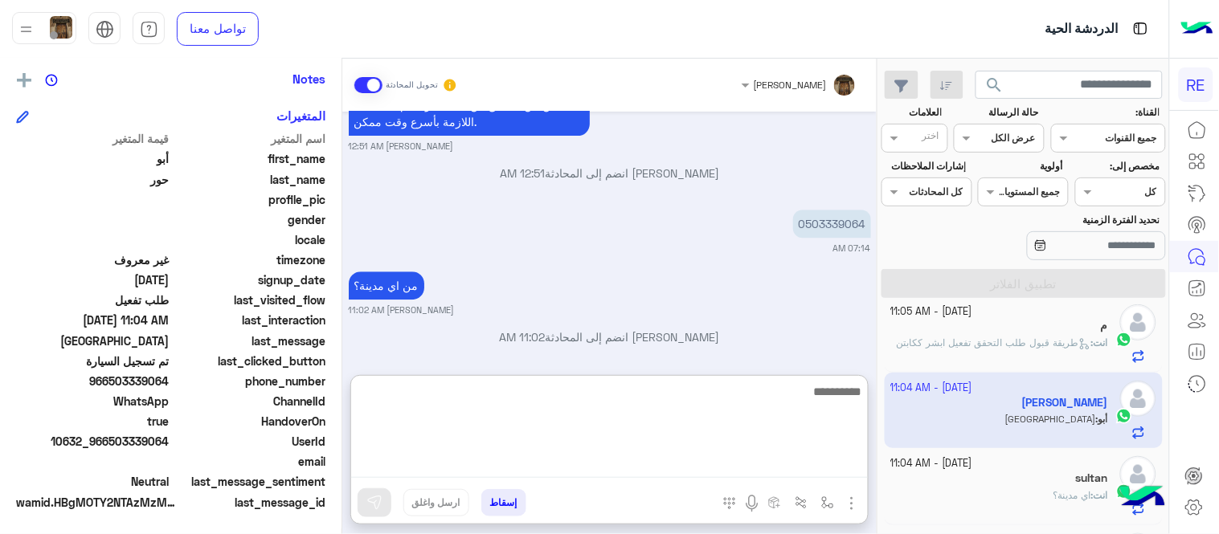
click at [672, 460] on textarea at bounding box center [609, 430] width 517 height 96
type textarea "**********"
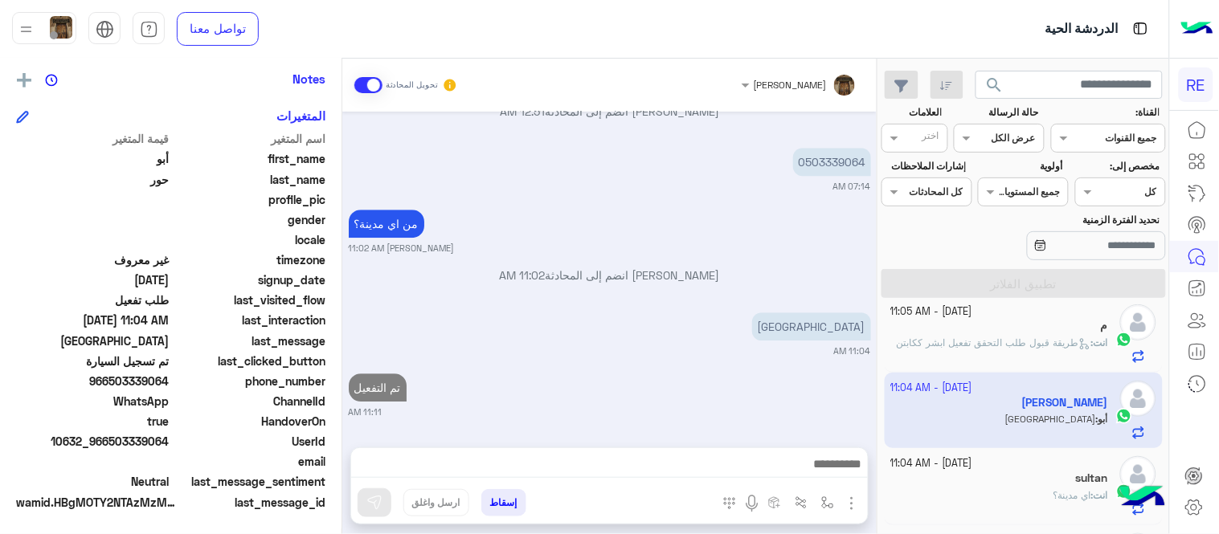
scroll to position [1109, 0]
click at [744, 306] on div "[DATE] يمكنك الاطلاع على شروط الانضمام لرحلة ك (كابتن ) الموجودة بالصورة أعلاه،…" at bounding box center [609, 272] width 534 height 320
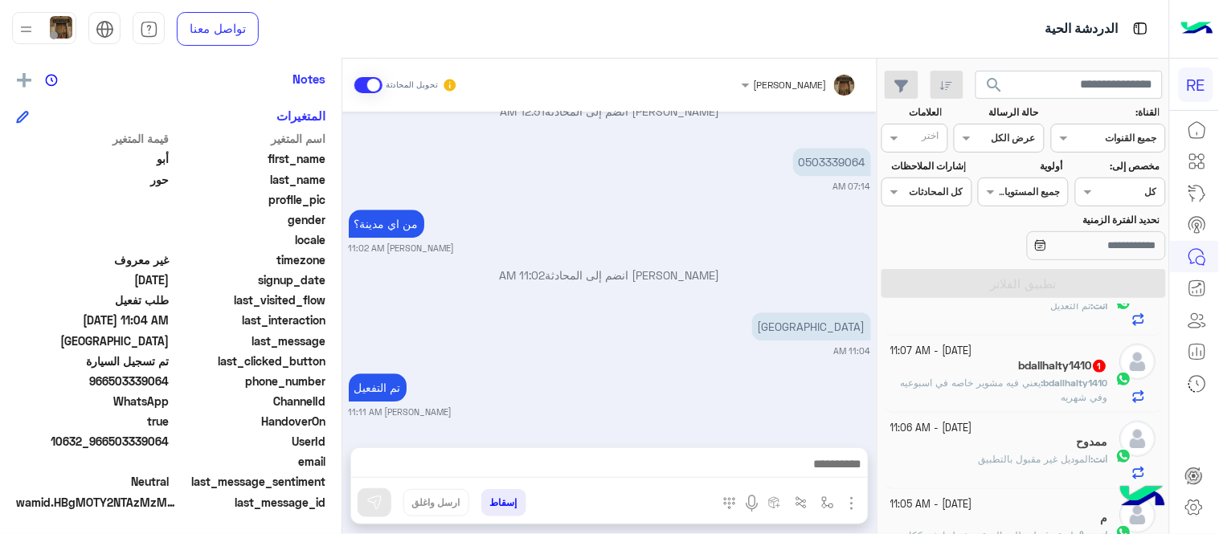
scroll to position [187, 0]
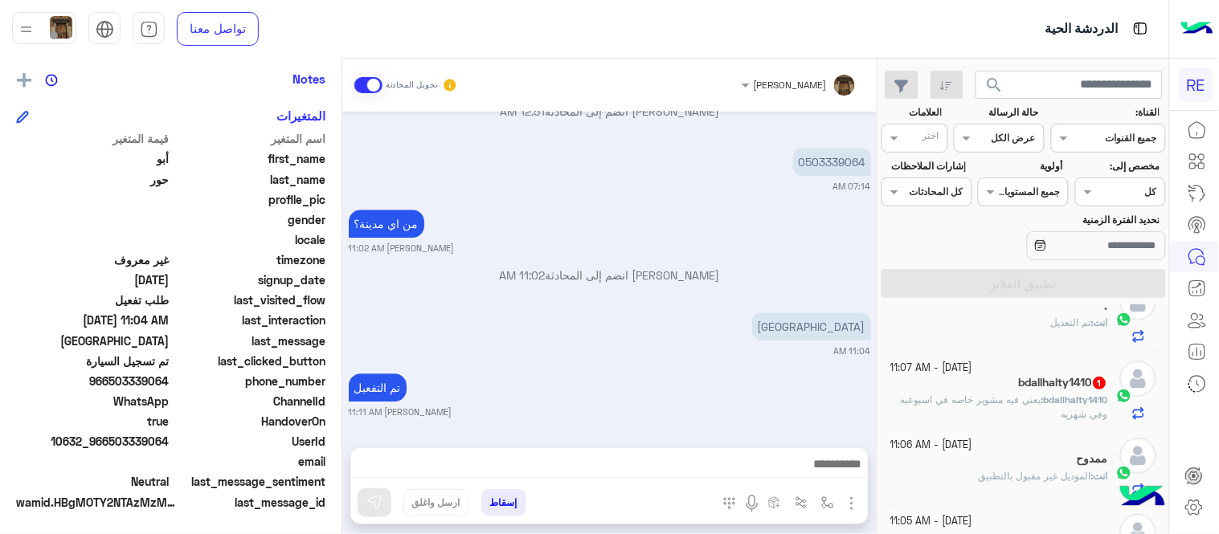
click at [970, 427] on div "[DATE] - 11:07 AM bdallhalty1410 1 bdallhalty1410 : يعني فيه مشوير خاصه في اسبو…" at bounding box center [1024, 391] width 279 height 76
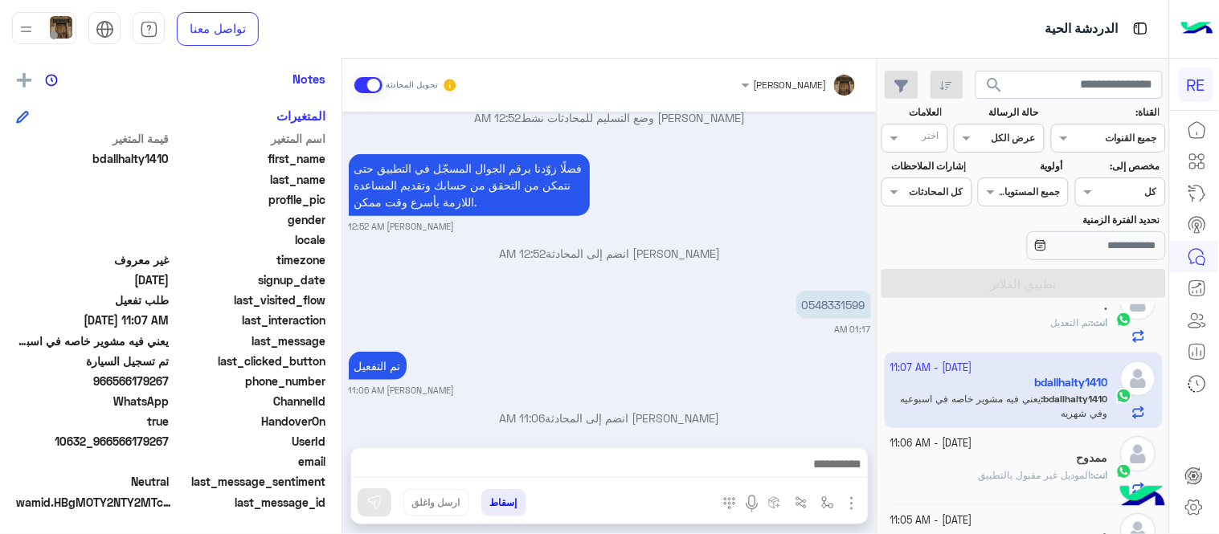
scroll to position [419, 0]
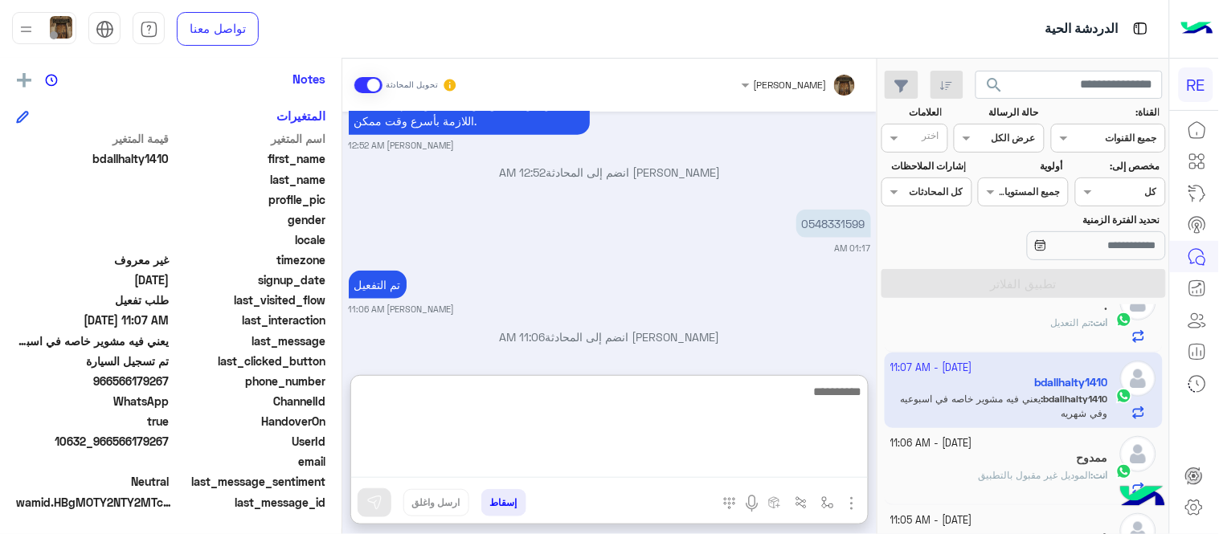
click at [569, 476] on textarea at bounding box center [609, 430] width 517 height 96
type textarea "*"
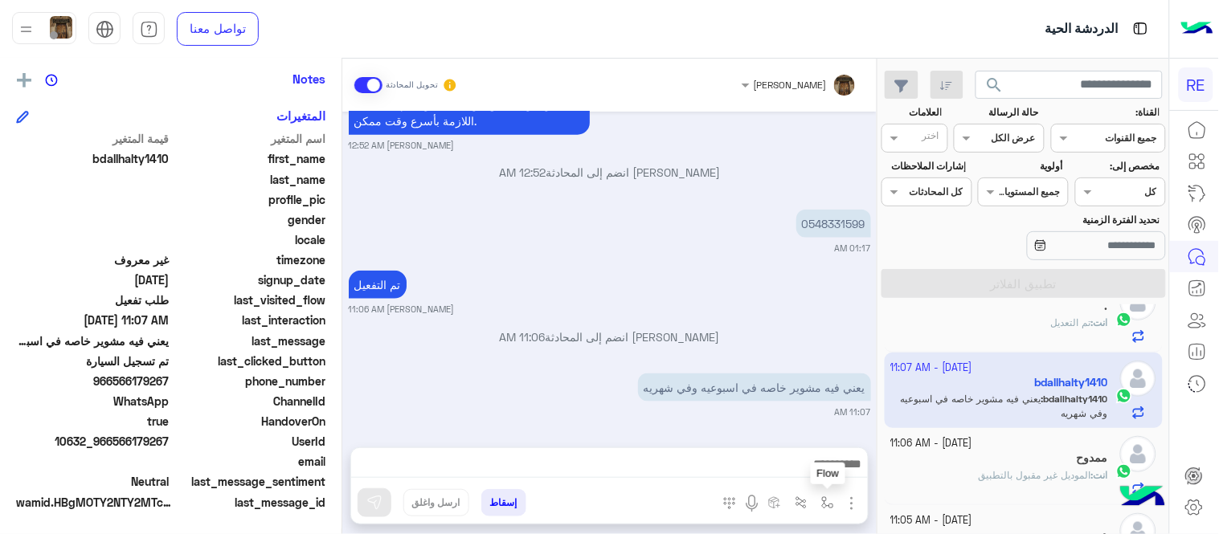
click at [827, 504] on img "button" at bounding box center [827, 502] width 13 height 13
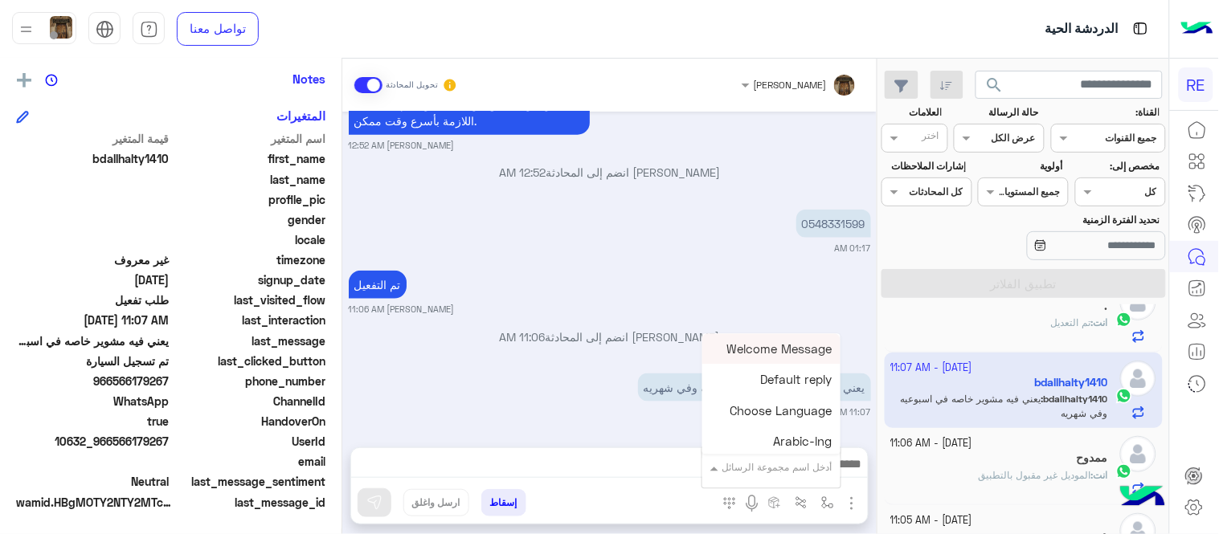
click at [778, 478] on div "أدخل اسم مجموعة الرسائل" at bounding box center [771, 467] width 138 height 29
type input "*"
click at [817, 402] on div "آلية التطبيق (محدث)" at bounding box center [780, 410] width 119 height 31
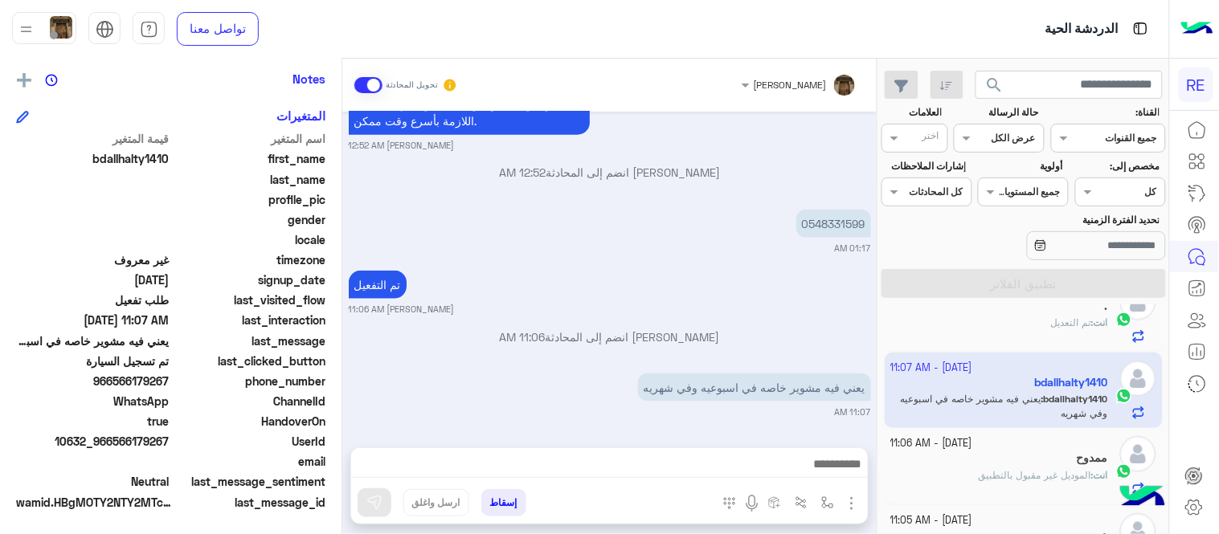
type textarea "**********"
click at [383, 514] on button at bounding box center [374, 502] width 34 height 29
click at [877, 351] on mat-drawer "[PERSON_NAME] تحويل المحادثة [DATE] تم تسجيل السيارة 04:16 PM اهلا بك عزيزنا ال…" at bounding box center [438, 300] width 877 height 482
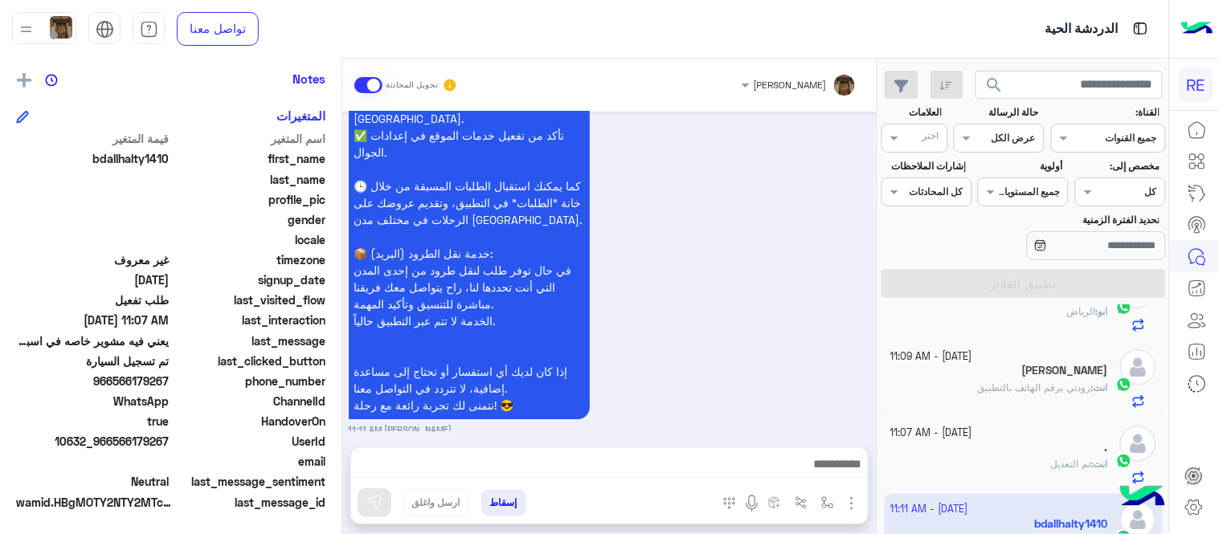
scroll to position [0, 0]
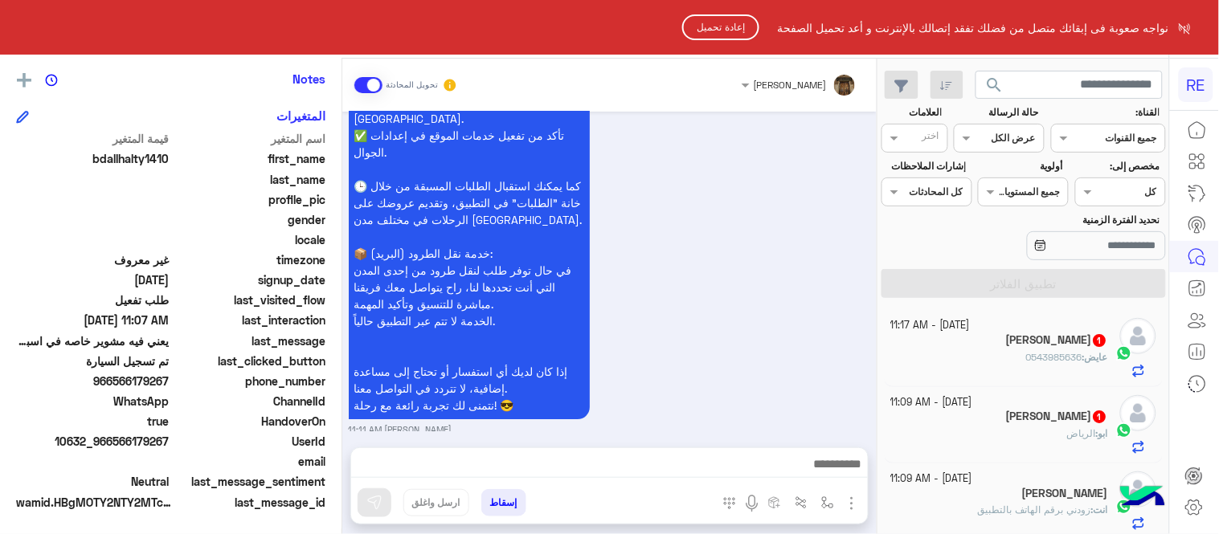
click at [739, 31] on button "إعادة تحميل" at bounding box center [720, 27] width 77 height 26
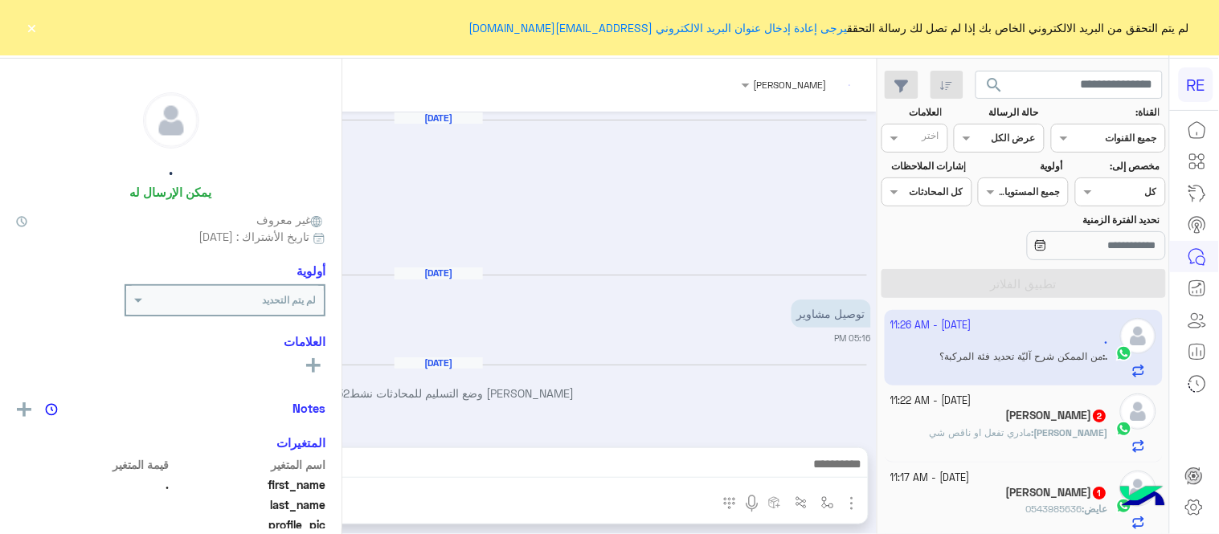
scroll to position [2094, 0]
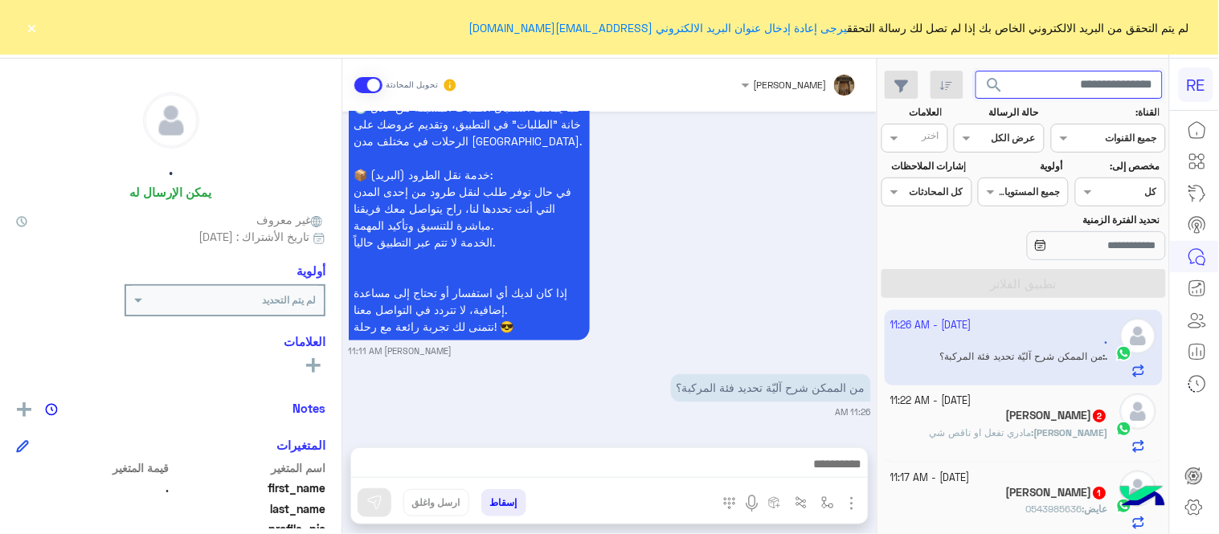
click at [1032, 74] on input "text" at bounding box center [1069, 85] width 188 height 29
paste input "**********"
click at [1089, 86] on input "**********" at bounding box center [1069, 85] width 188 height 29
type input "*********"
click at [975, 71] on button "search" at bounding box center [994, 88] width 39 height 35
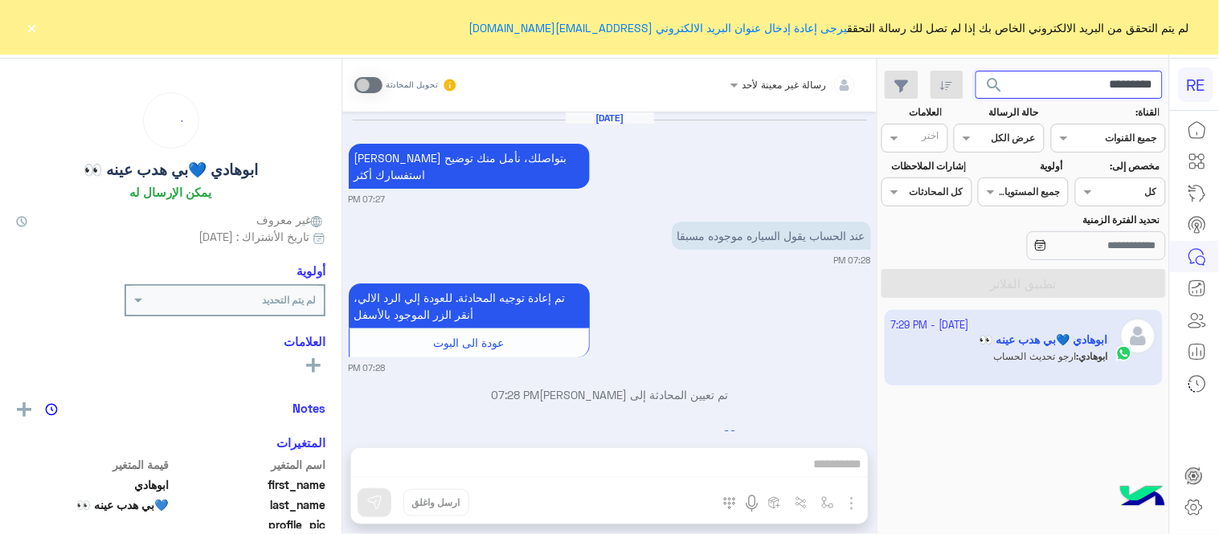
scroll to position [686, 0]
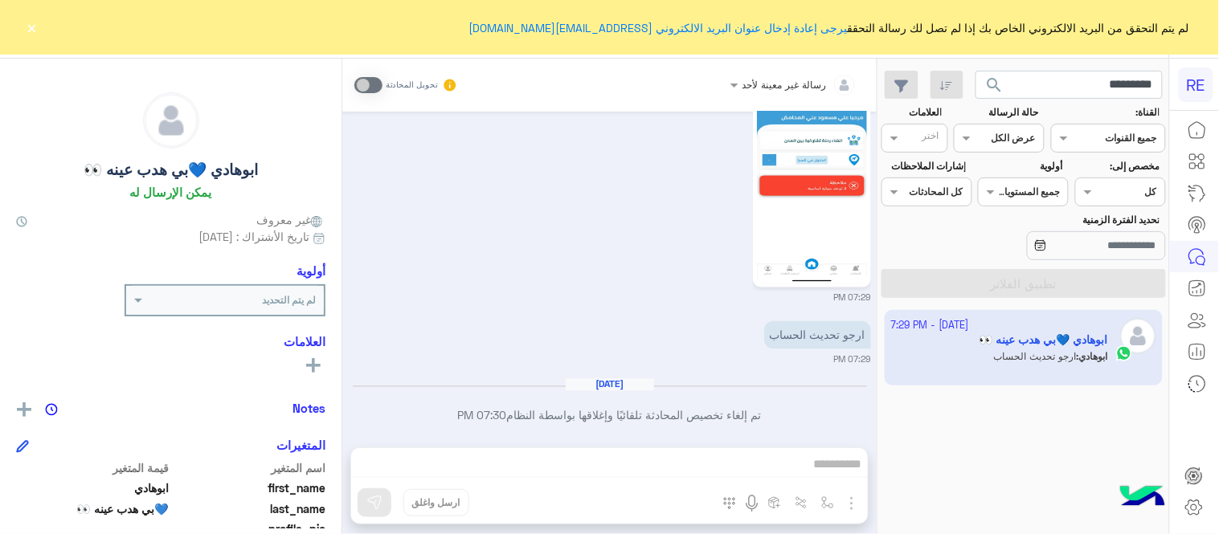
click at [800, 178] on img at bounding box center [812, 185] width 110 height 195
click at [1057, 79] on input "*********" at bounding box center [1069, 85] width 188 height 29
click at [975, 71] on button "search" at bounding box center [994, 88] width 39 height 35
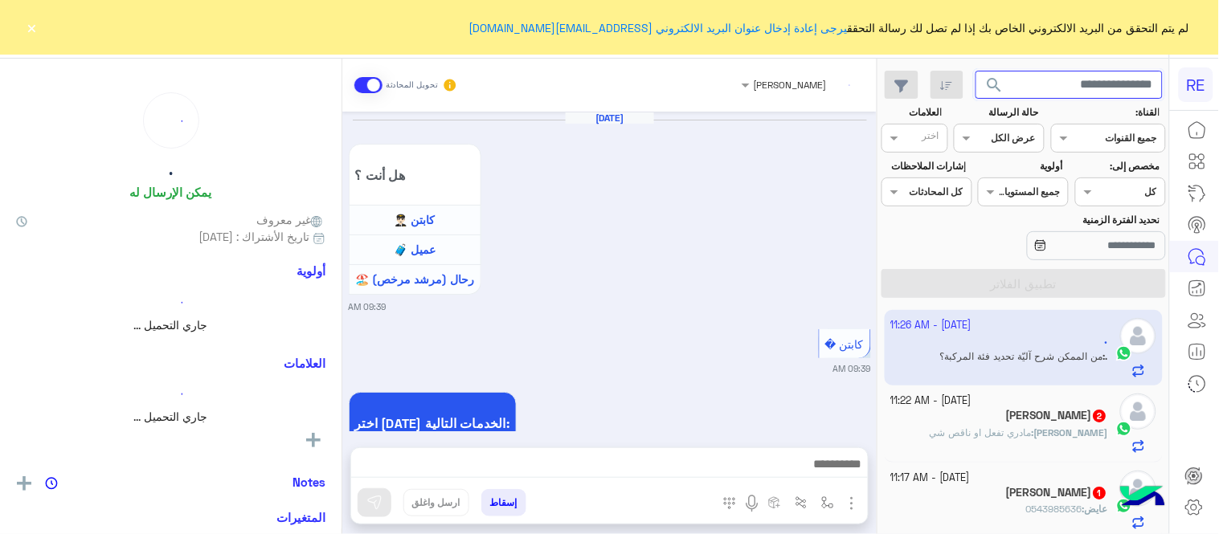
scroll to position [744, 0]
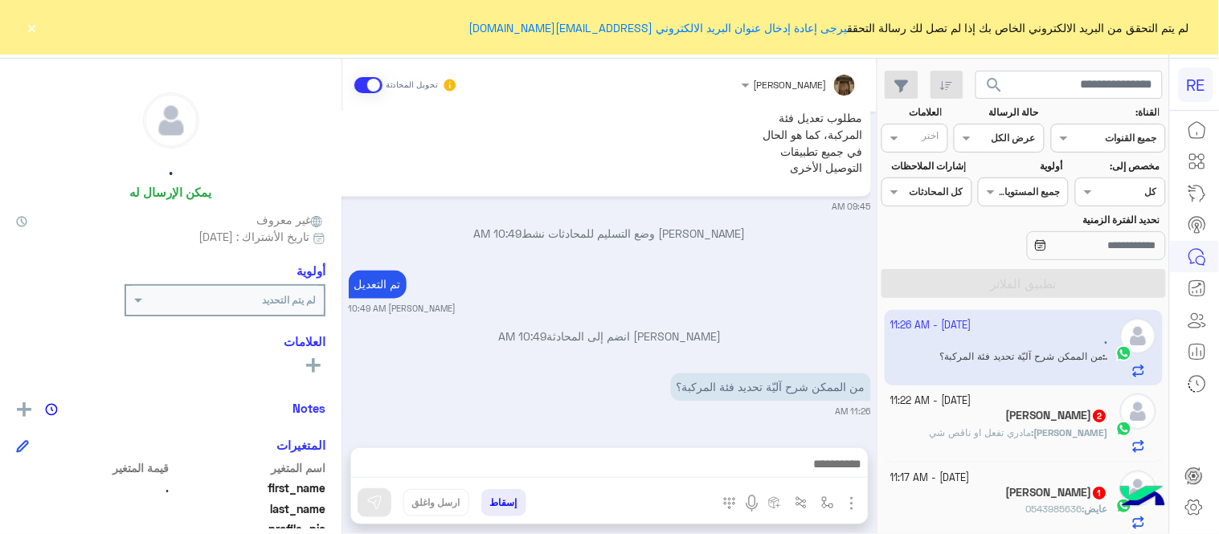
click at [27, 19] on button "×" at bounding box center [32, 27] width 16 height 16
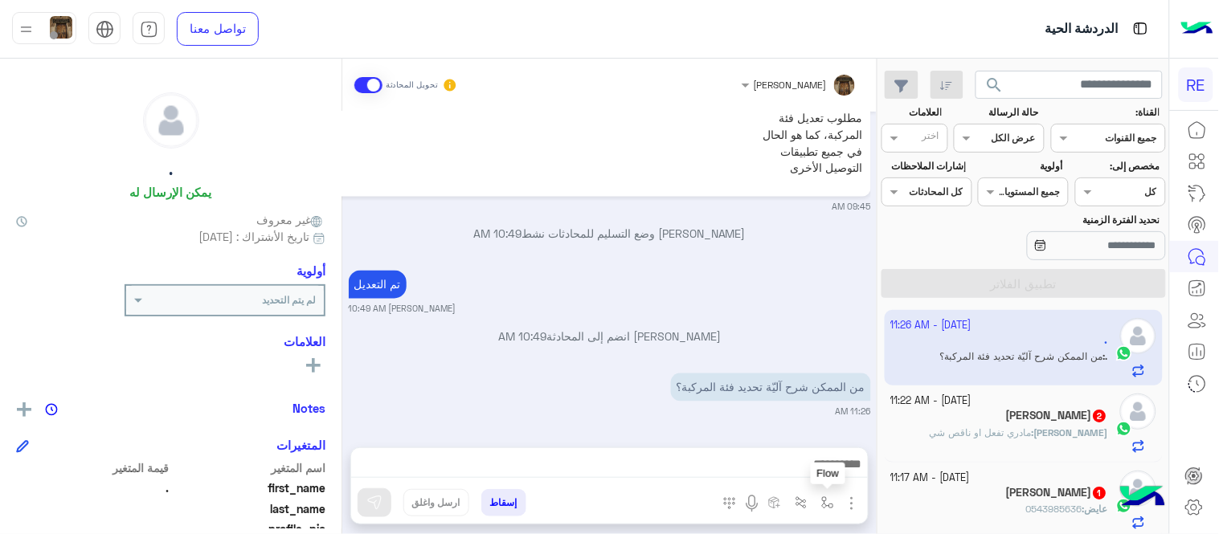
click at [826, 514] on button "button" at bounding box center [828, 502] width 27 height 27
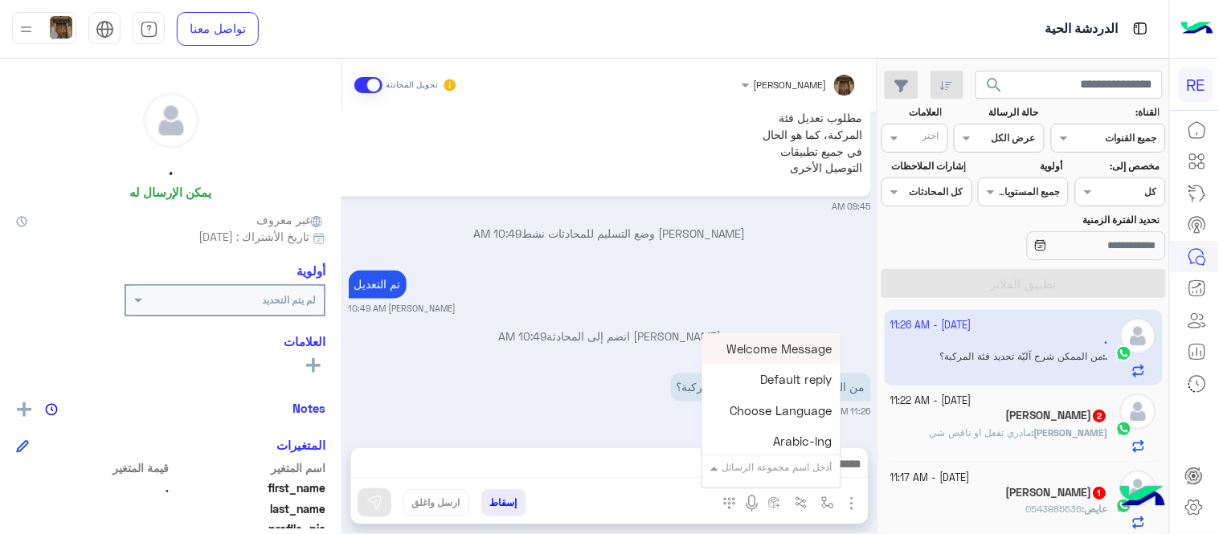
click at [791, 464] on input "text" at bounding box center [791, 465] width 81 height 14
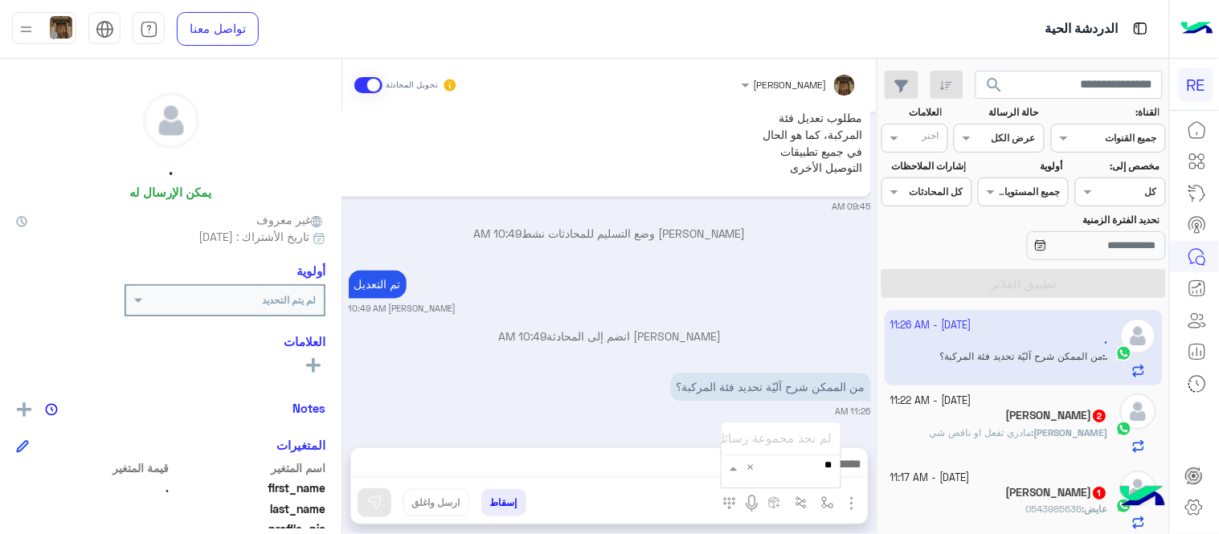
type input "*"
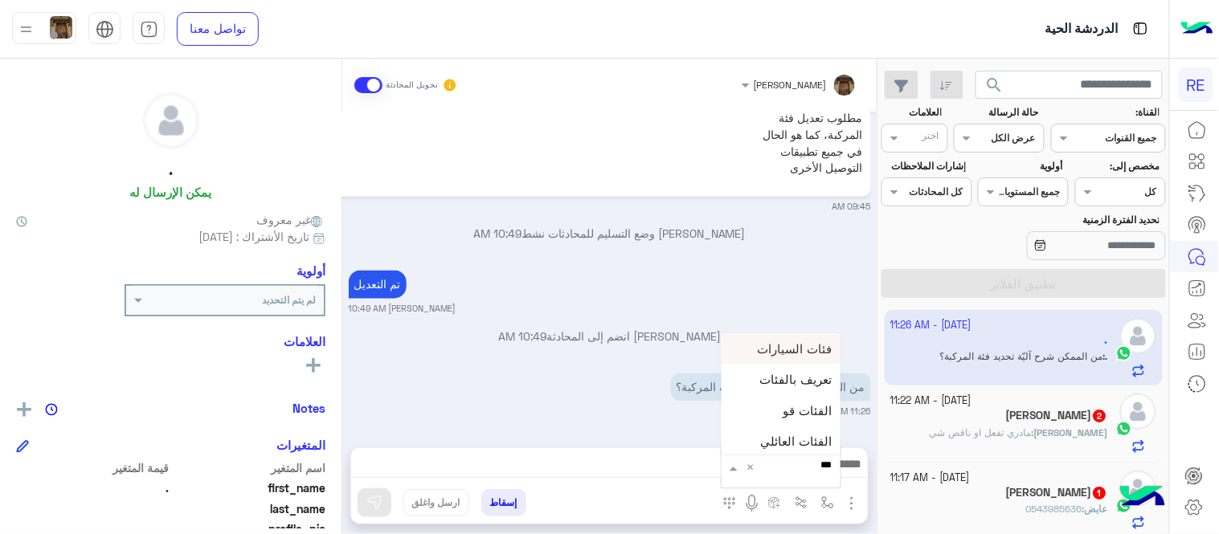
type input "****"
click at [774, 347] on span "فئات السيارات" at bounding box center [795, 348] width 75 height 14
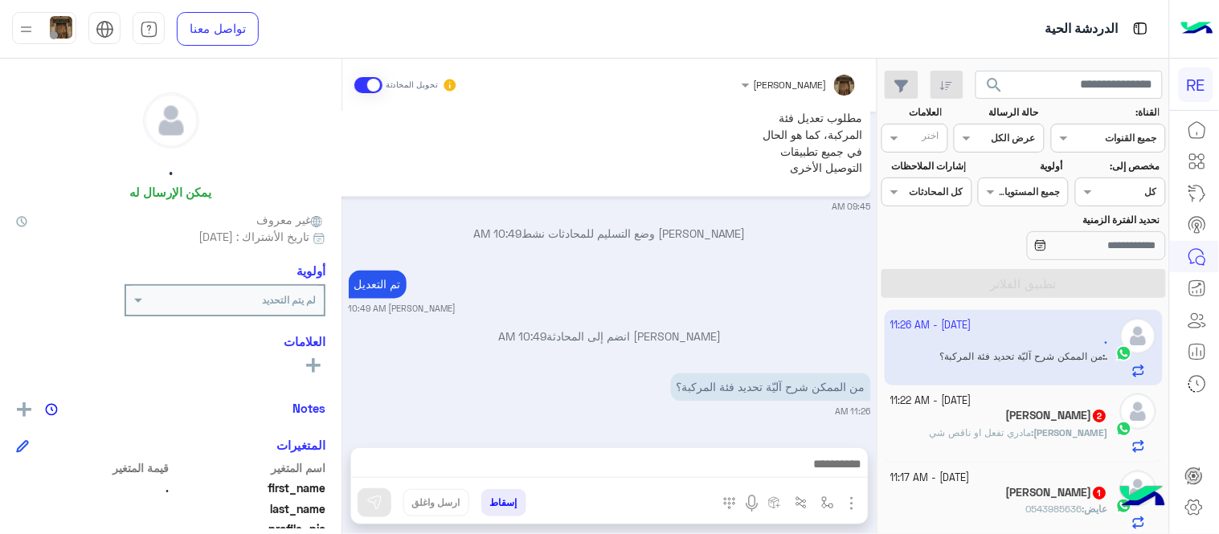
type textarea "**********"
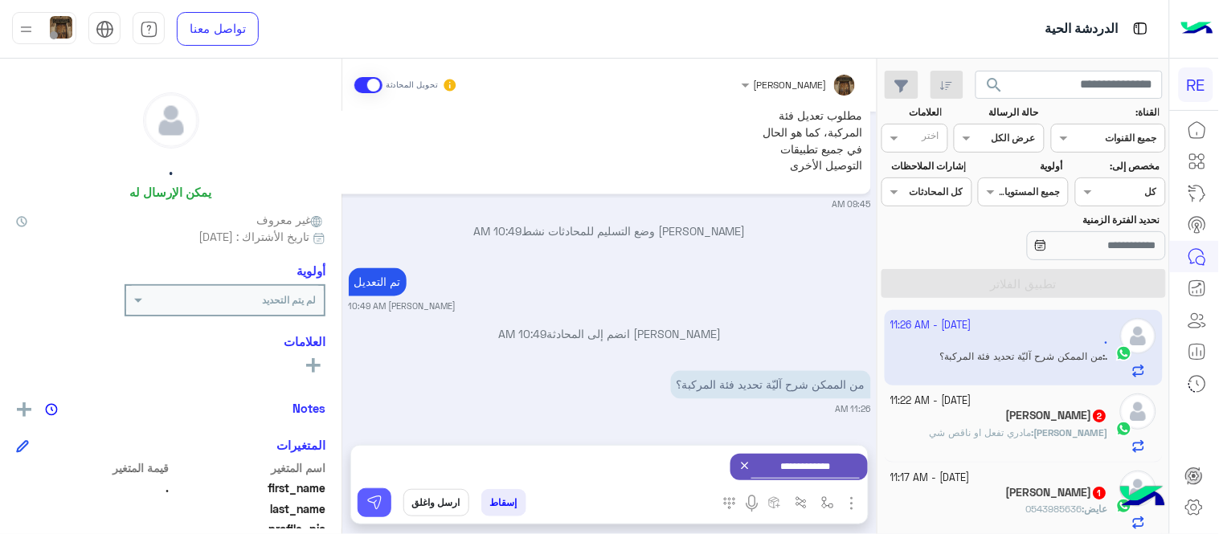
click at [376, 498] on img at bounding box center [374, 503] width 16 height 16
